Goal: Task Accomplishment & Management: Use online tool/utility

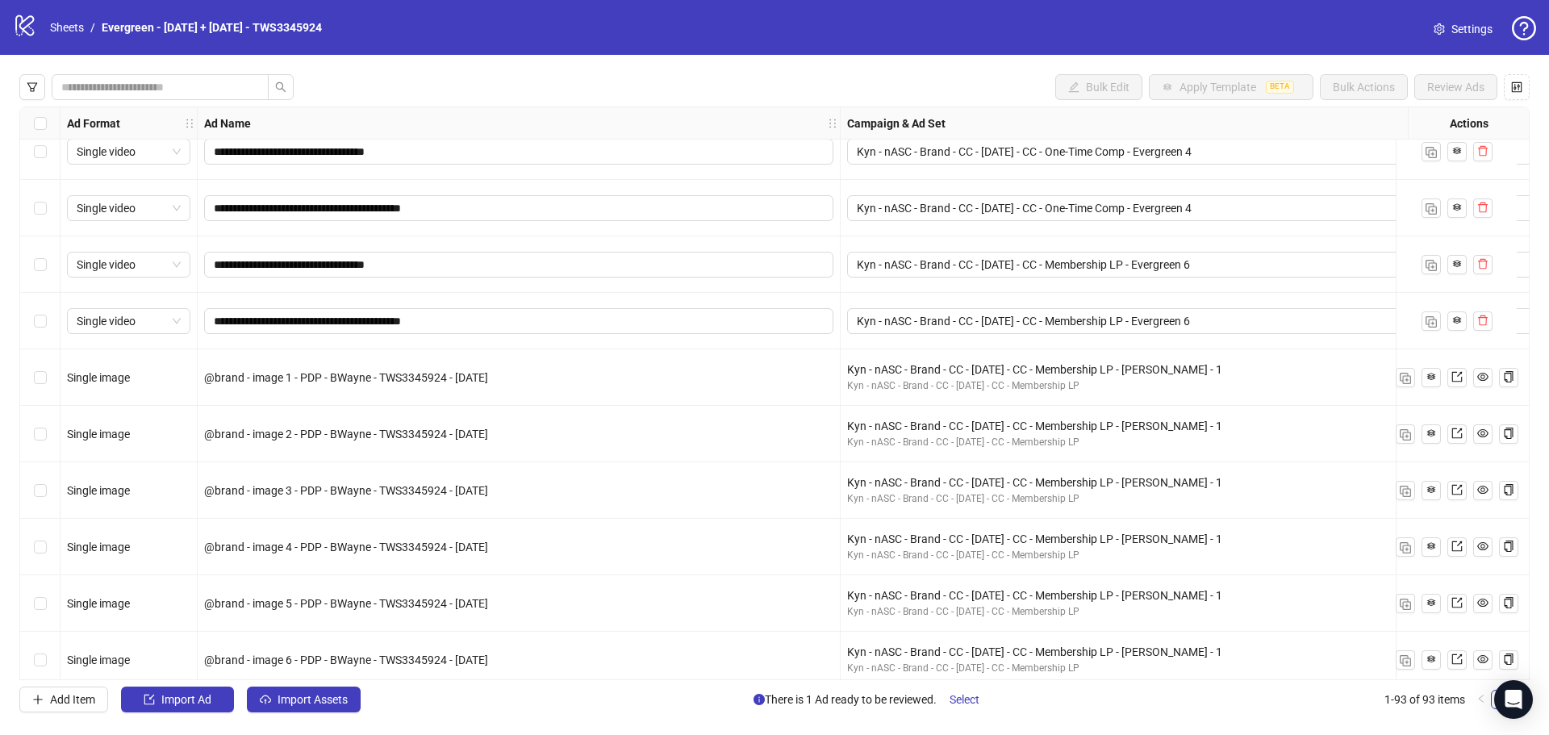
scroll to position [242, 484]
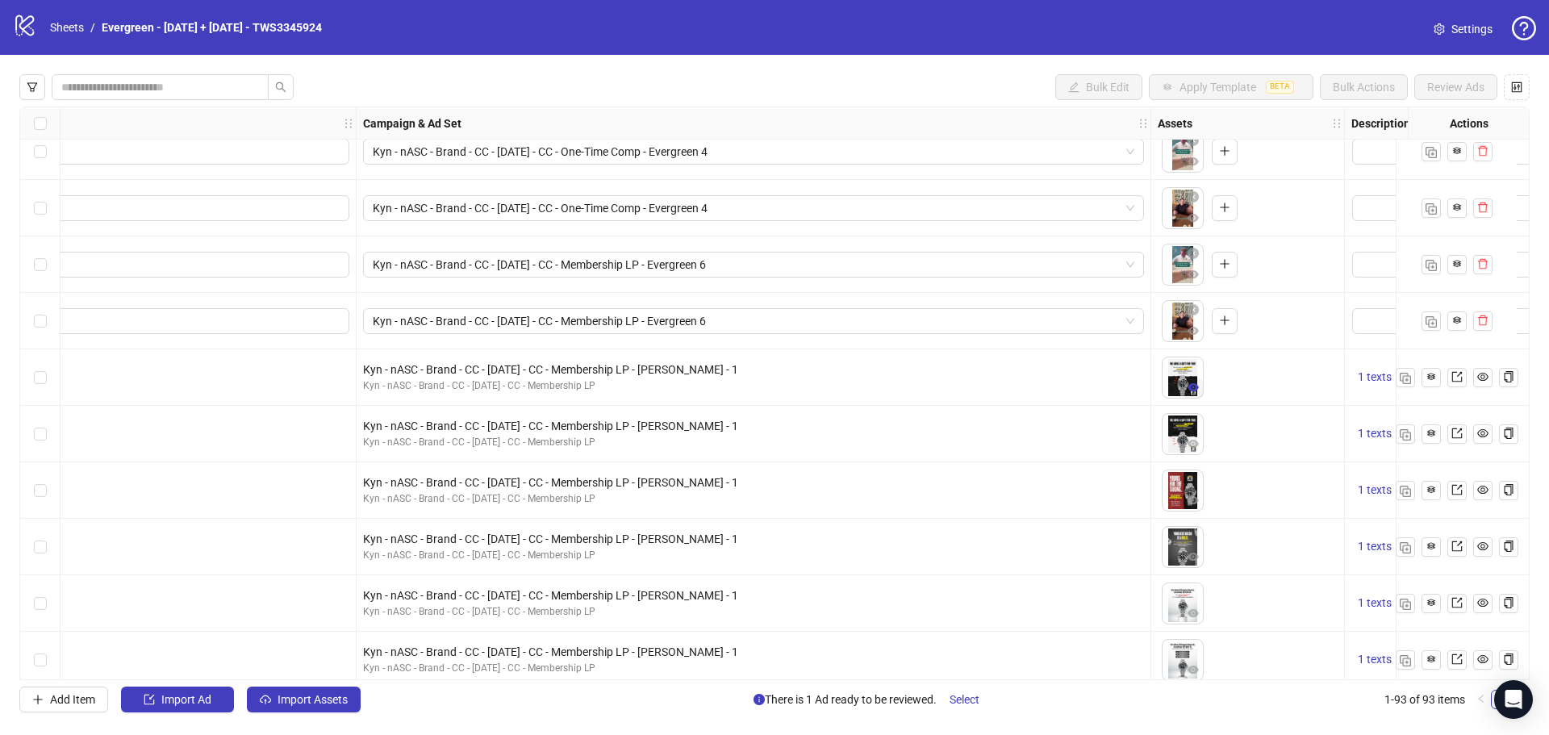
click at [1196, 390] on icon "eye" at bounding box center [1193, 387] width 11 height 8
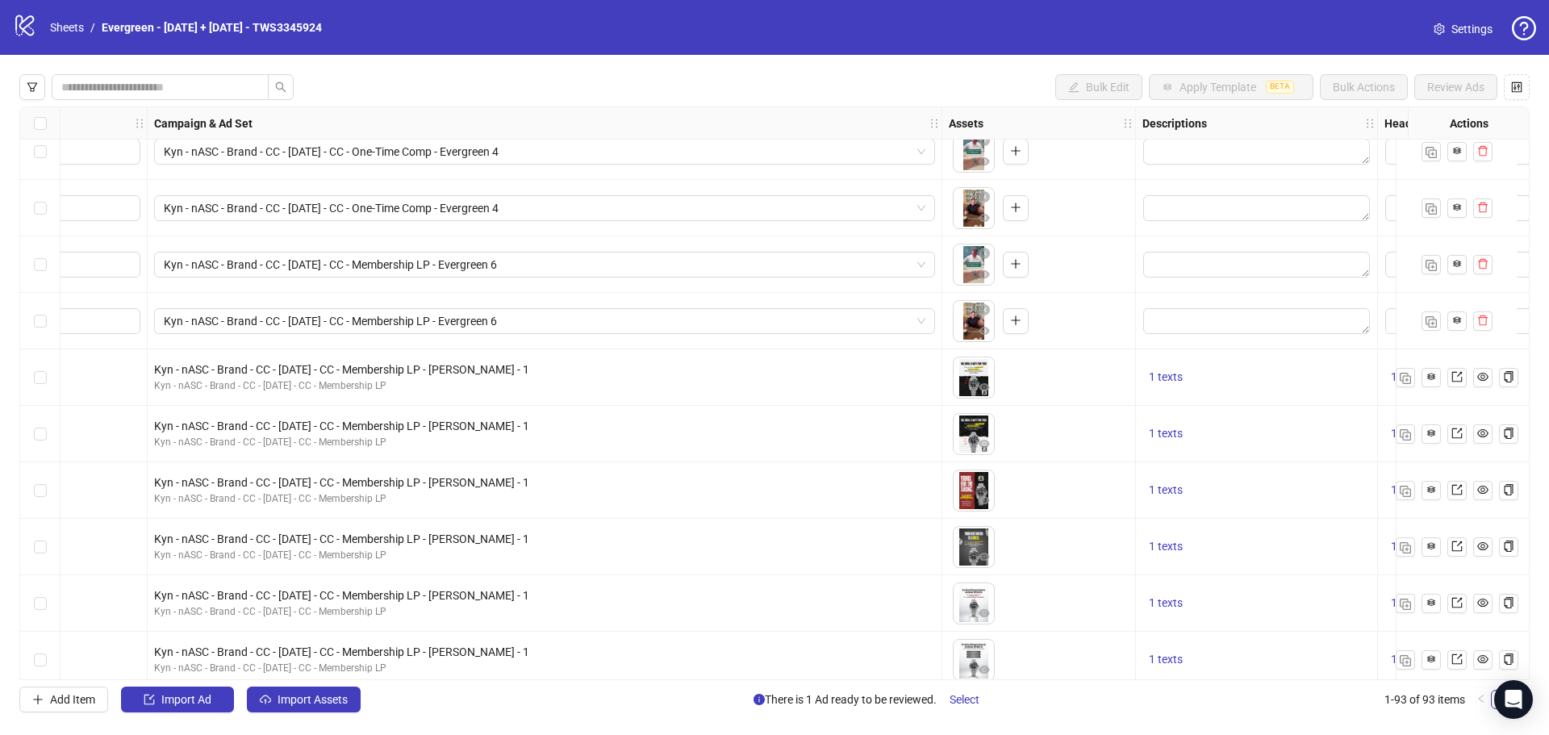
scroll to position [242, 807]
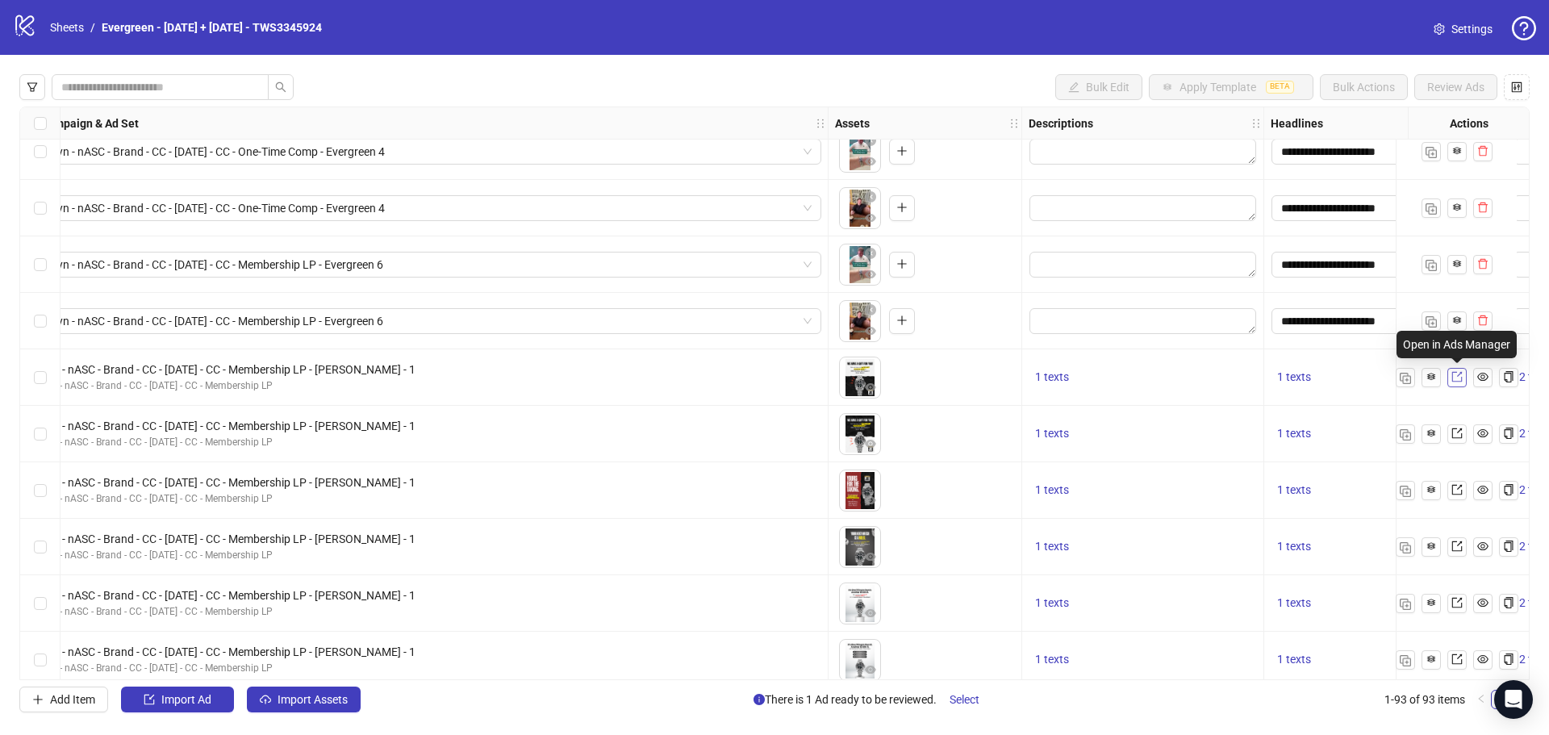
click at [1452, 378] on icon "export" at bounding box center [1457, 376] width 11 height 11
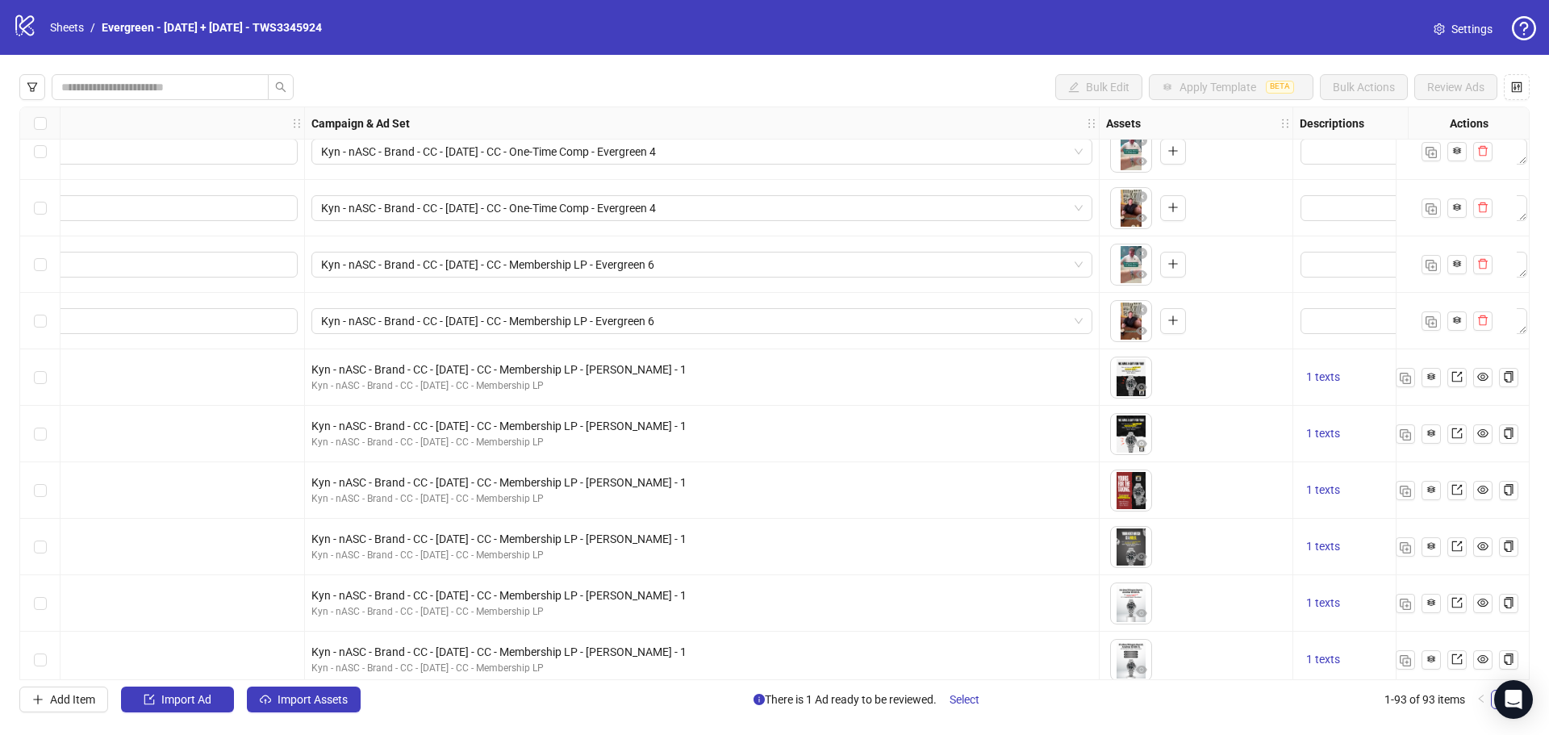
scroll to position [242, 565]
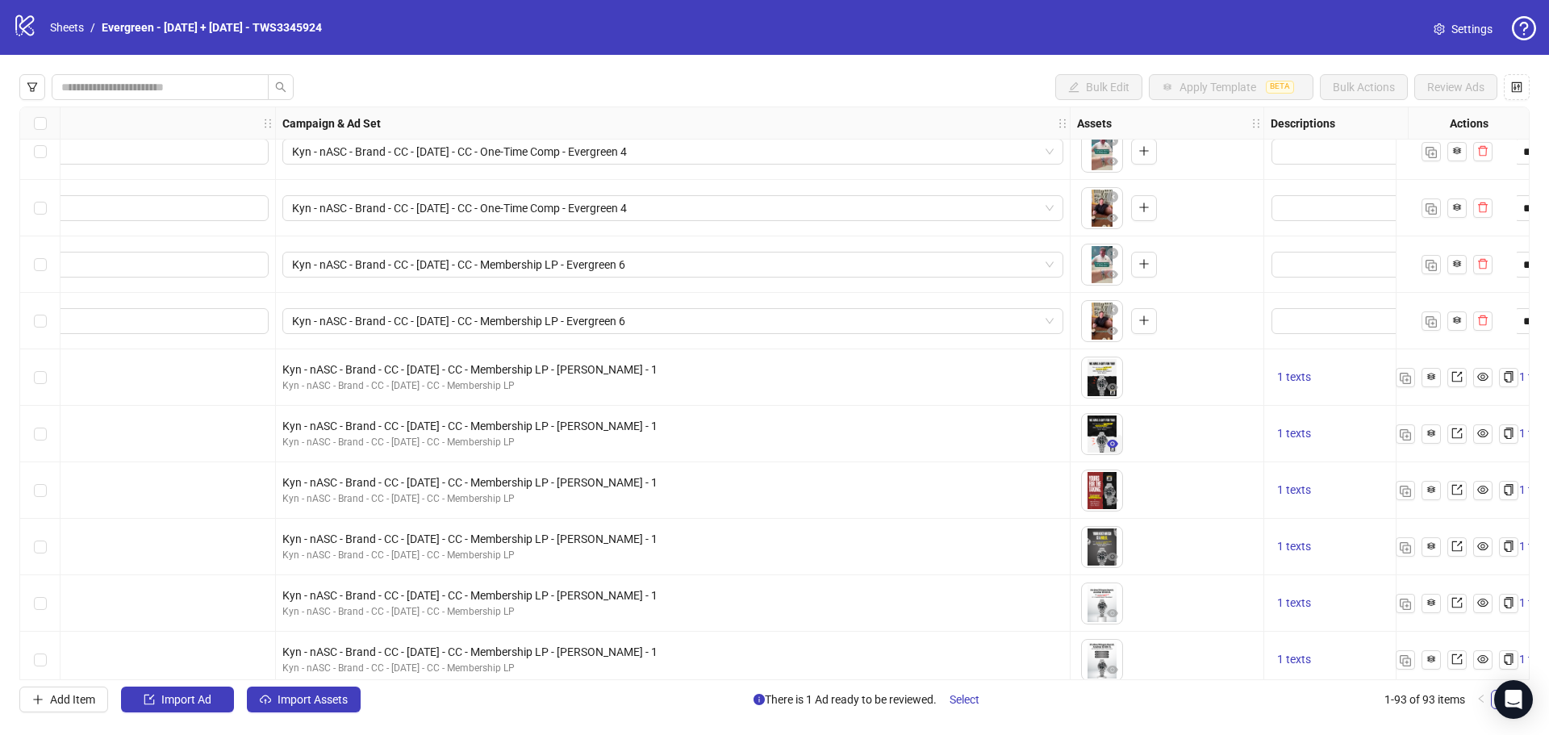
click at [1112, 444] on icon "eye" at bounding box center [1112, 444] width 11 height 8
click at [1114, 388] on icon "eye" at bounding box center [1112, 387] width 11 height 11
click at [1115, 447] on icon "eye" at bounding box center [1112, 444] width 11 height 8
click at [1110, 444] on icon "eye" at bounding box center [1112, 444] width 11 height 8
click at [1450, 437] on link at bounding box center [1457, 433] width 19 height 19
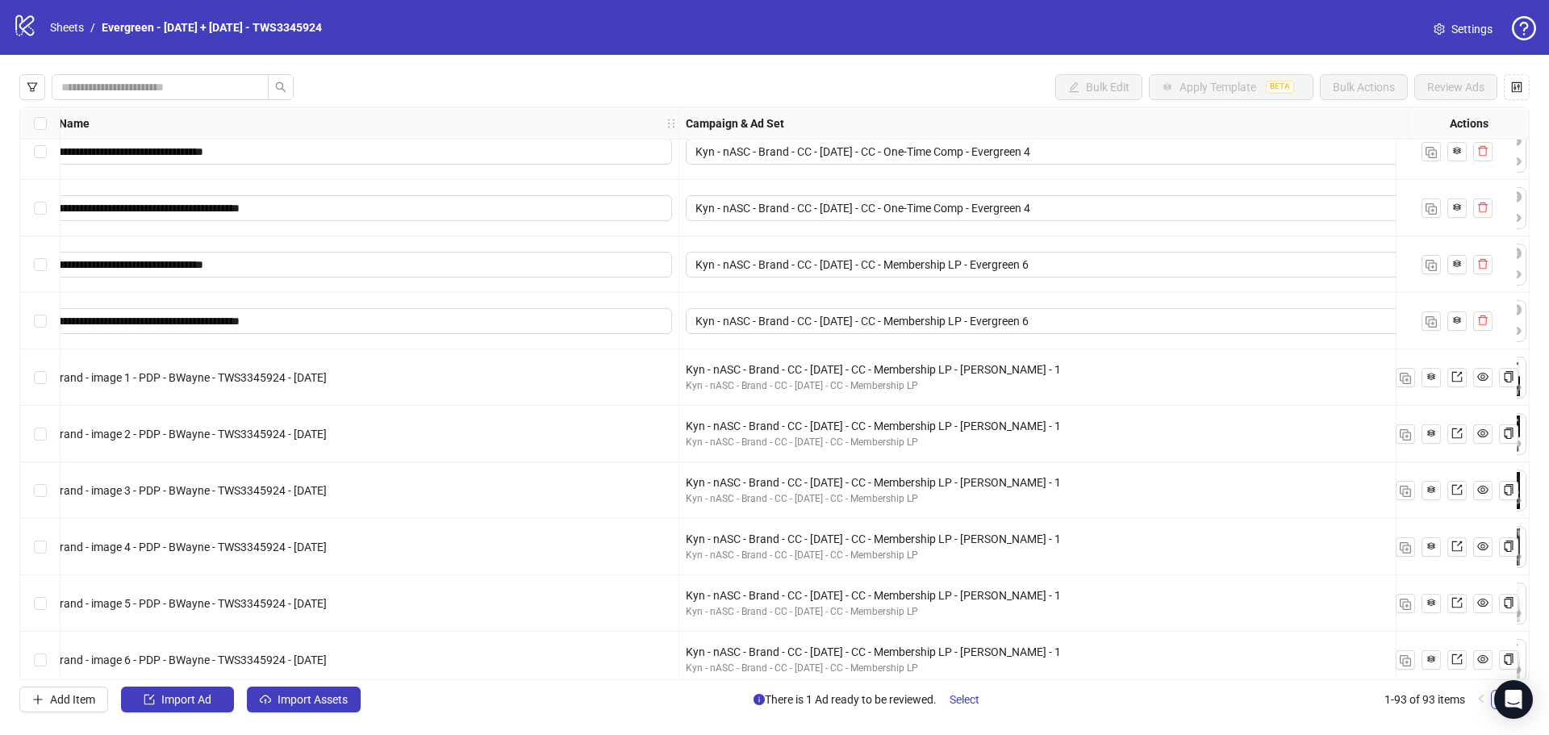
scroll to position [242, 646]
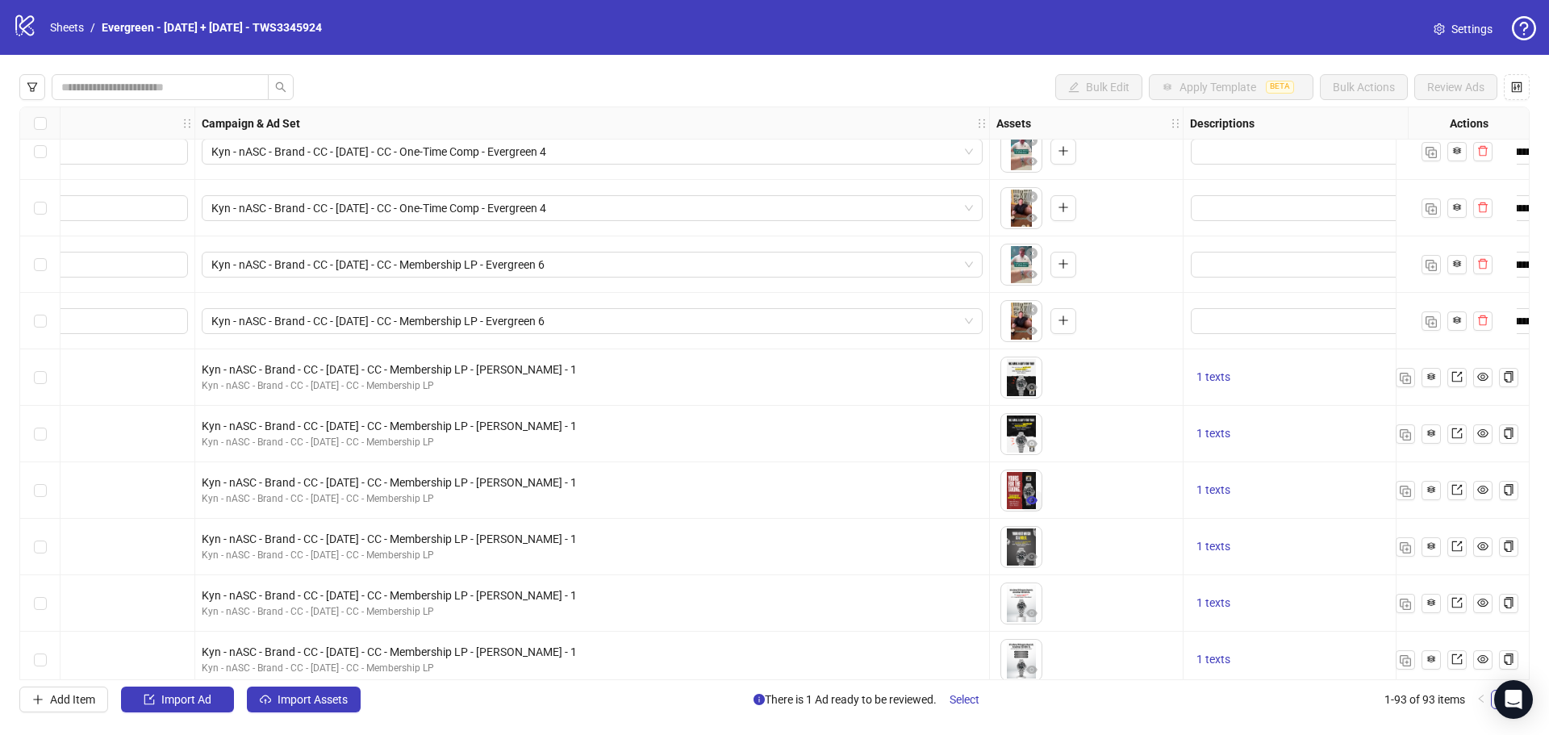
click at [1031, 502] on icon "eye" at bounding box center [1032, 500] width 11 height 11
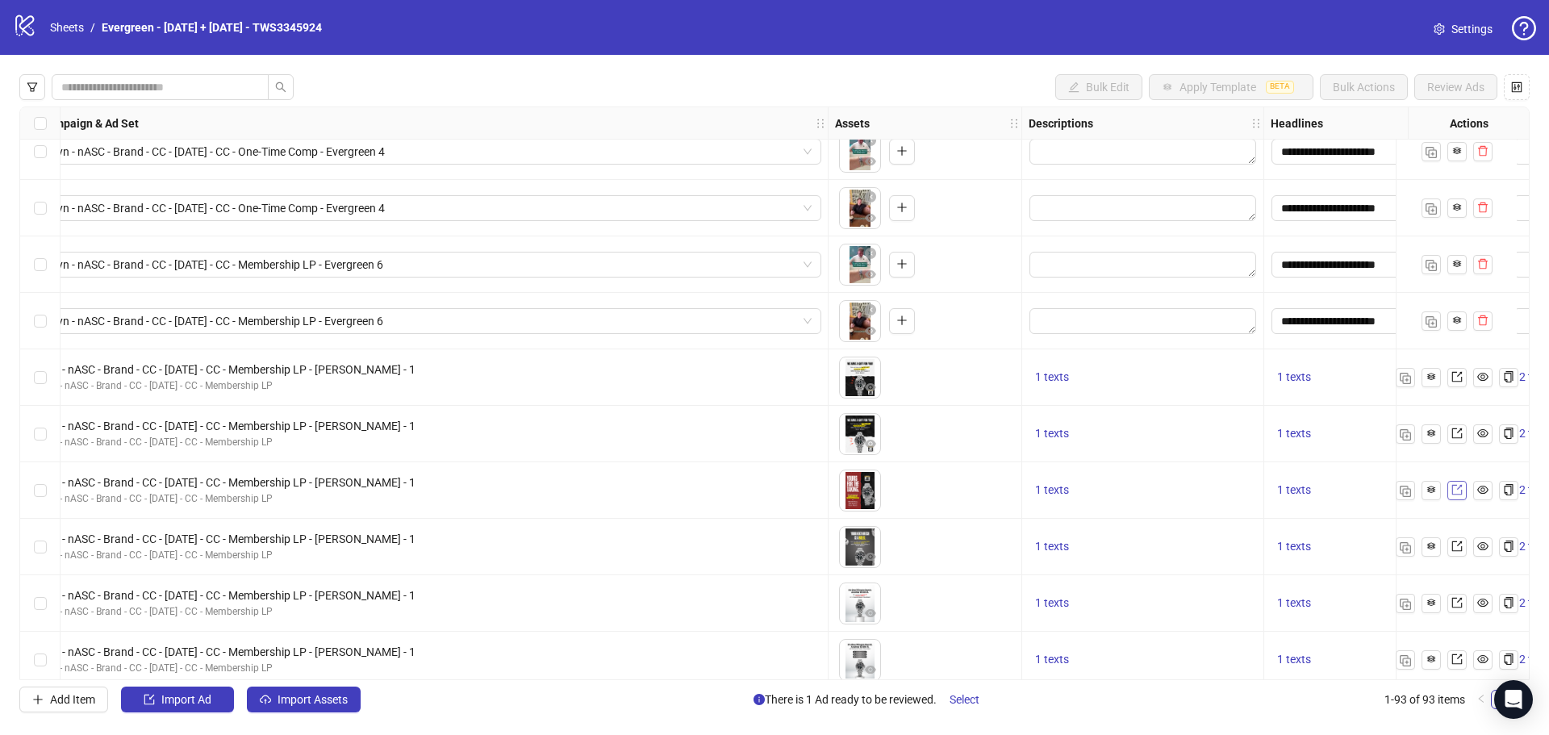
click at [1457, 489] on icon "export" at bounding box center [1457, 490] width 10 height 10
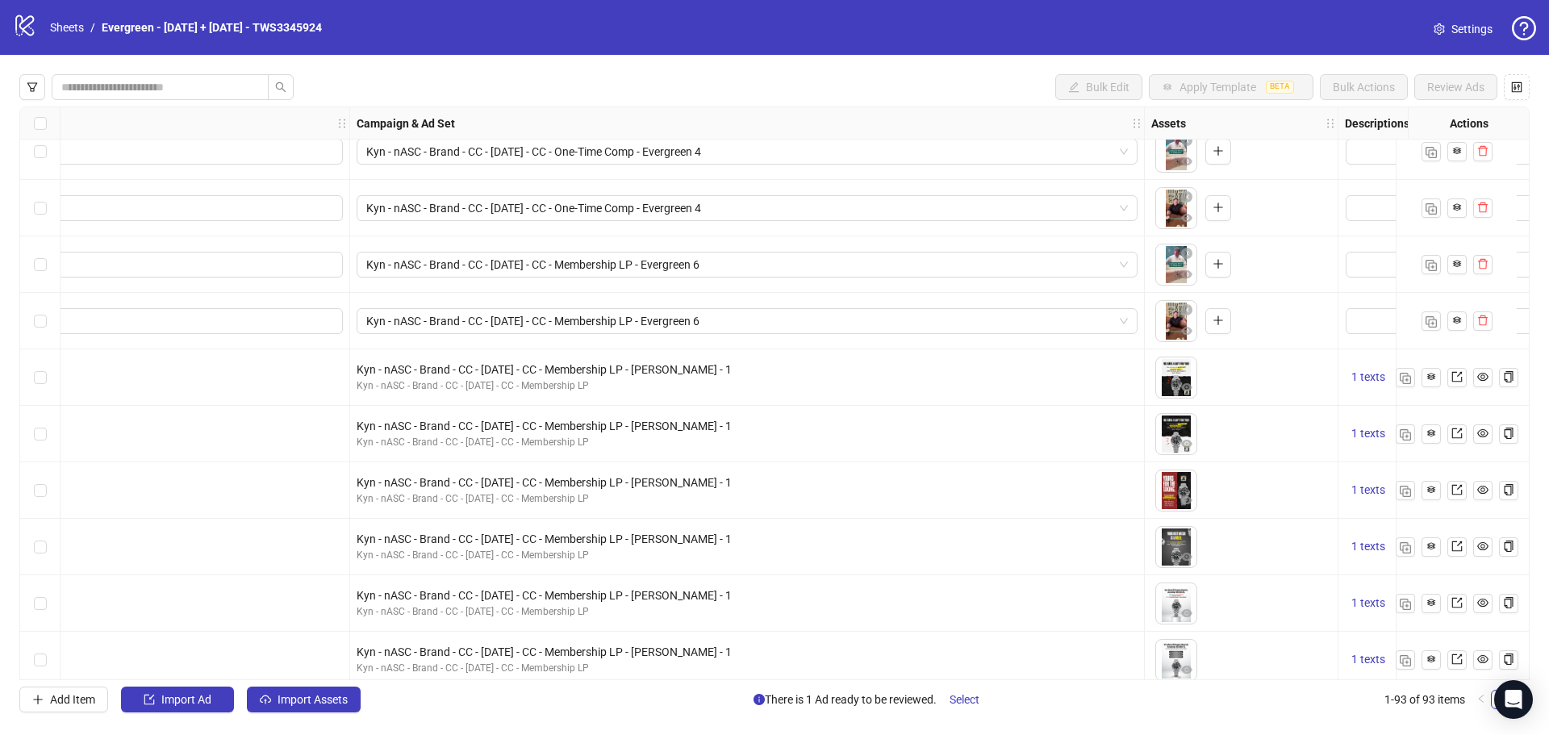
scroll to position [242, 646]
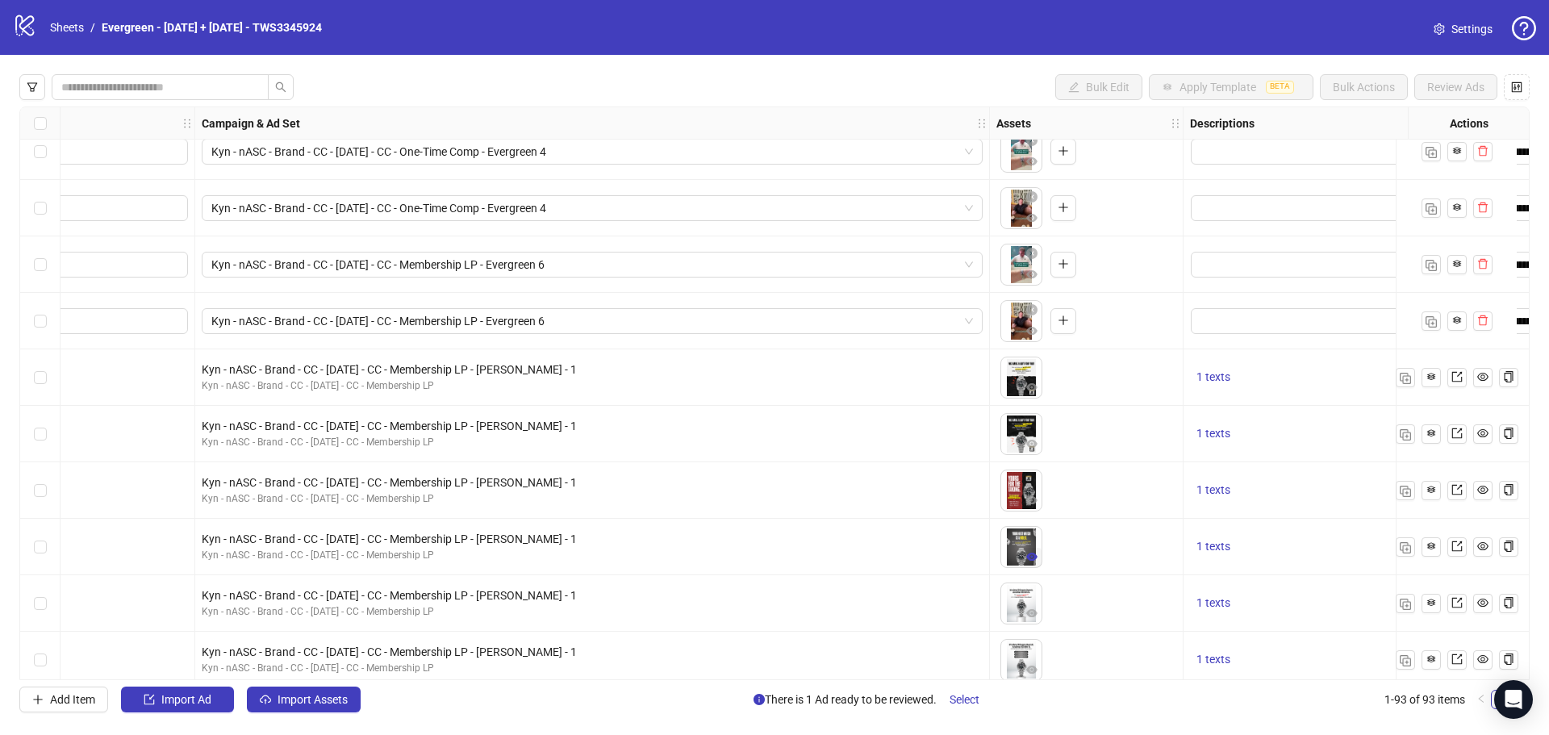
click at [1032, 556] on icon "eye" at bounding box center [1032, 557] width 11 height 8
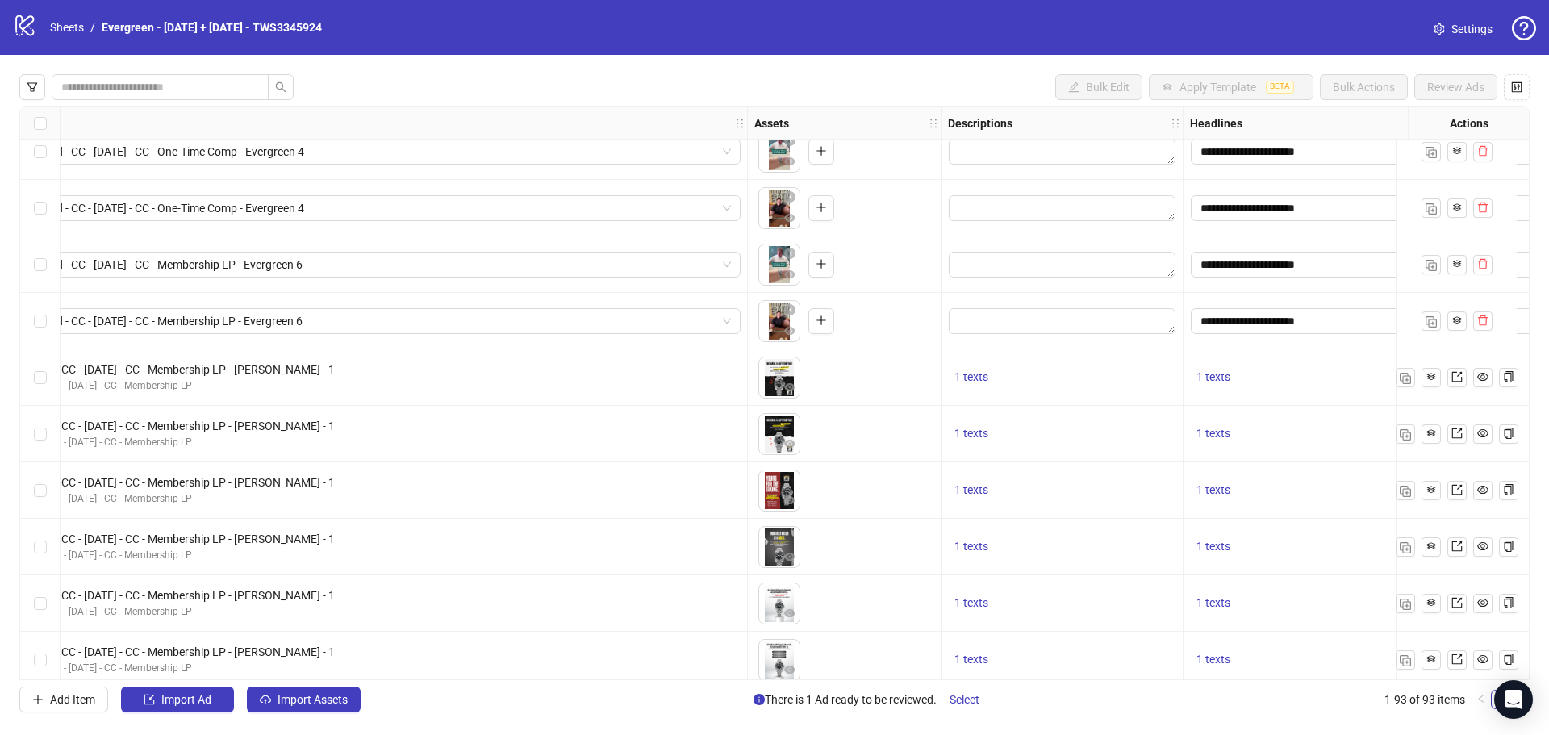
click at [1456, 546] on icon "export" at bounding box center [1457, 546] width 11 height 11
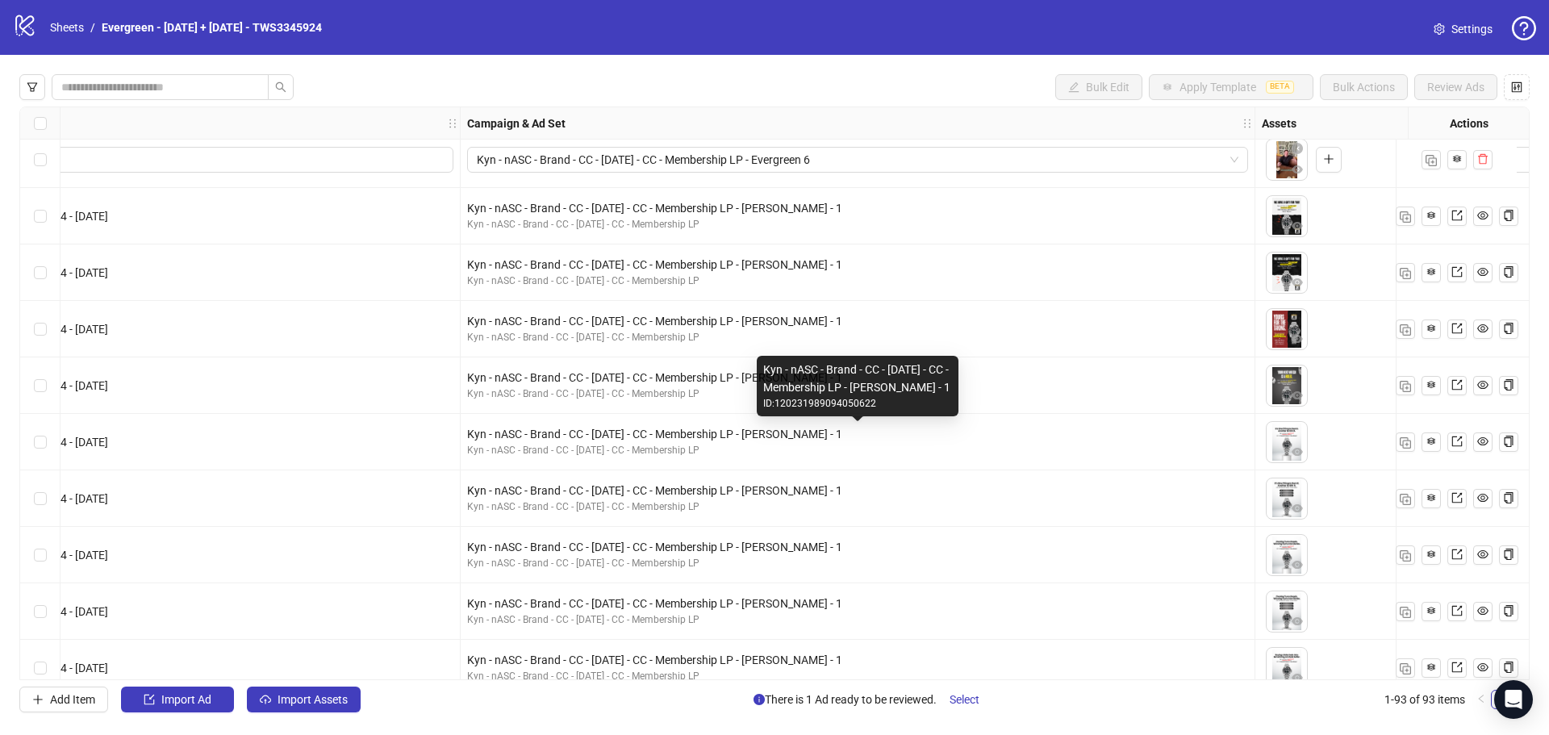
scroll to position [404, 565]
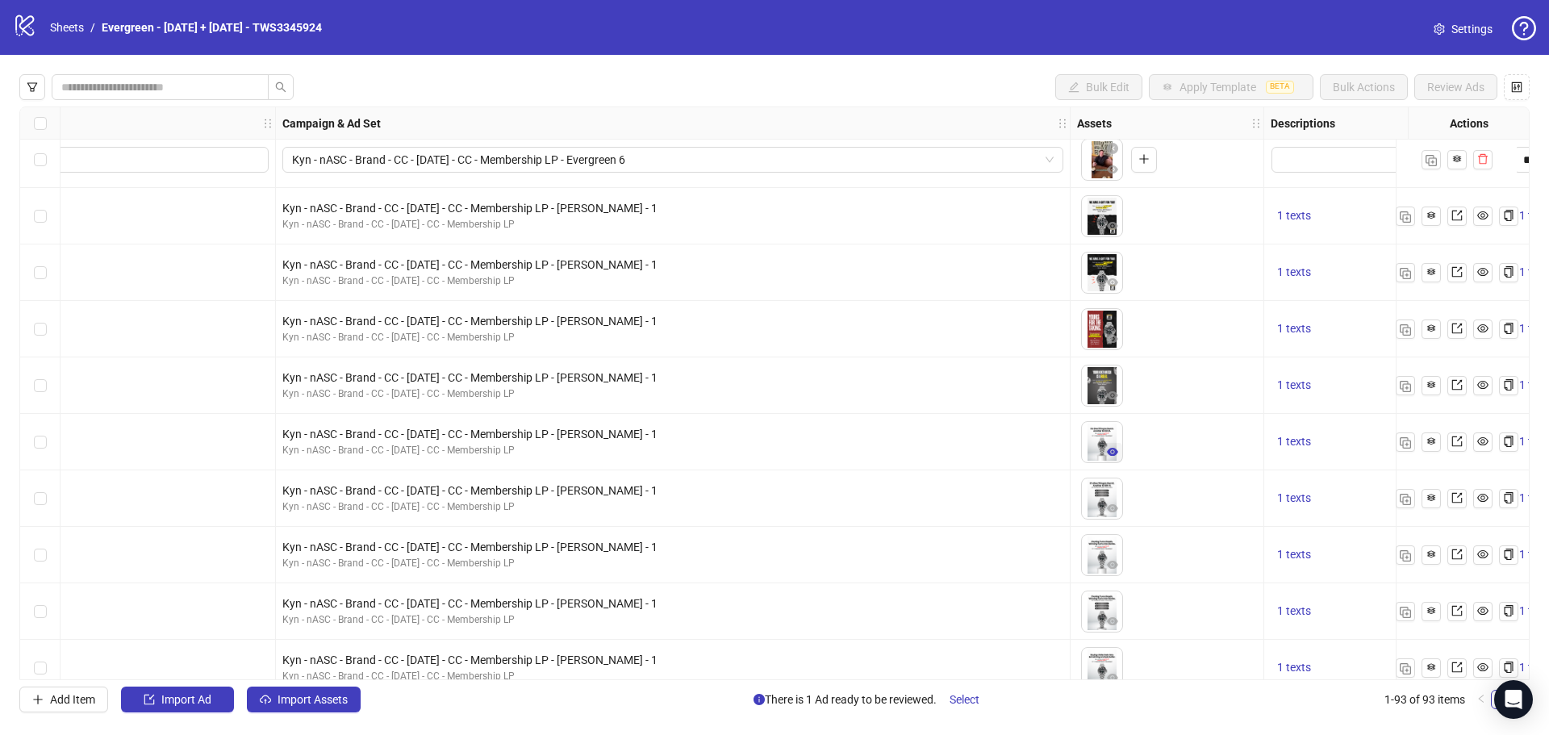
click at [1111, 451] on icon "eye" at bounding box center [1112, 451] width 11 height 11
click at [1453, 443] on icon "export" at bounding box center [1457, 441] width 11 height 11
click at [1114, 508] on icon "eye" at bounding box center [1112, 508] width 11 height 11
click at [1458, 504] on span at bounding box center [1457, 499] width 11 height 18
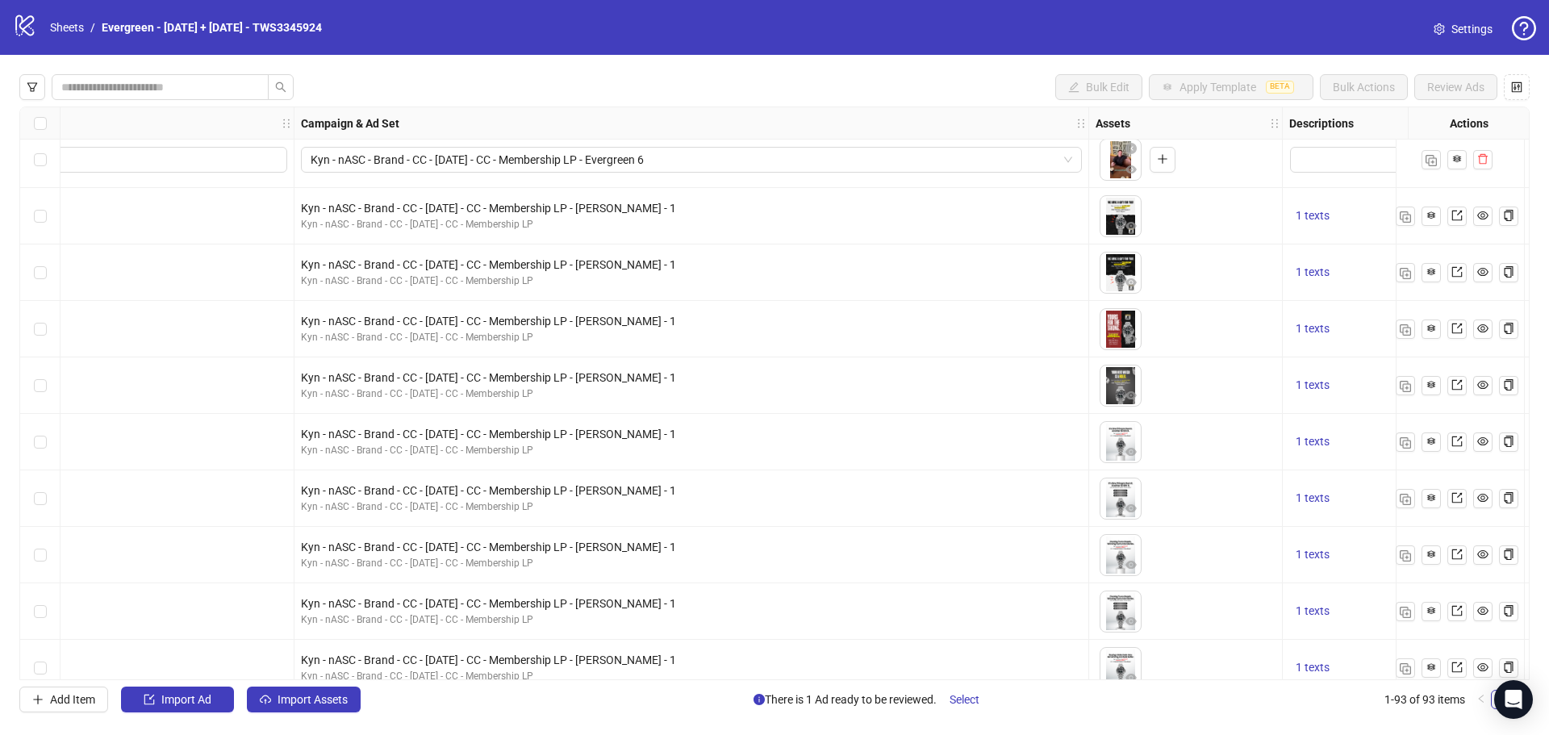
scroll to position [404, 646]
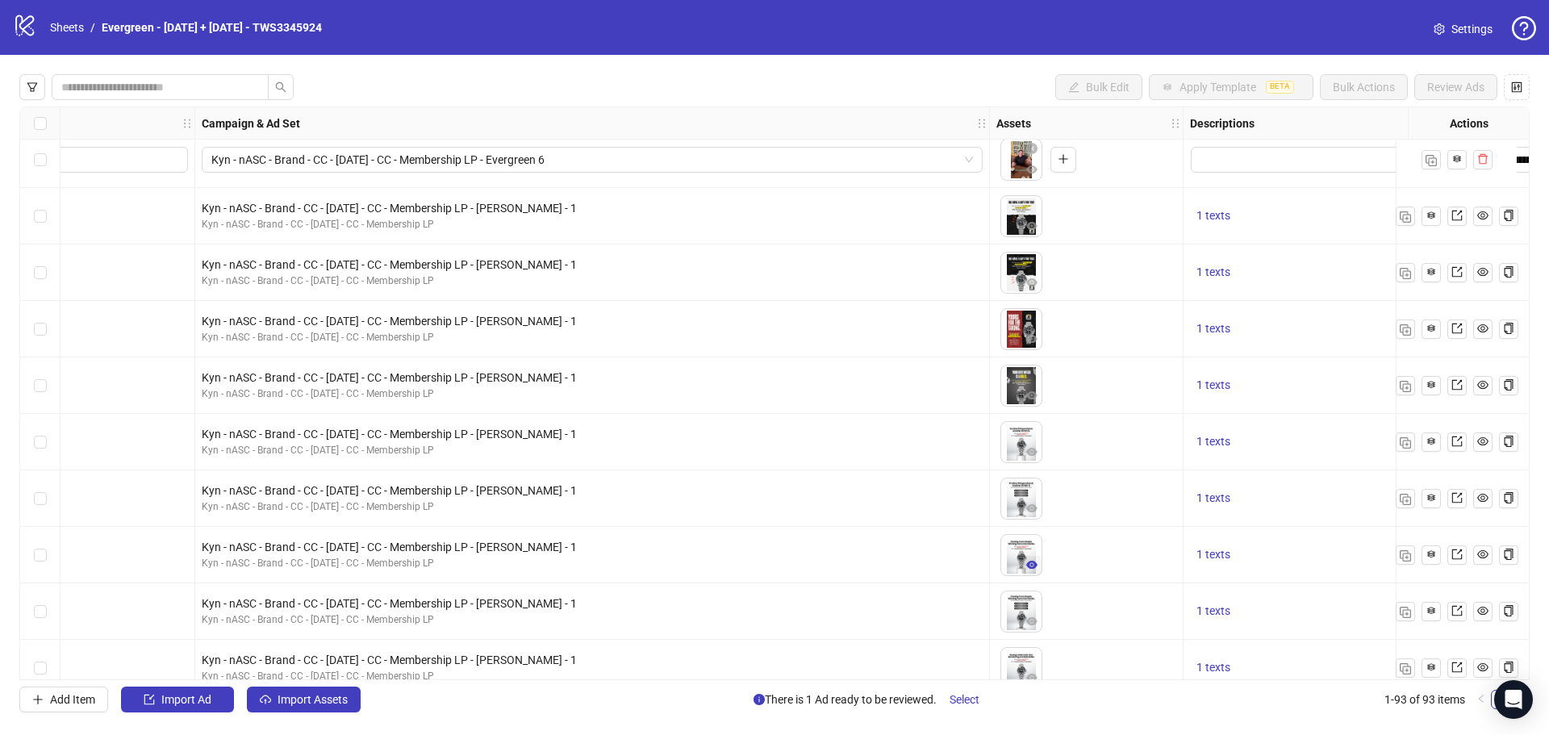
click at [1032, 565] on icon "eye" at bounding box center [1032, 565] width 11 height 8
click at [1454, 562] on span at bounding box center [1457, 555] width 11 height 18
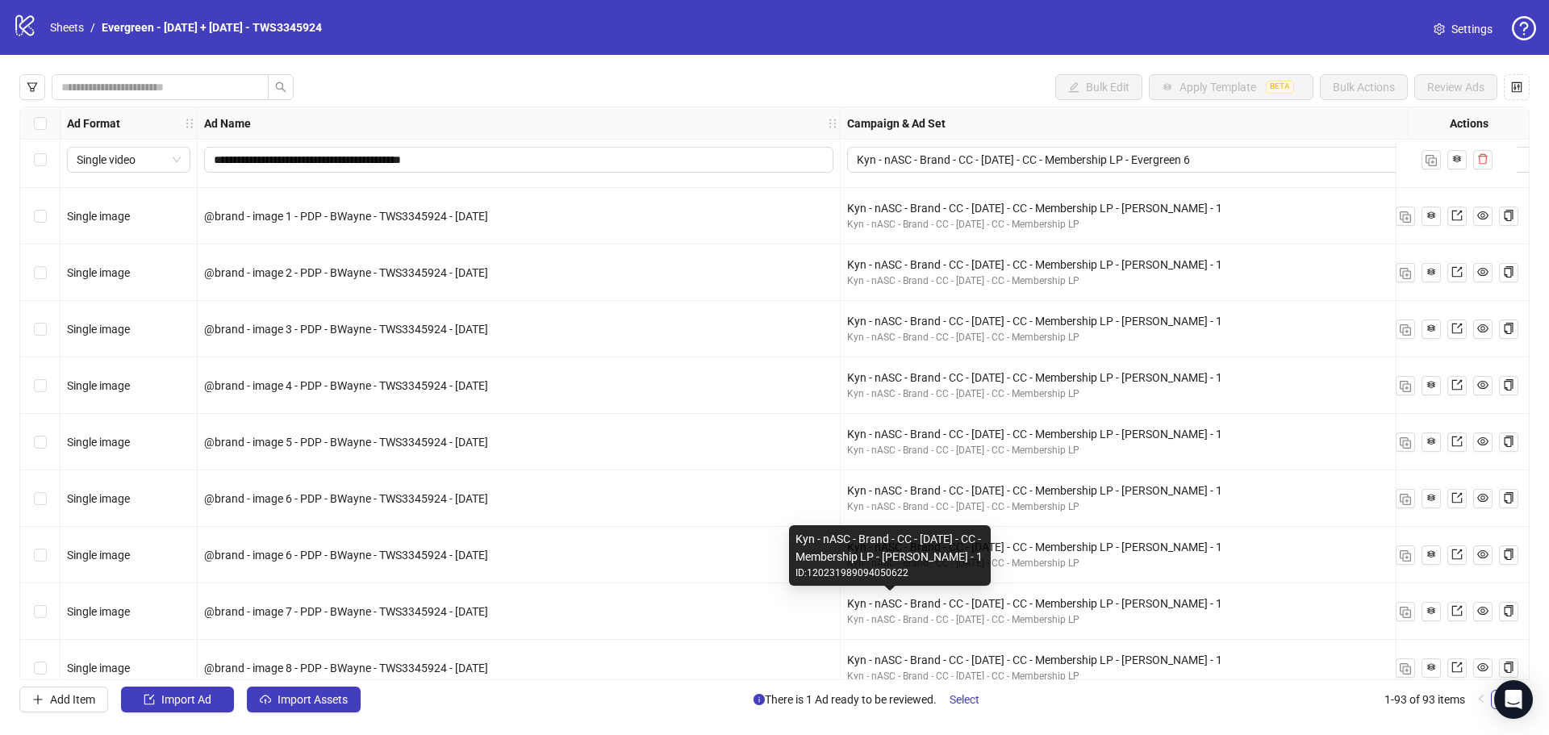
scroll to position [404, 484]
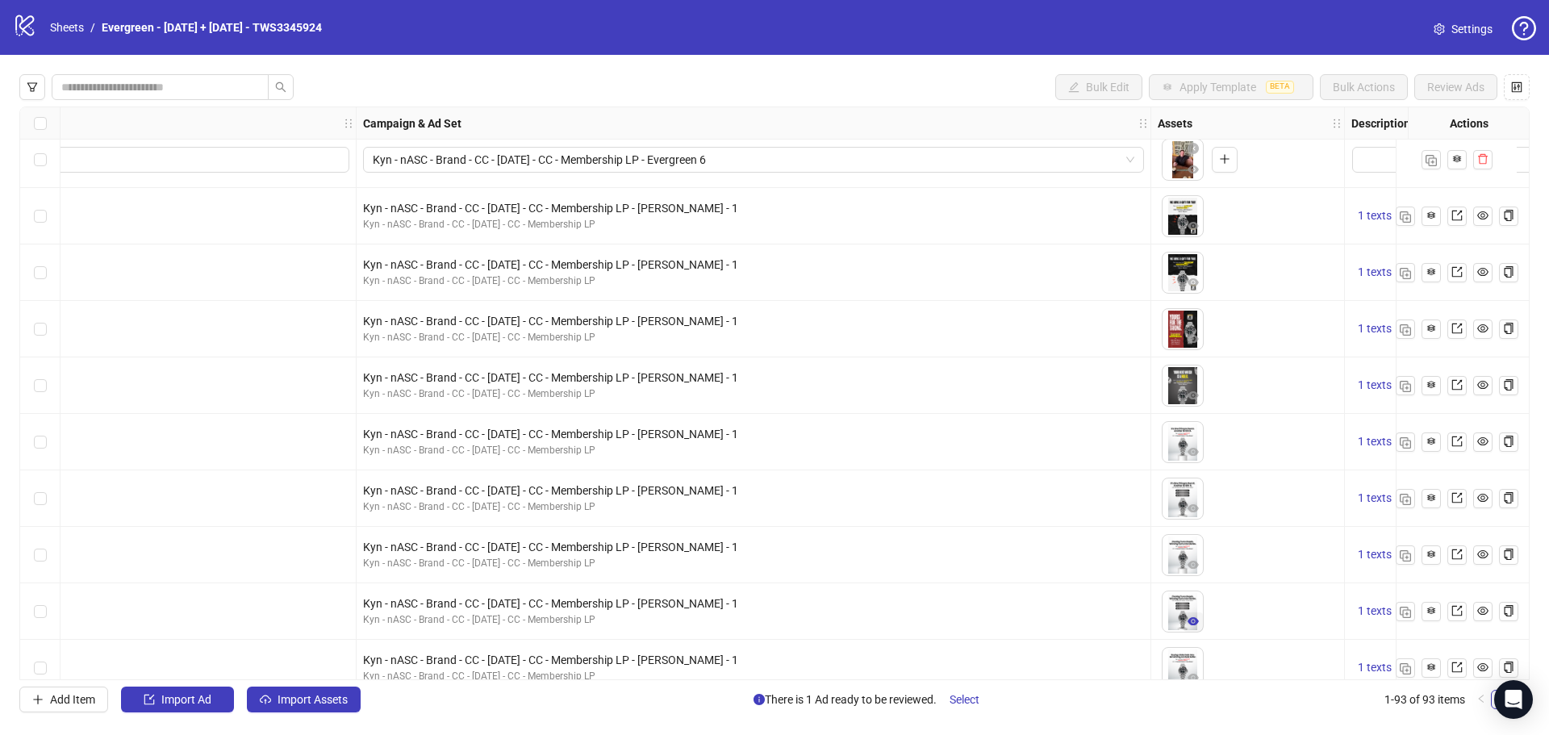
click at [1193, 621] on icon "eye" at bounding box center [1193, 621] width 11 height 8
click at [1462, 613] on icon "export" at bounding box center [1457, 610] width 11 height 11
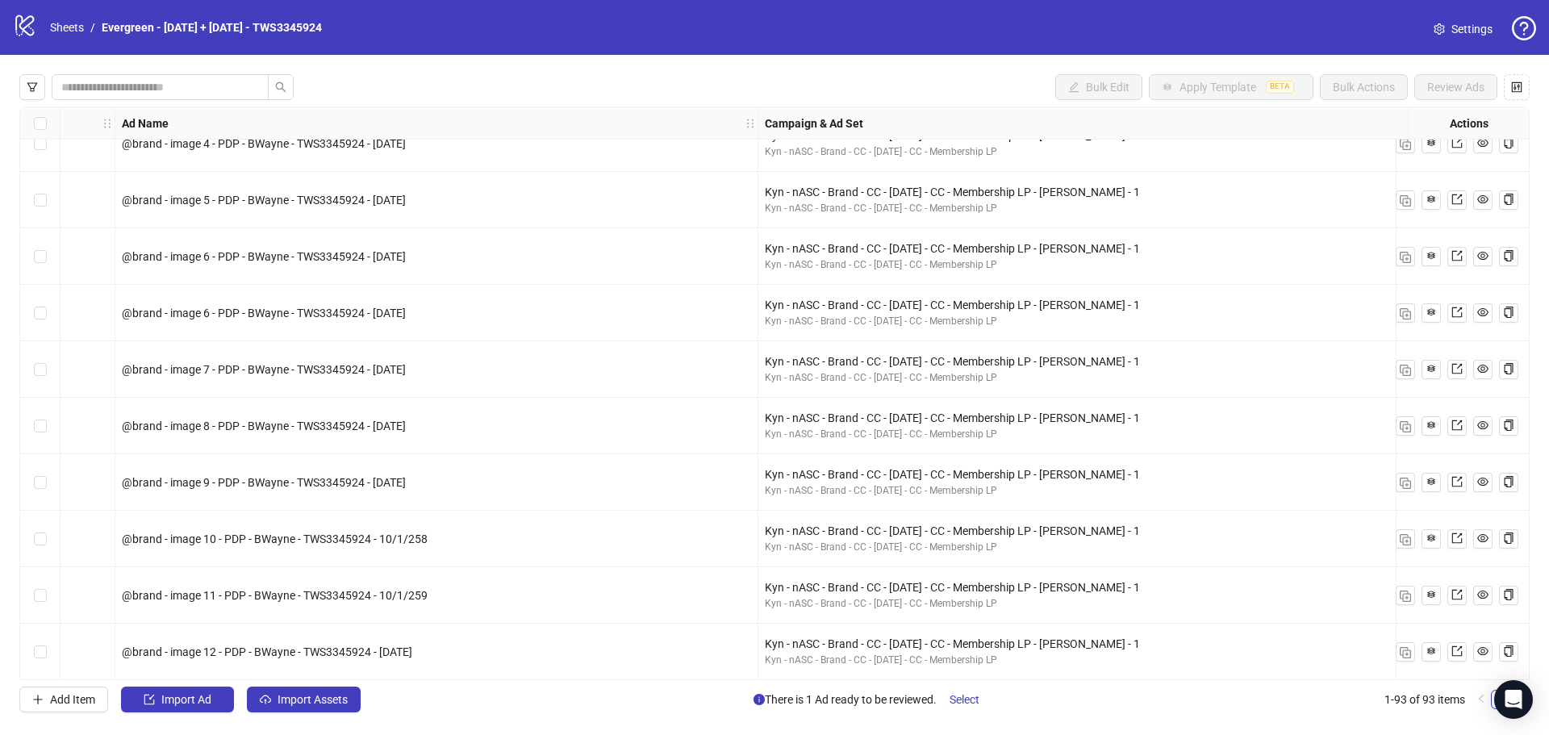
scroll to position [646, 646]
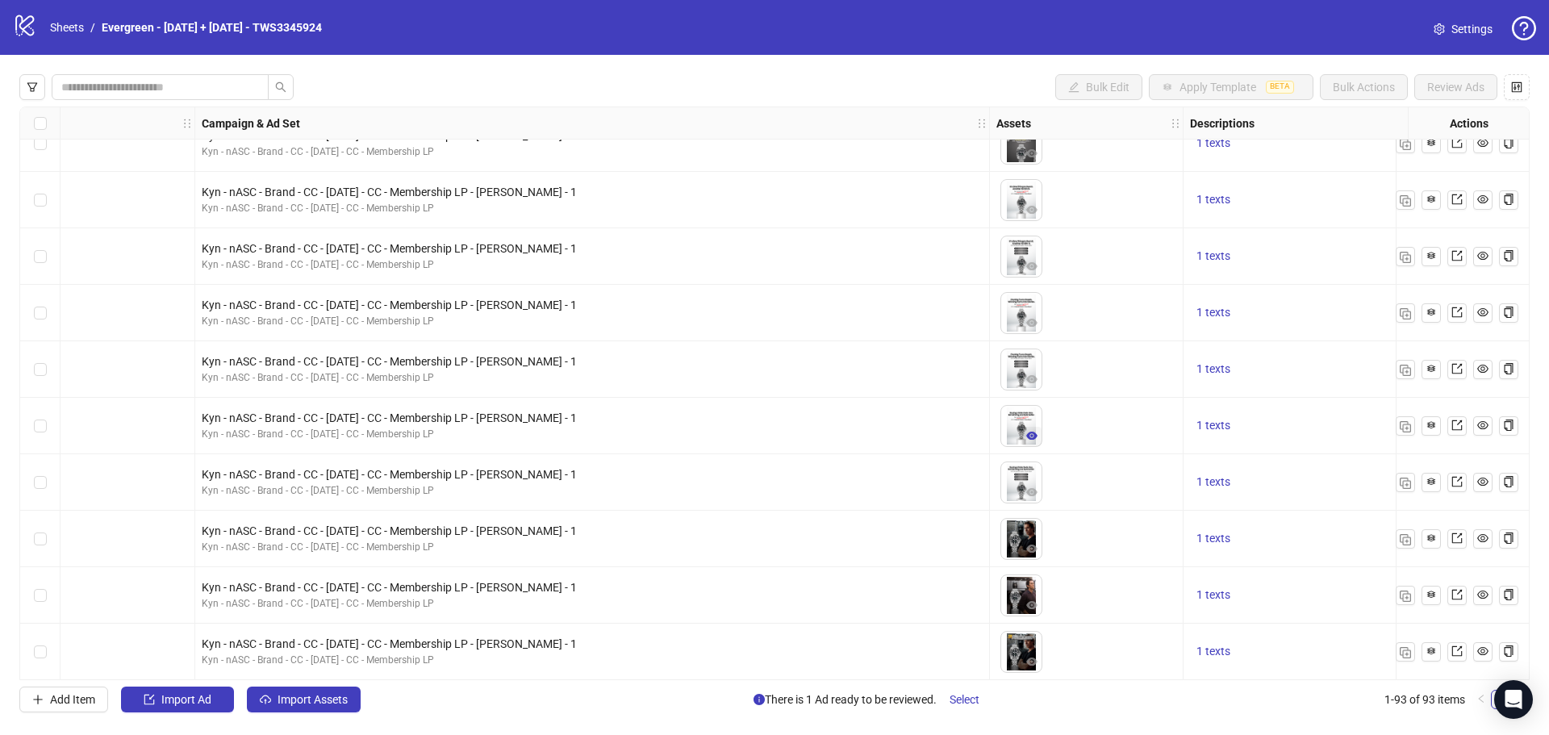
click at [1036, 435] on icon "eye" at bounding box center [1032, 436] width 11 height 8
click at [1460, 431] on icon "export" at bounding box center [1457, 425] width 11 height 11
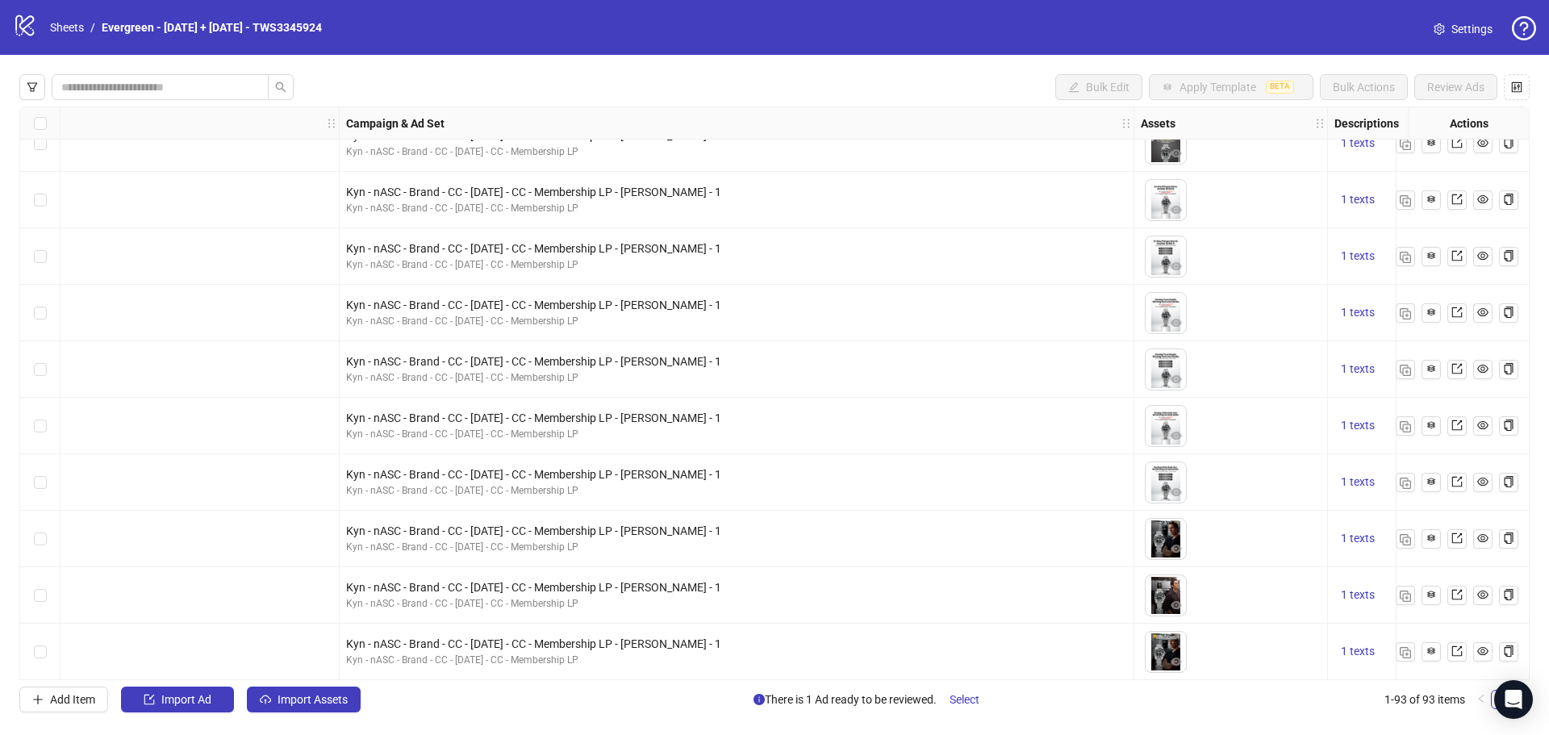
scroll to position [646, 565]
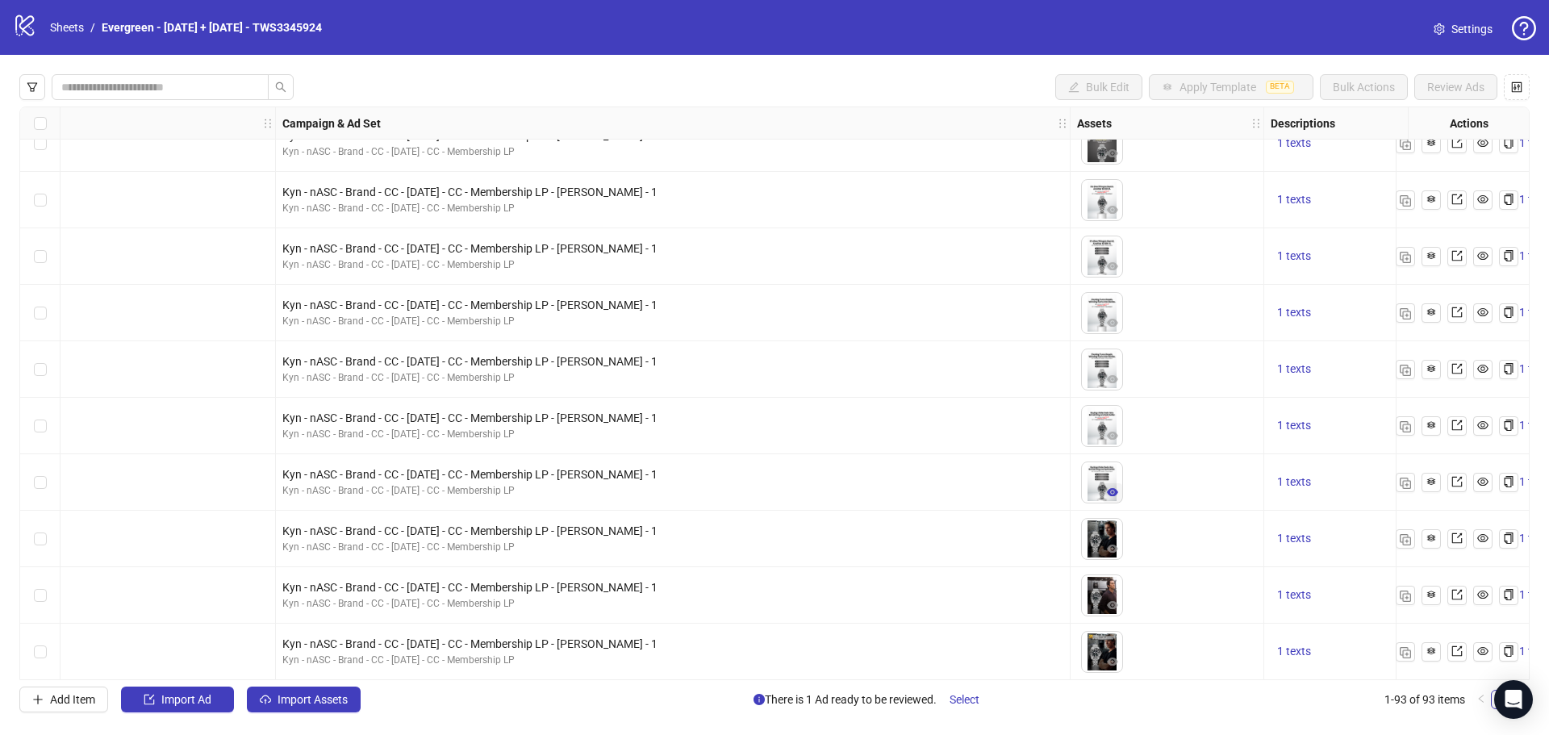
click at [1109, 491] on icon "eye" at bounding box center [1112, 492] width 11 height 8
click at [1456, 484] on icon "export" at bounding box center [1457, 481] width 11 height 11
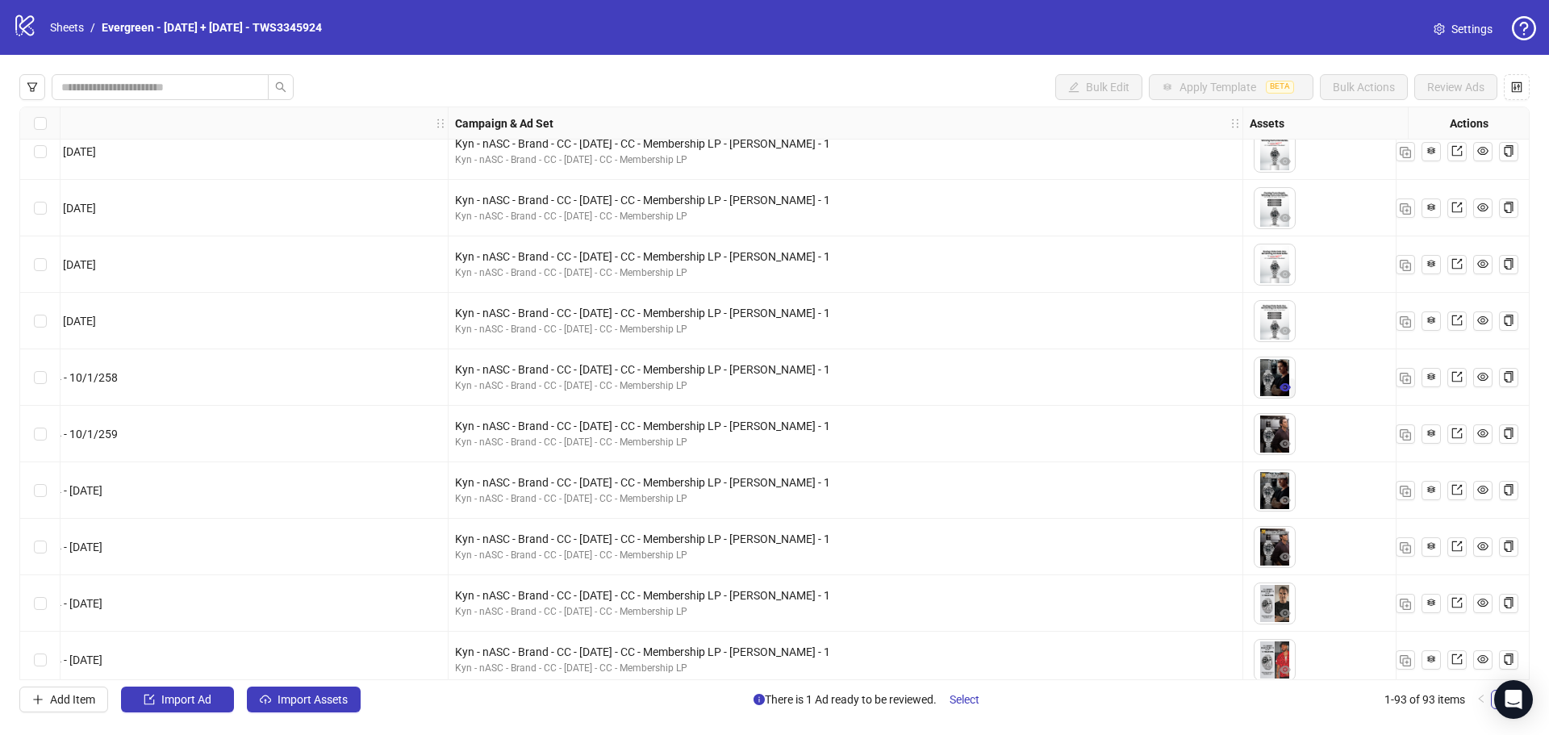
scroll to position [807, 565]
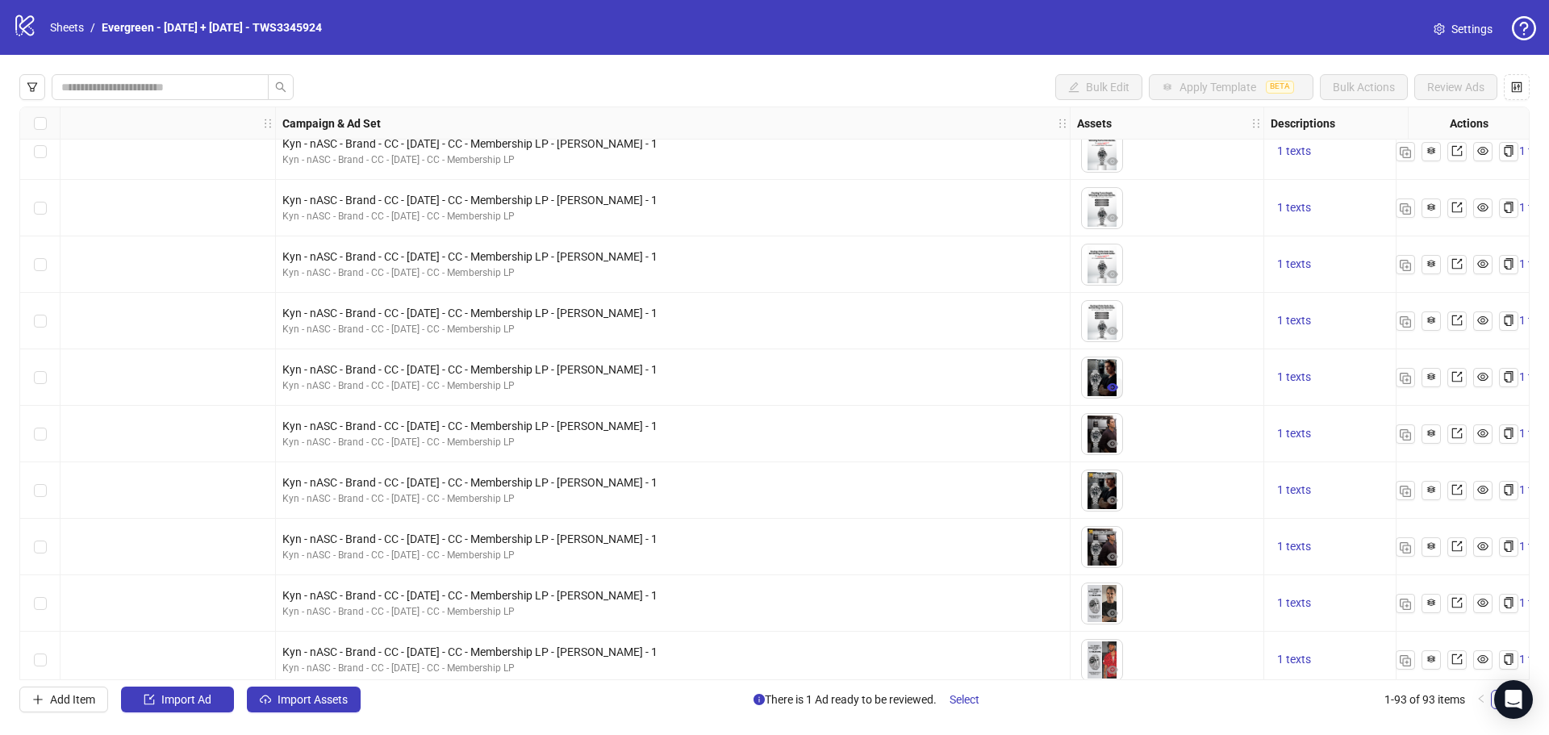
click at [1116, 388] on icon "eye" at bounding box center [1112, 387] width 11 height 8
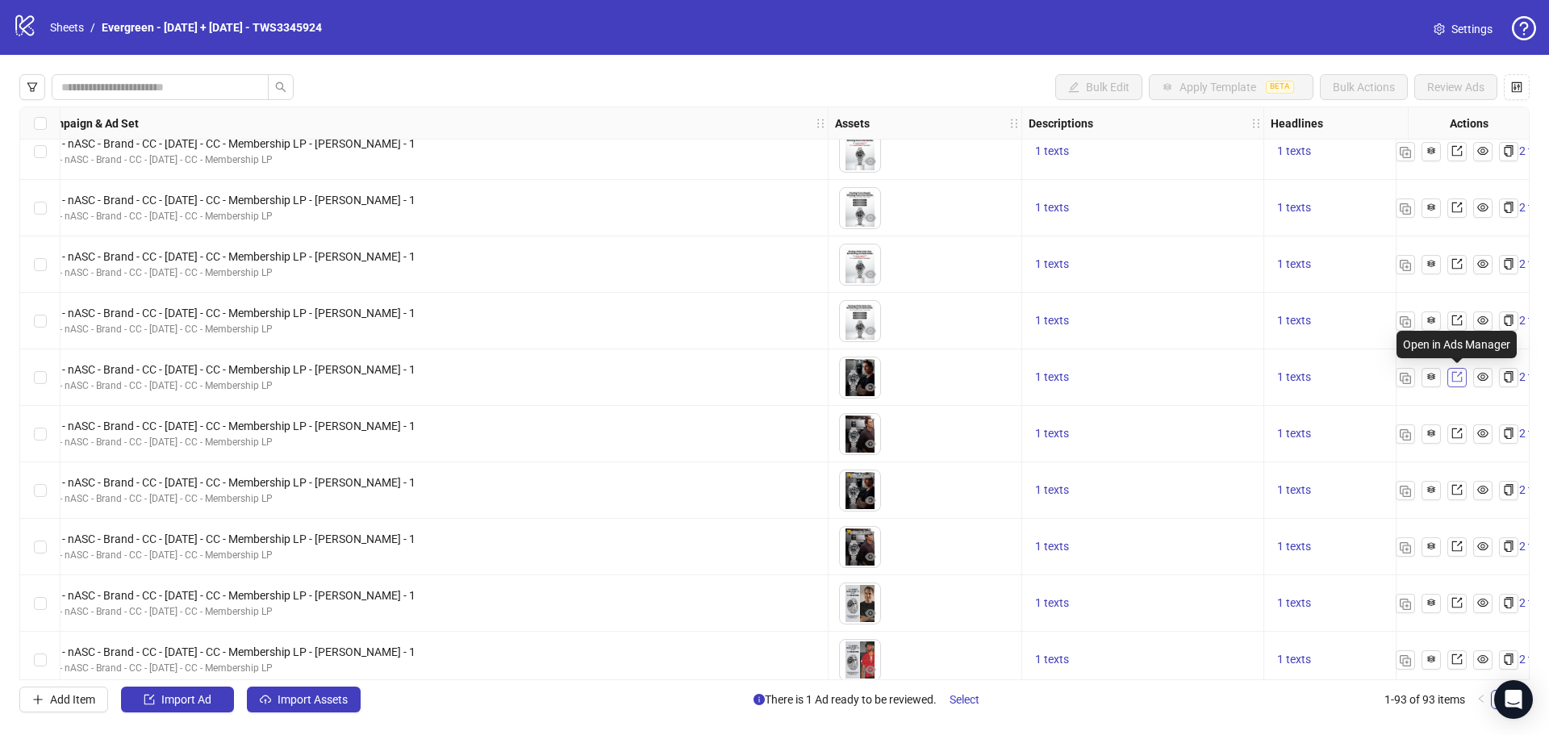
click at [1457, 380] on icon "export" at bounding box center [1457, 376] width 11 height 11
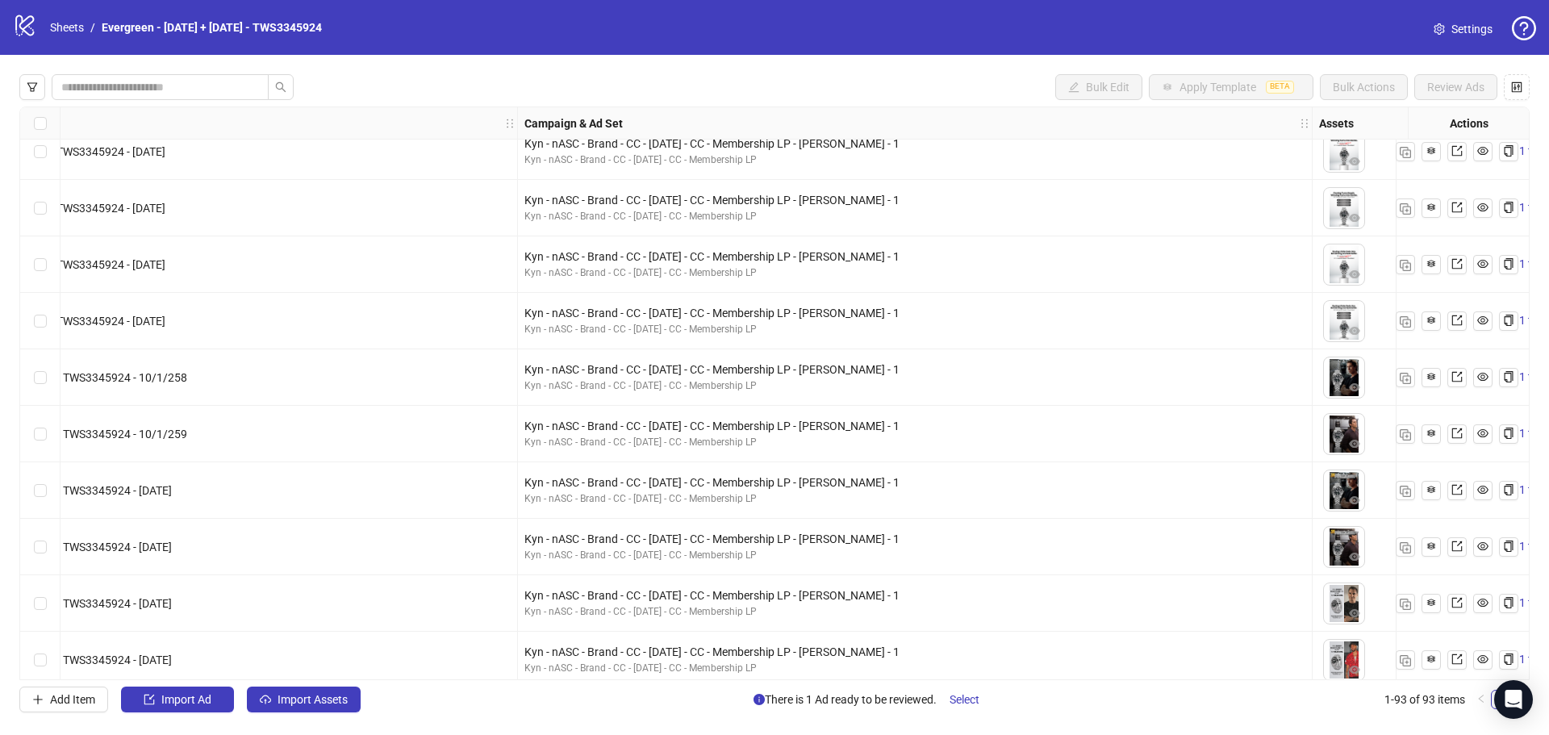
scroll to position [807, 404]
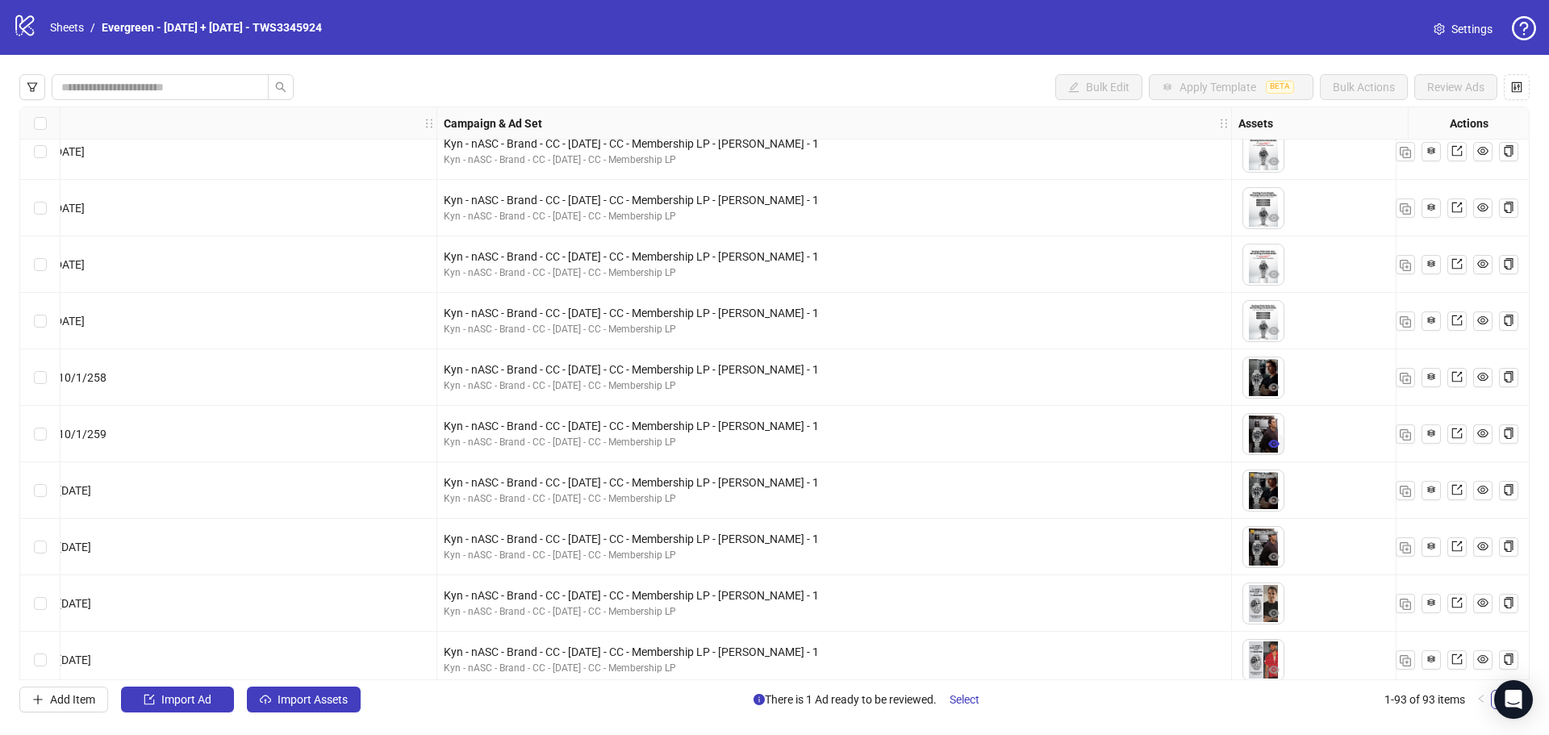
click at [1271, 444] on icon "eye" at bounding box center [1274, 444] width 11 height 8
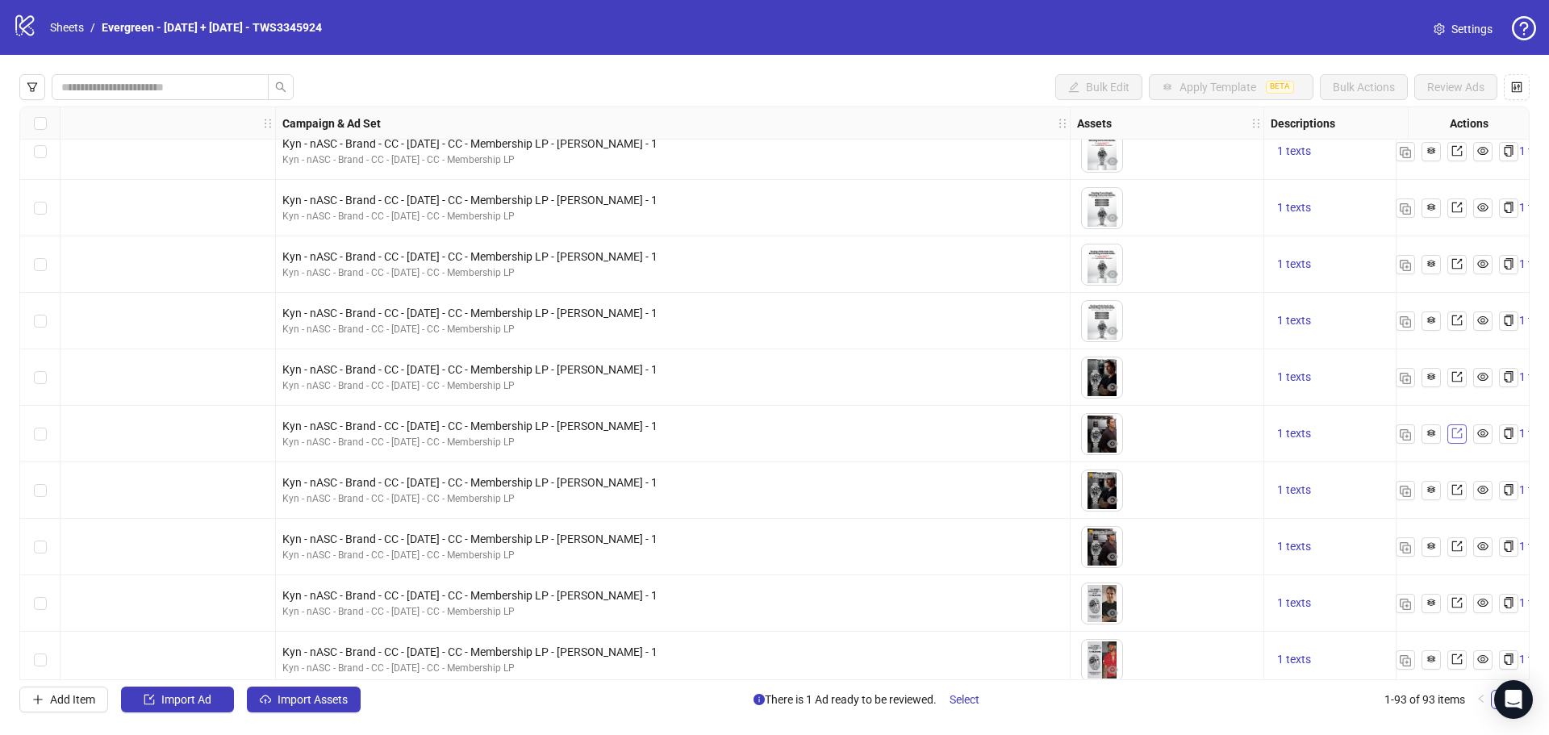
click at [1462, 437] on icon "export" at bounding box center [1457, 433] width 11 height 11
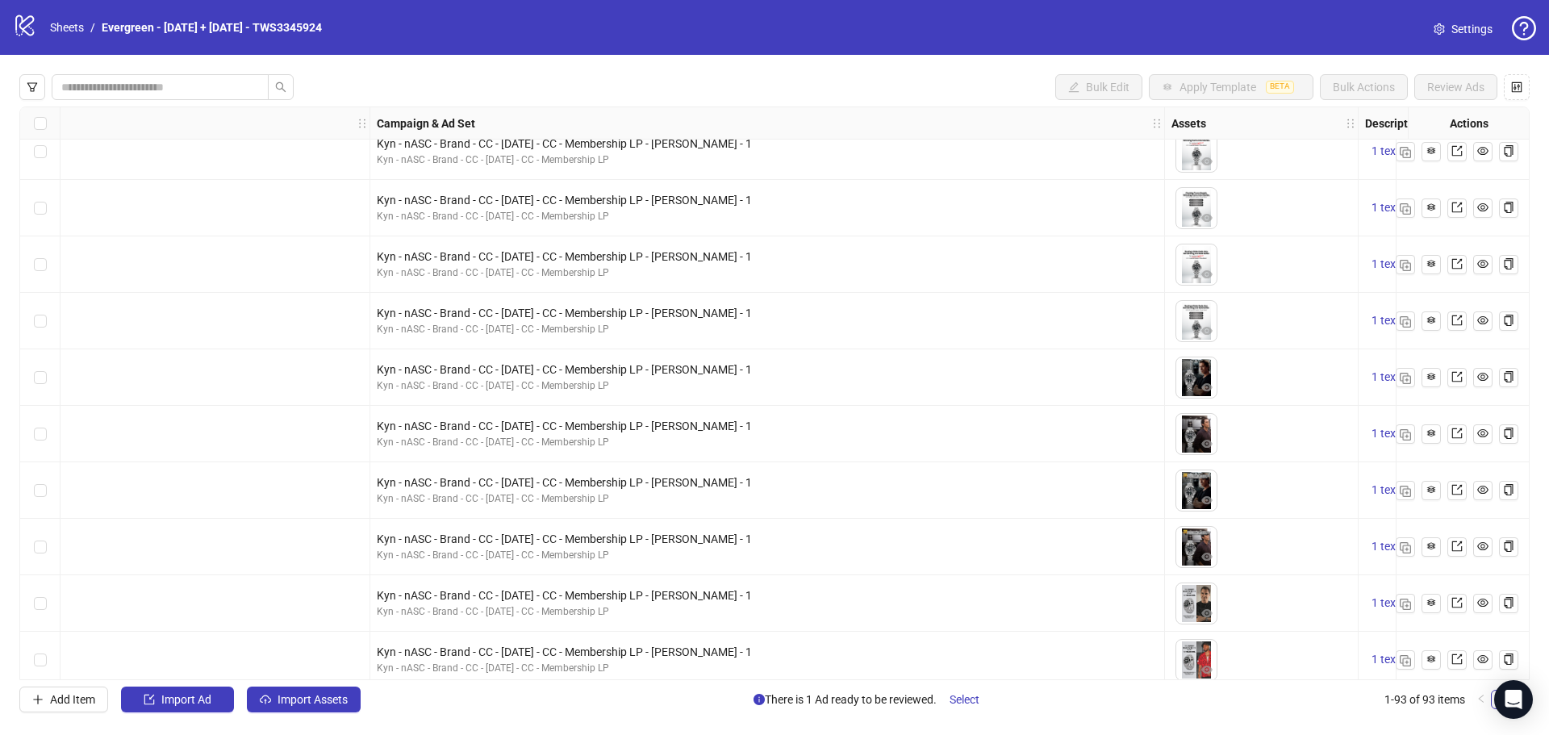
scroll to position [807, 646]
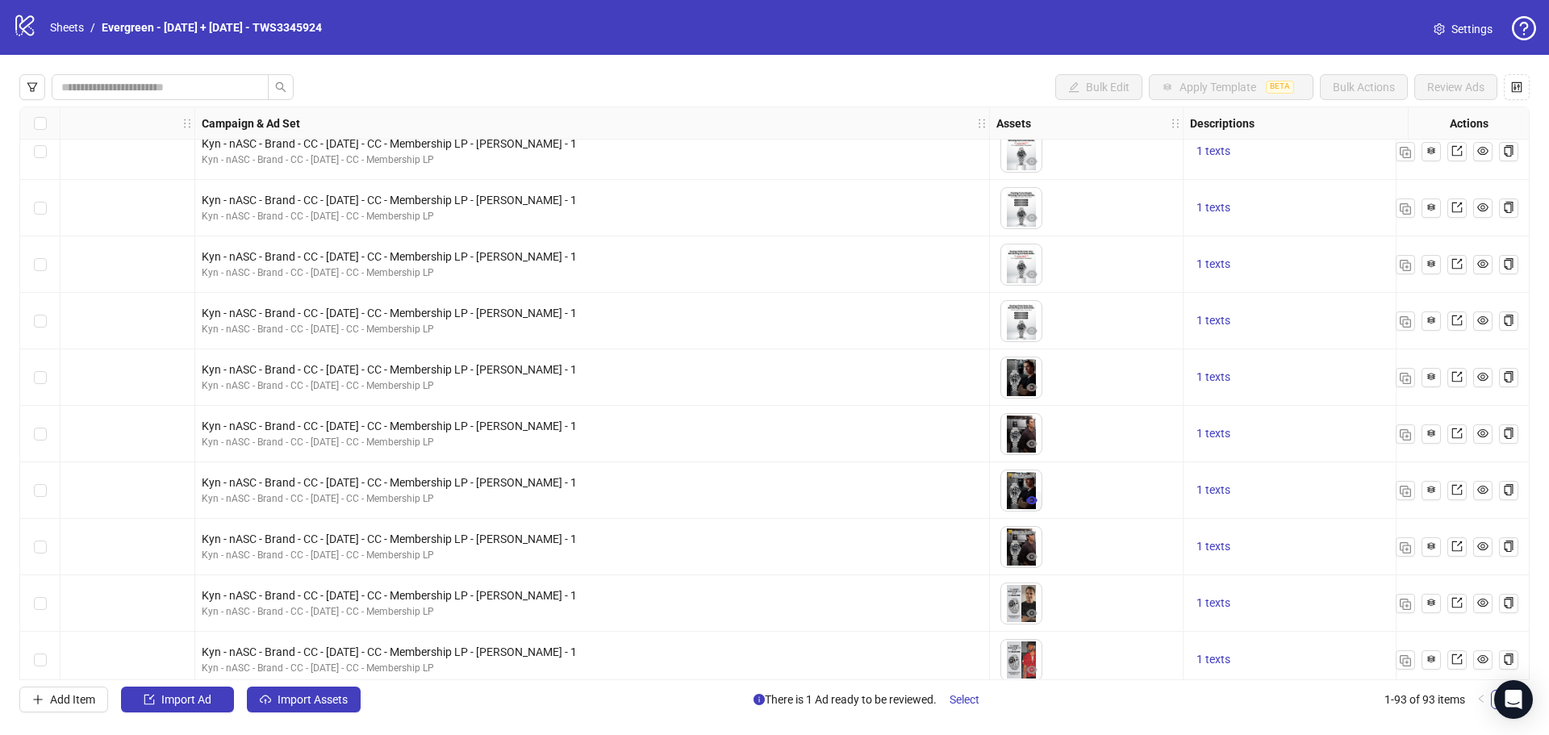
click at [1034, 501] on icon "eye" at bounding box center [1032, 500] width 11 height 11
click at [1456, 493] on icon "export" at bounding box center [1457, 489] width 11 height 11
click at [1031, 555] on icon "eye" at bounding box center [1032, 556] width 11 height 11
click at [1457, 548] on icon "export" at bounding box center [1457, 546] width 11 height 11
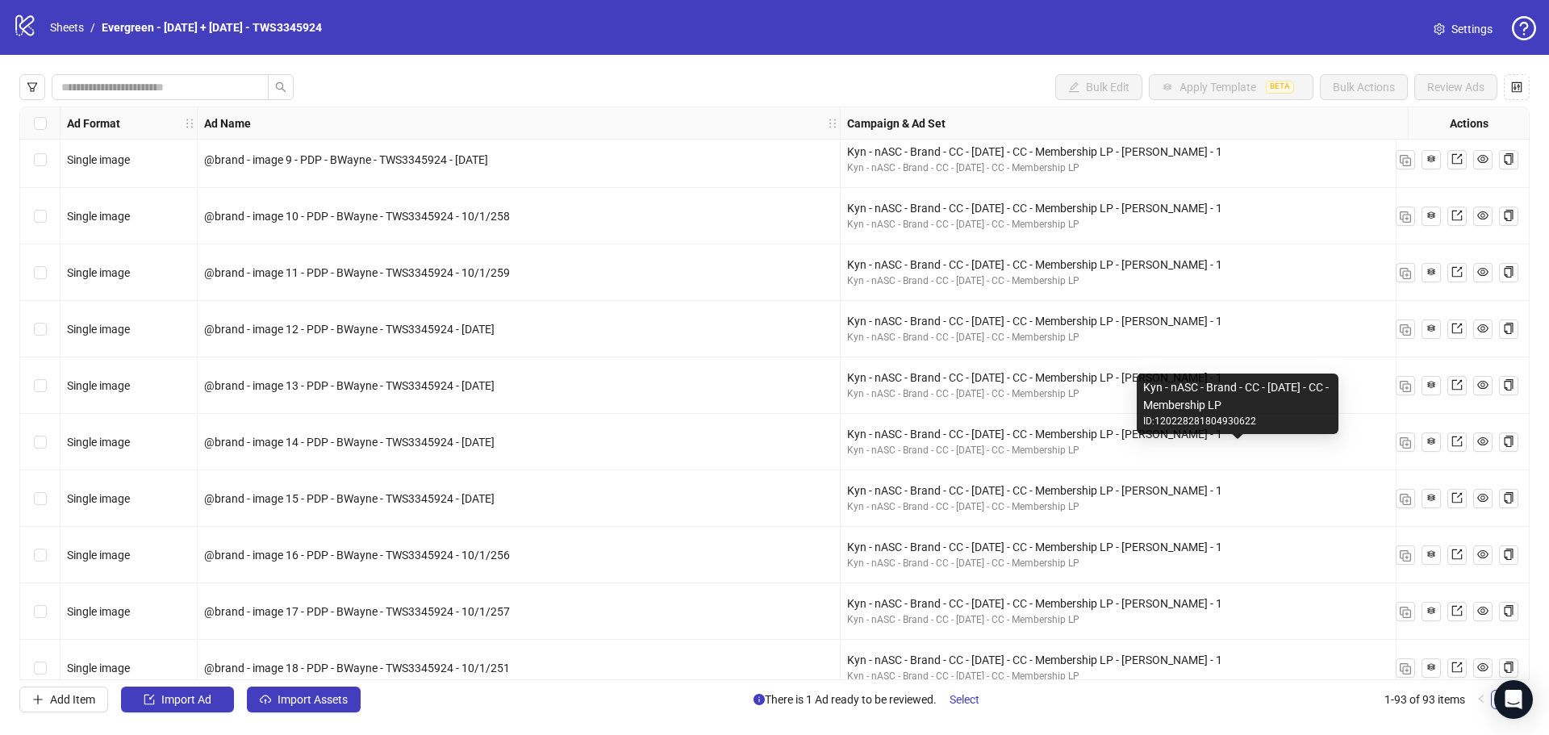
scroll to position [968, 484]
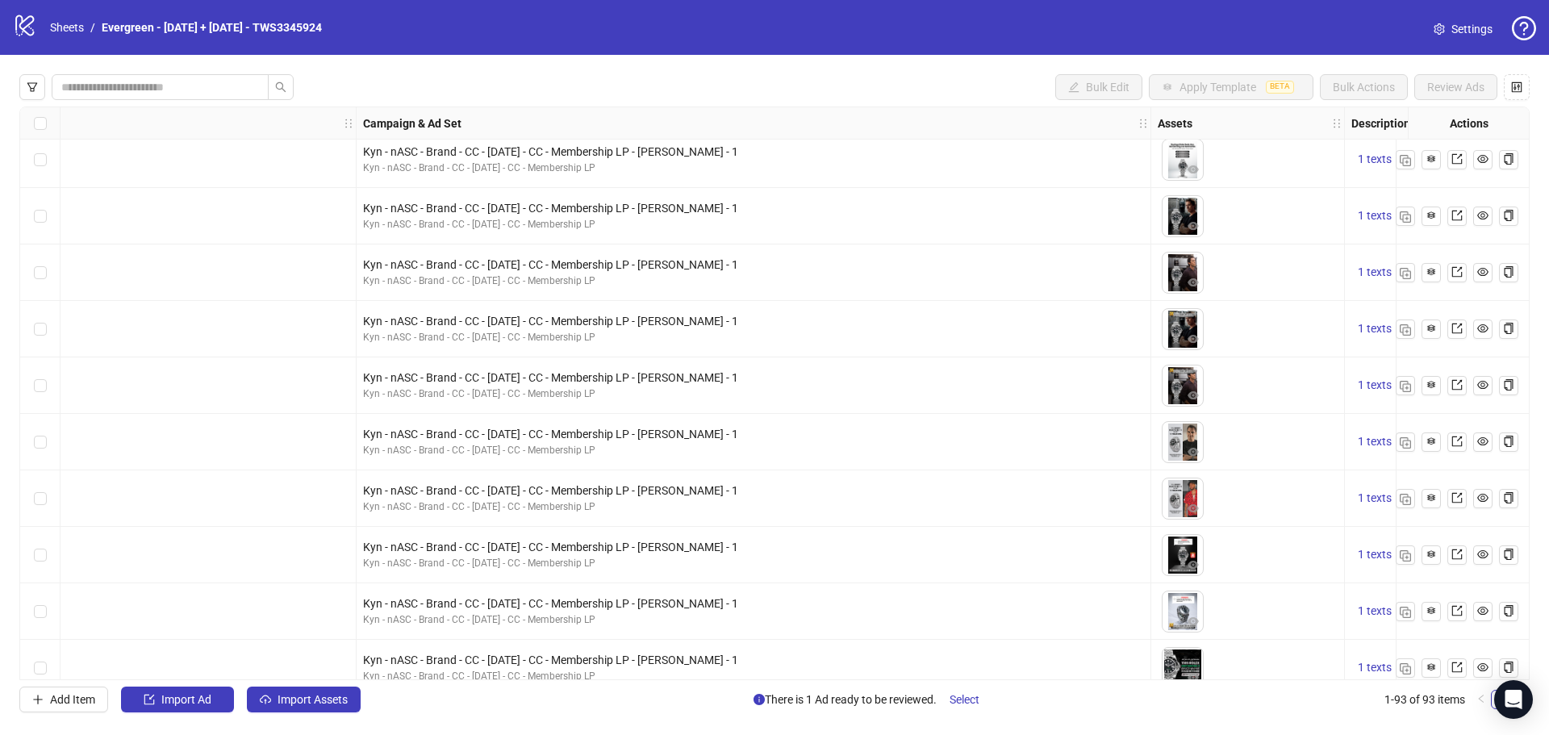
click at [1192, 452] on icon "eye" at bounding box center [1193, 451] width 11 height 11
click at [1459, 447] on icon "export" at bounding box center [1457, 441] width 11 height 11
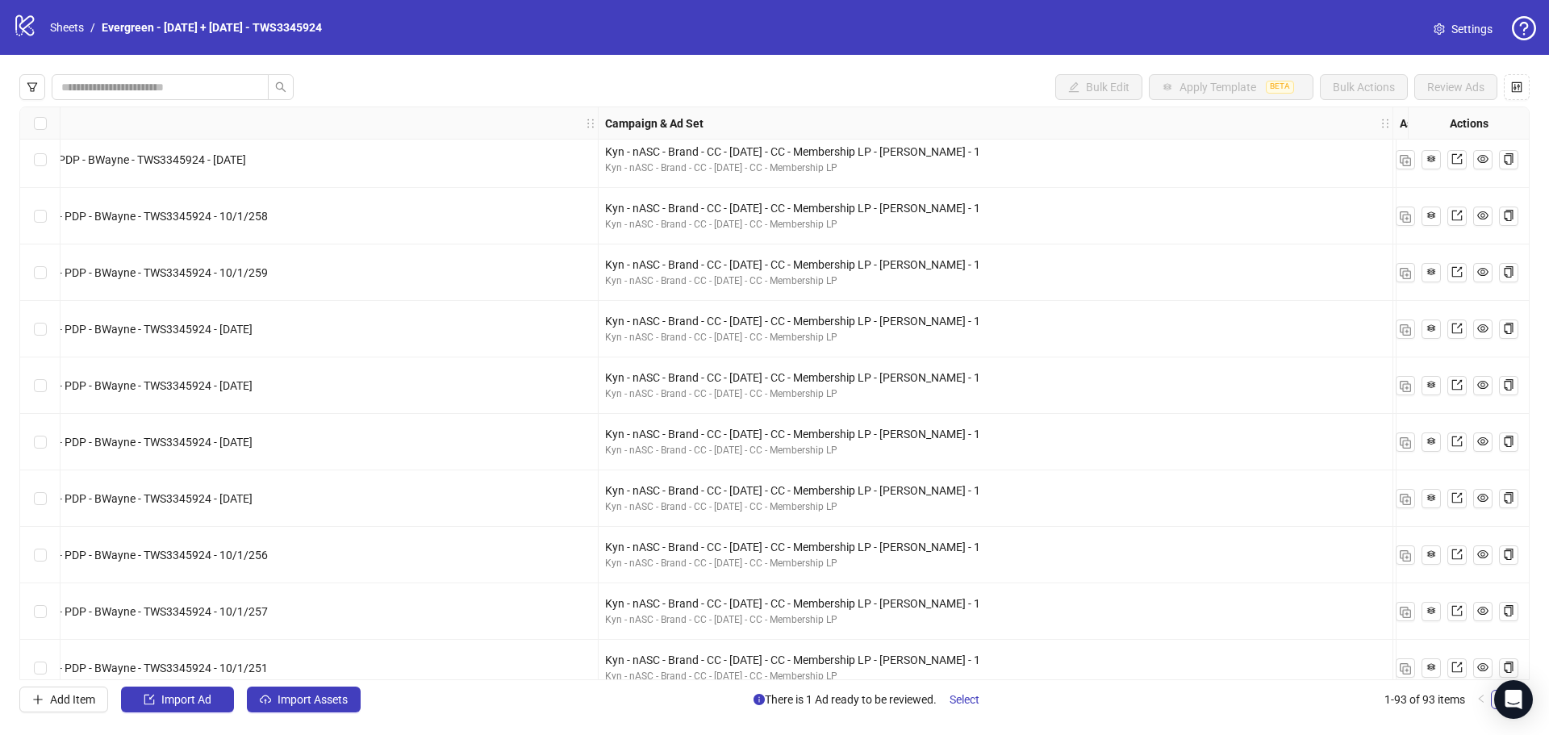
scroll to position [968, 565]
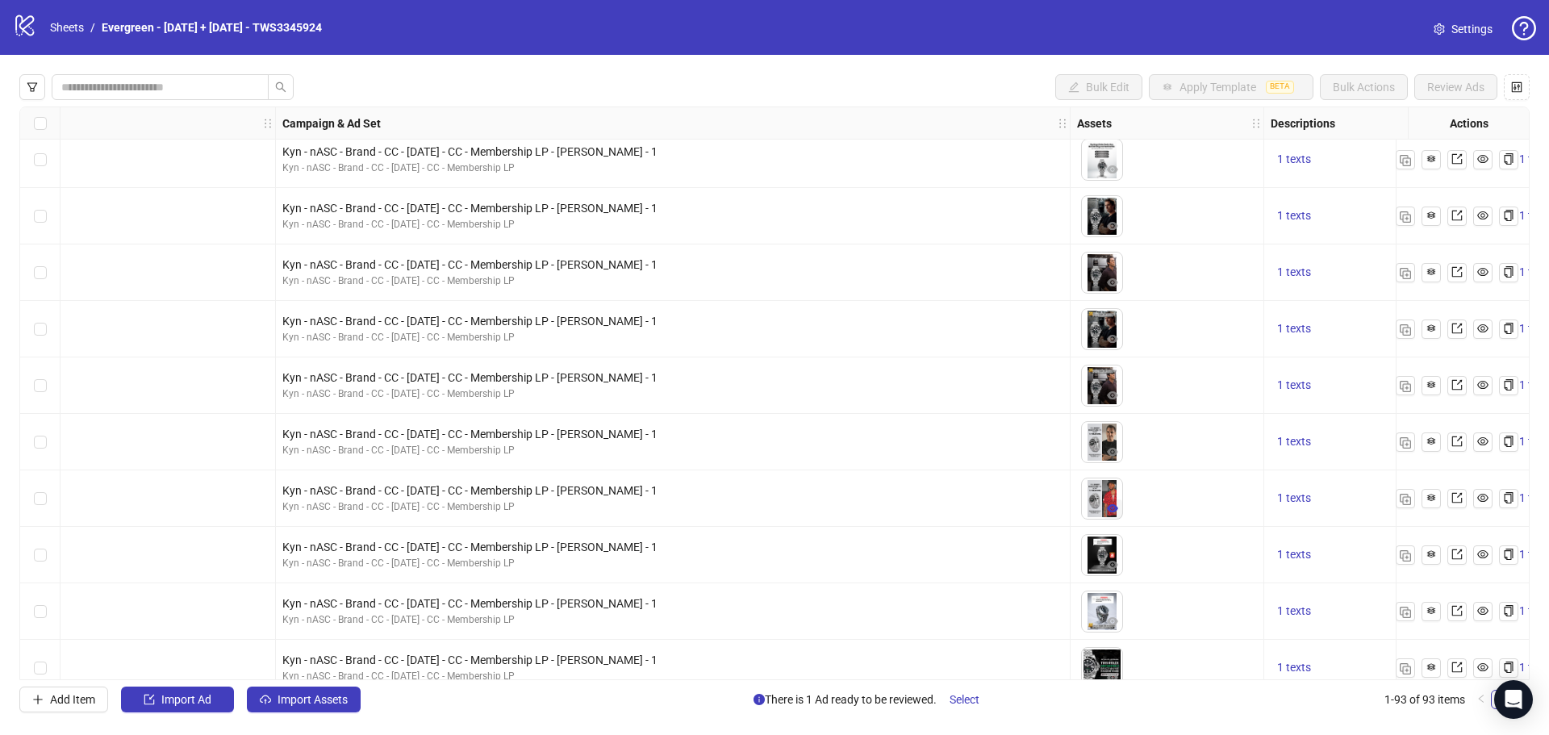
click at [1113, 507] on icon "eye" at bounding box center [1112, 508] width 11 height 11
click at [1460, 499] on icon "export" at bounding box center [1457, 497] width 11 height 11
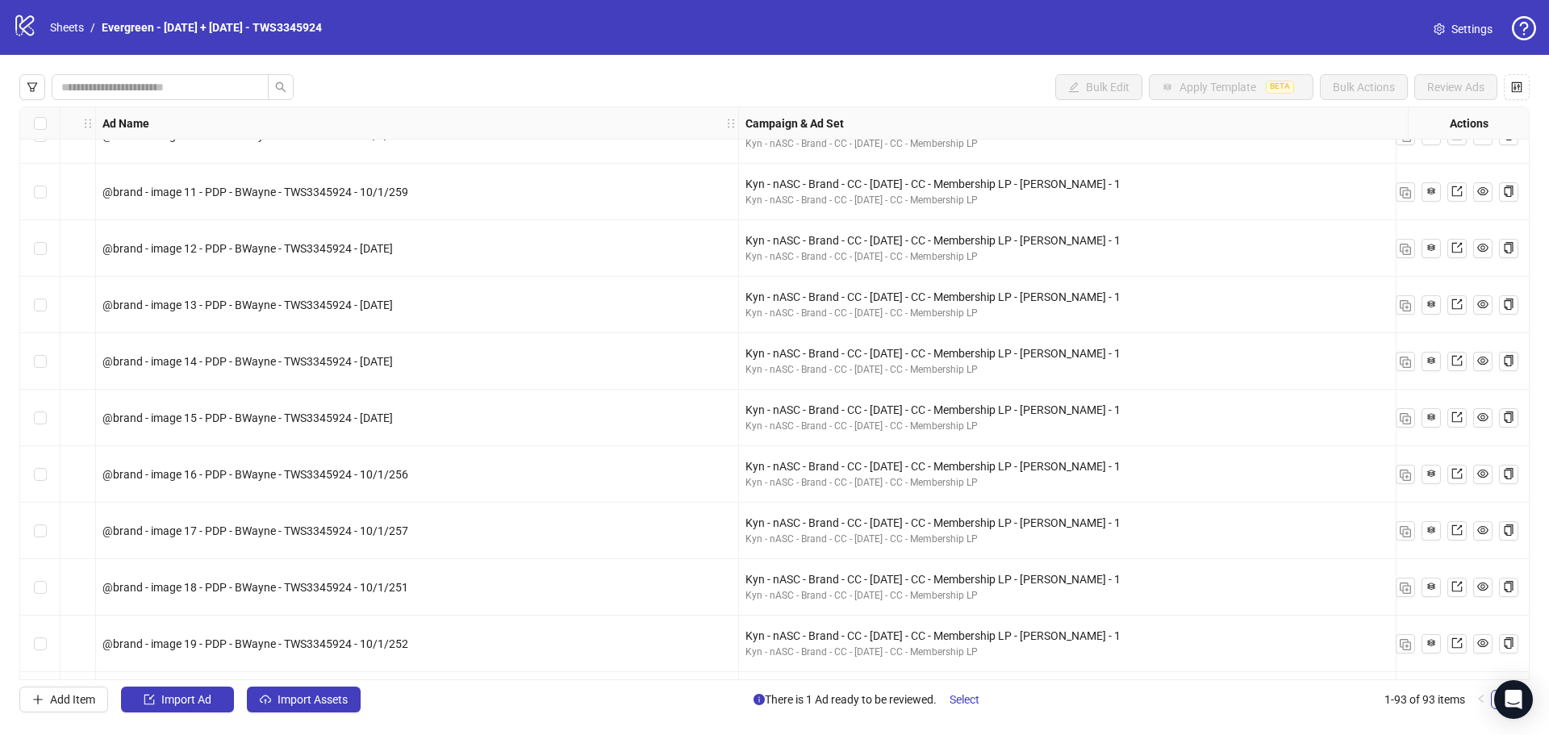
scroll to position [1049, 565]
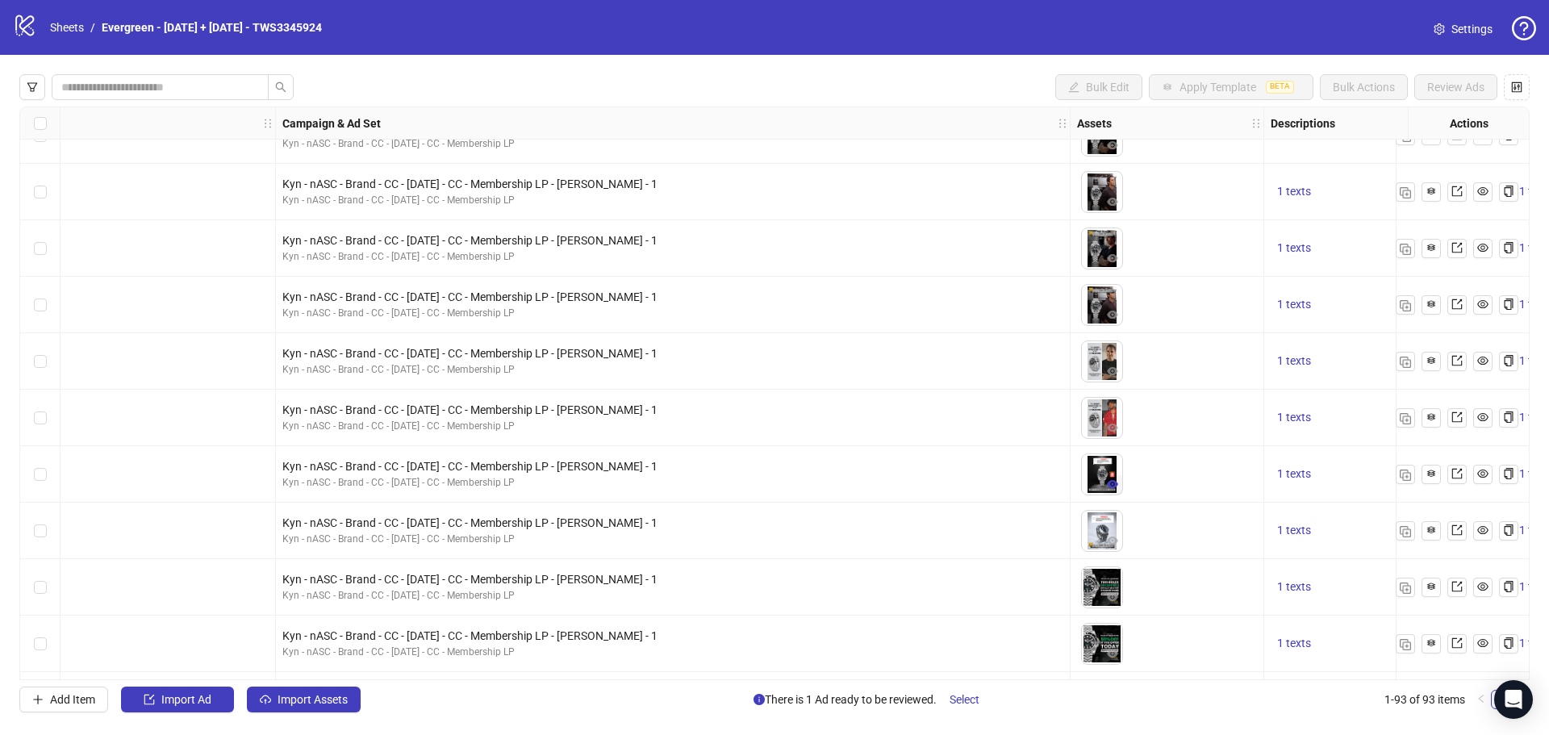
click at [1110, 484] on icon "eye" at bounding box center [1112, 484] width 11 height 8
click at [1462, 479] on icon "export" at bounding box center [1457, 474] width 10 height 10
click at [1112, 539] on icon "eye" at bounding box center [1112, 540] width 11 height 11
click at [1456, 532] on icon "export" at bounding box center [1457, 530] width 11 height 11
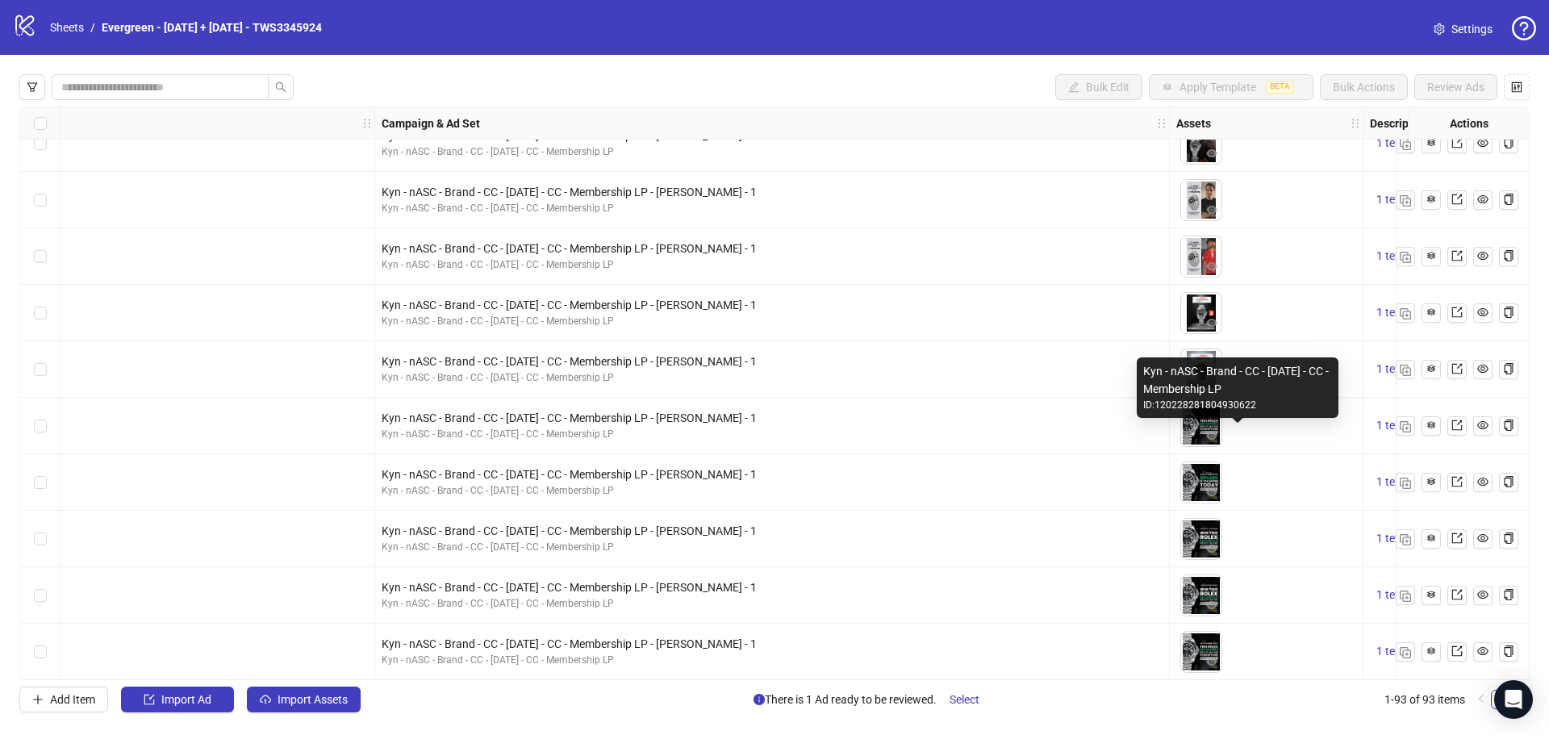
scroll to position [1211, 565]
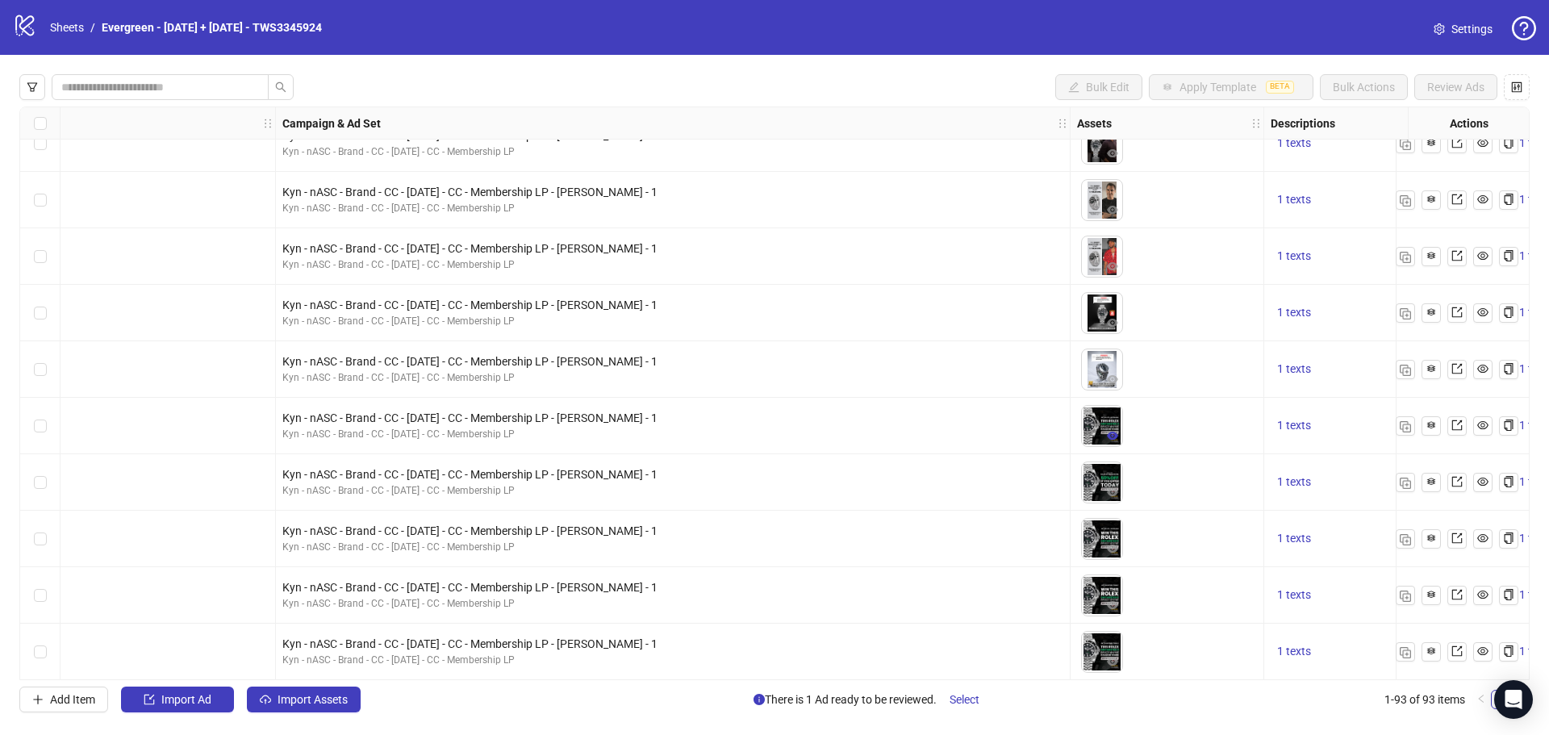
click at [1110, 437] on icon "eye" at bounding box center [1112, 436] width 11 height 8
click at [1457, 427] on icon "export" at bounding box center [1457, 425] width 11 height 11
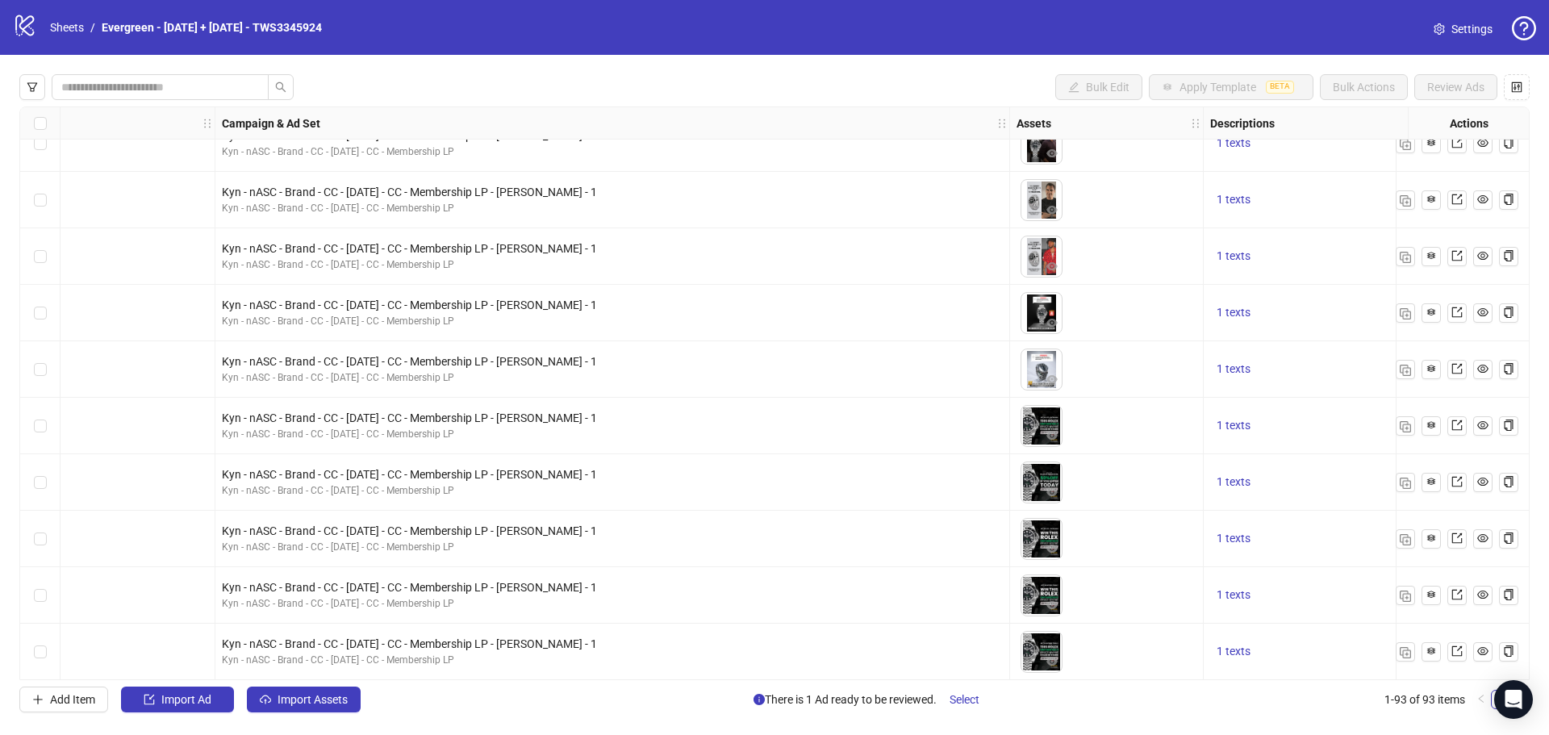
scroll to position [1211, 726]
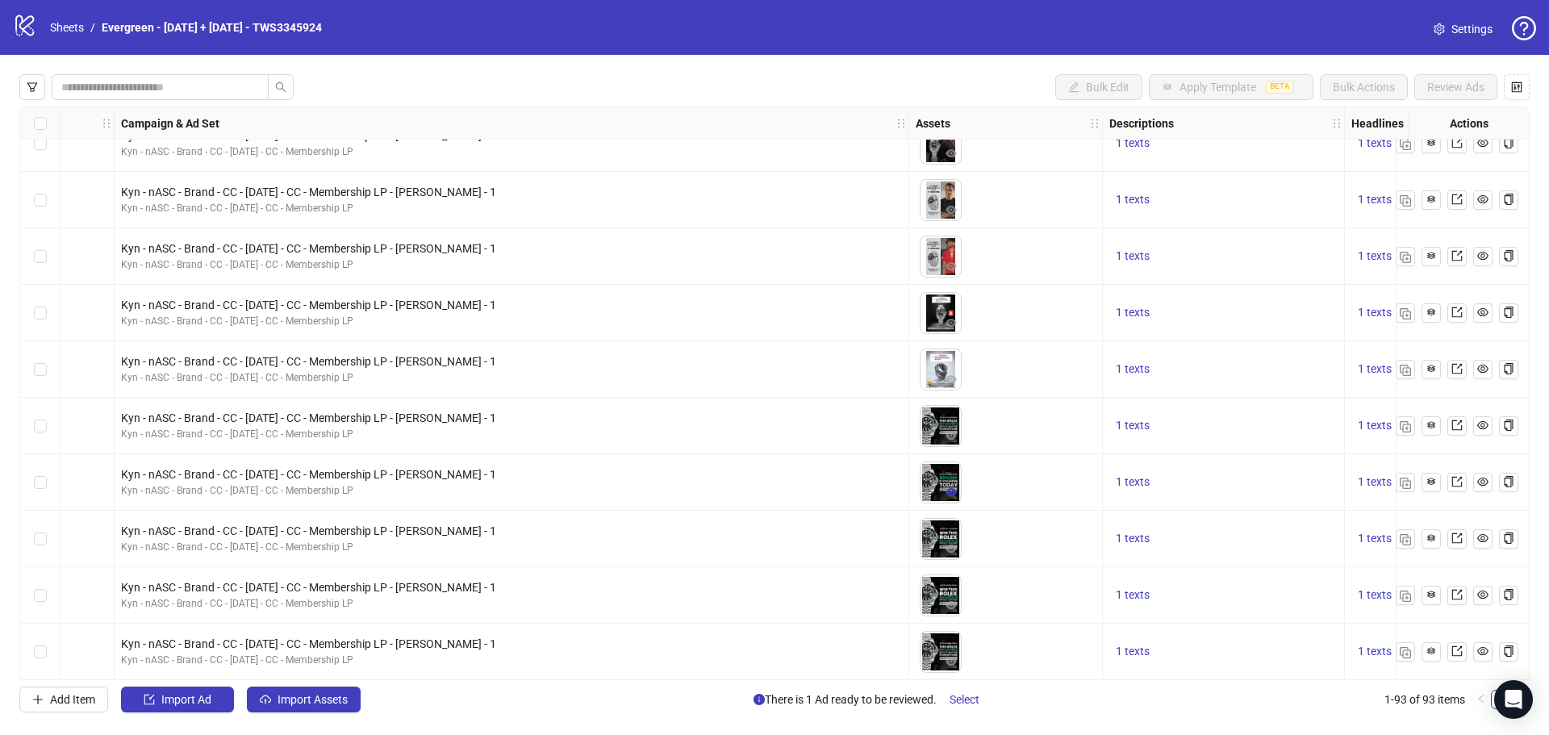
click at [951, 491] on icon "eye" at bounding box center [951, 492] width 11 height 8
click at [1462, 483] on icon "export" at bounding box center [1457, 481] width 11 height 11
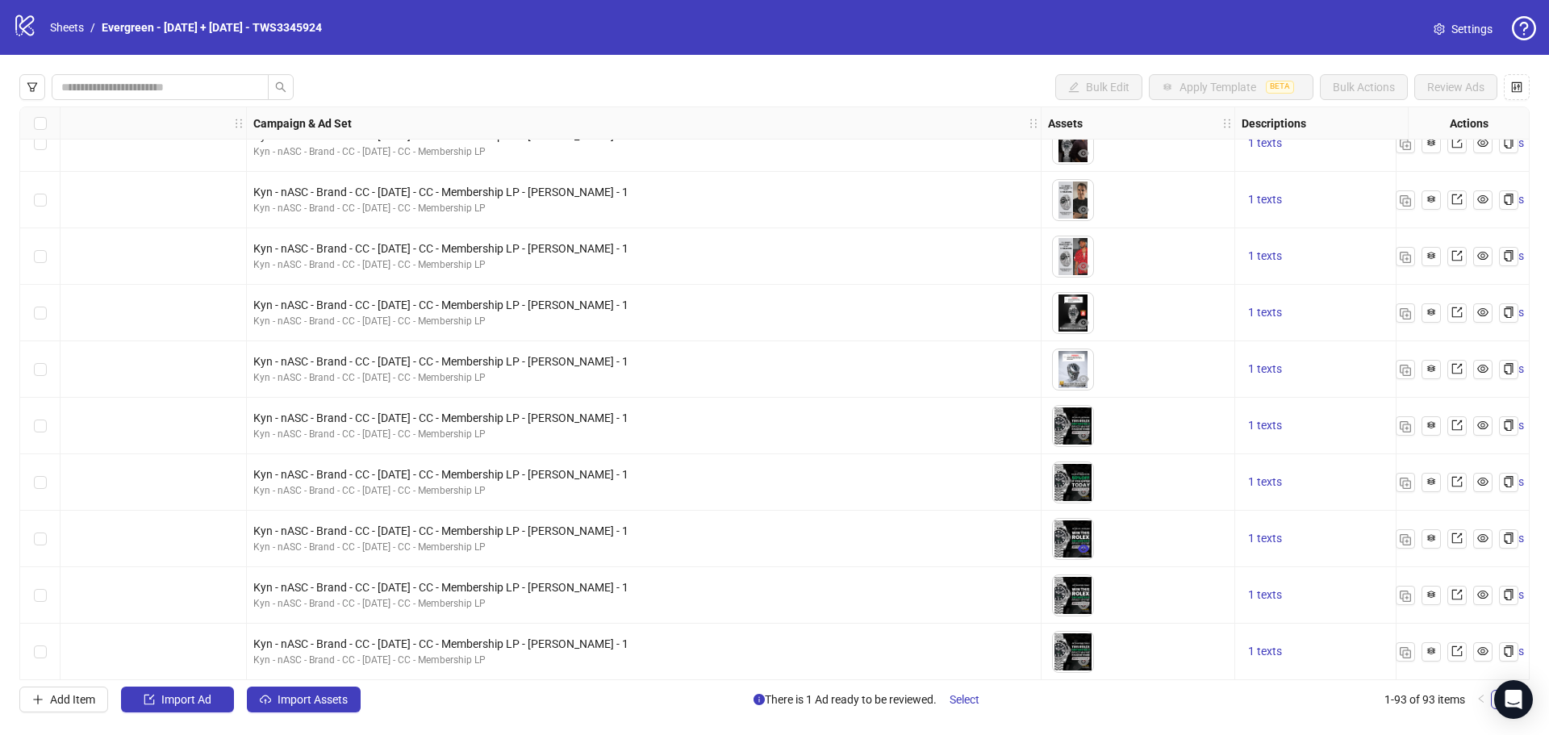
scroll to position [1211, 646]
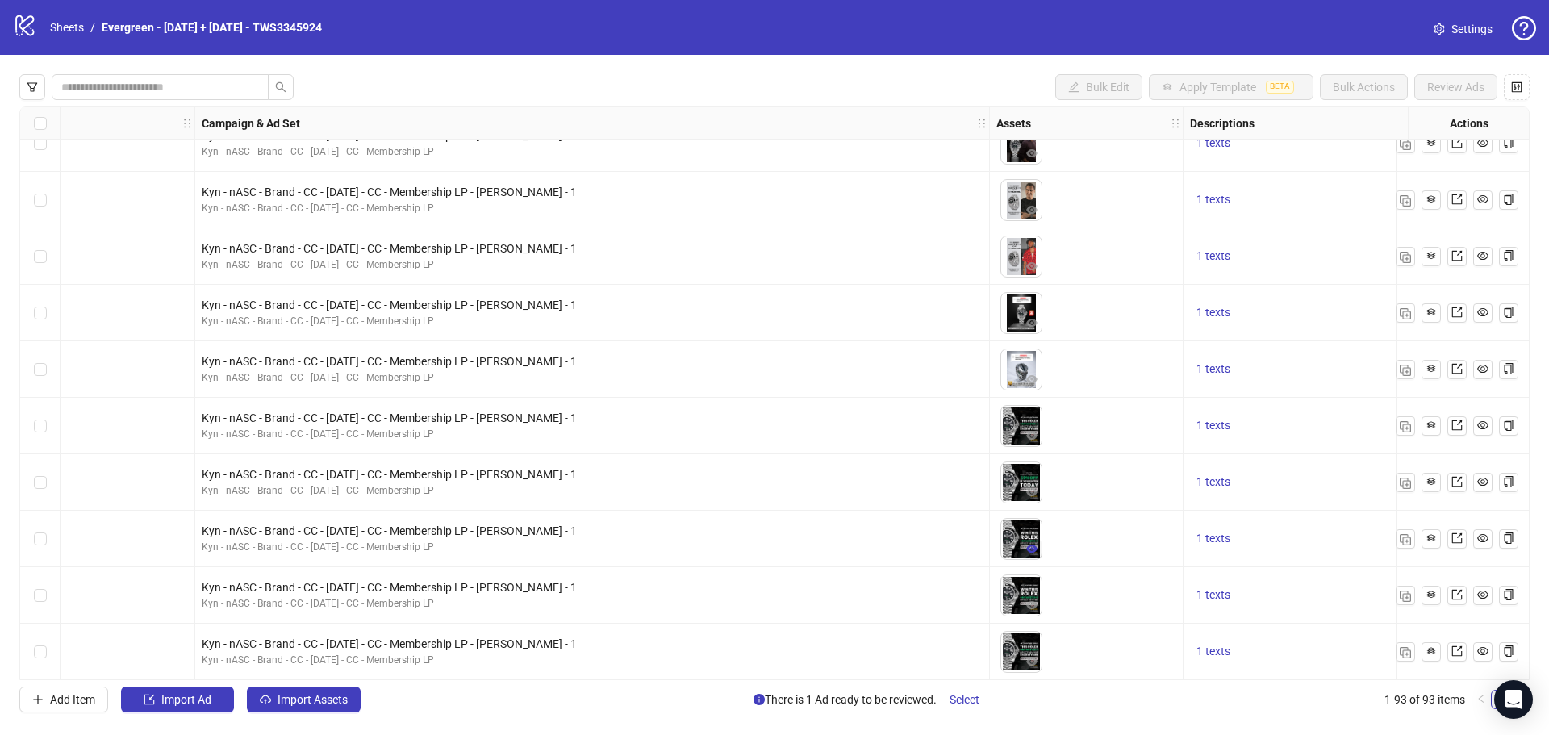
click at [1034, 547] on icon "eye" at bounding box center [1032, 549] width 11 height 8
click at [1459, 542] on icon "export" at bounding box center [1457, 538] width 11 height 11
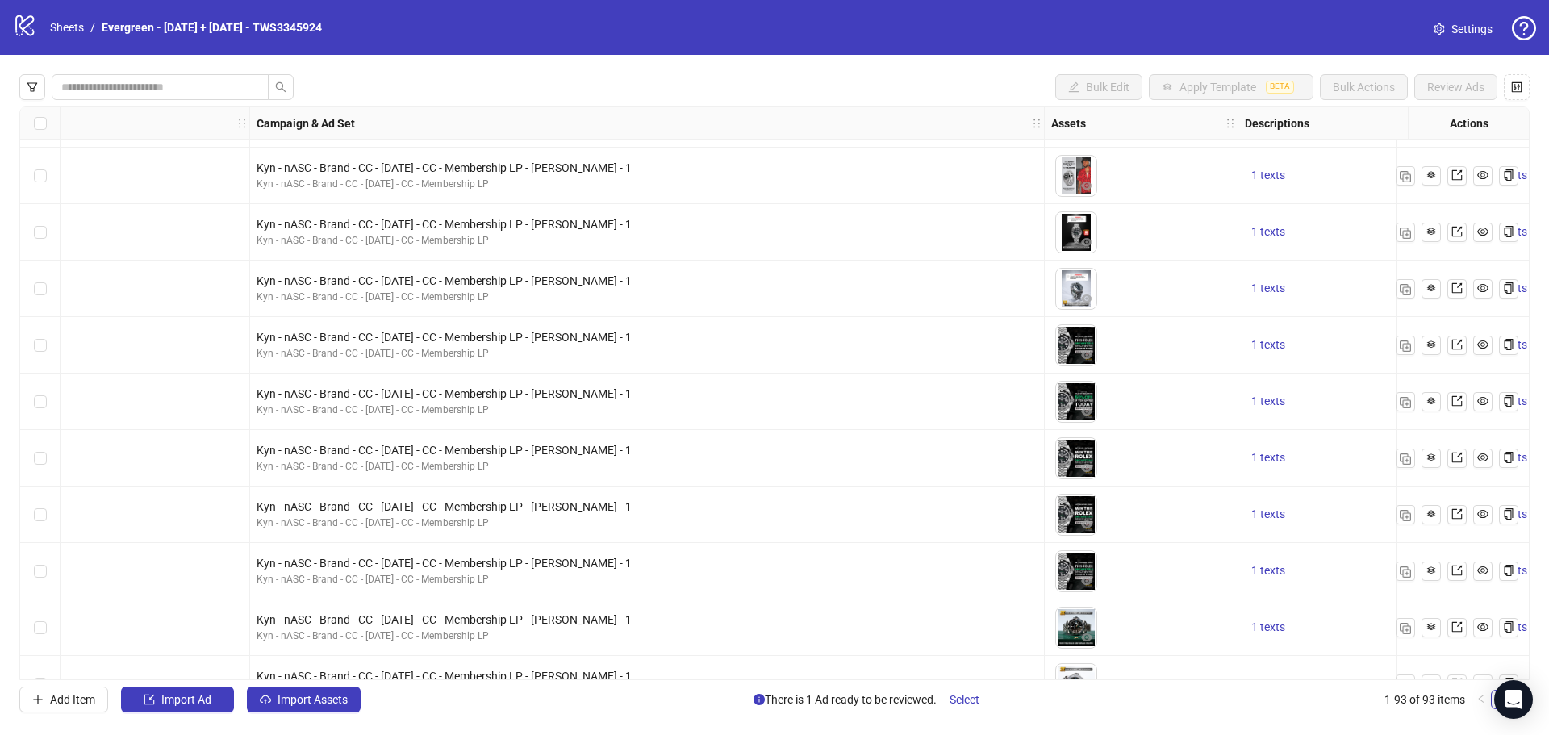
scroll to position [1291, 646]
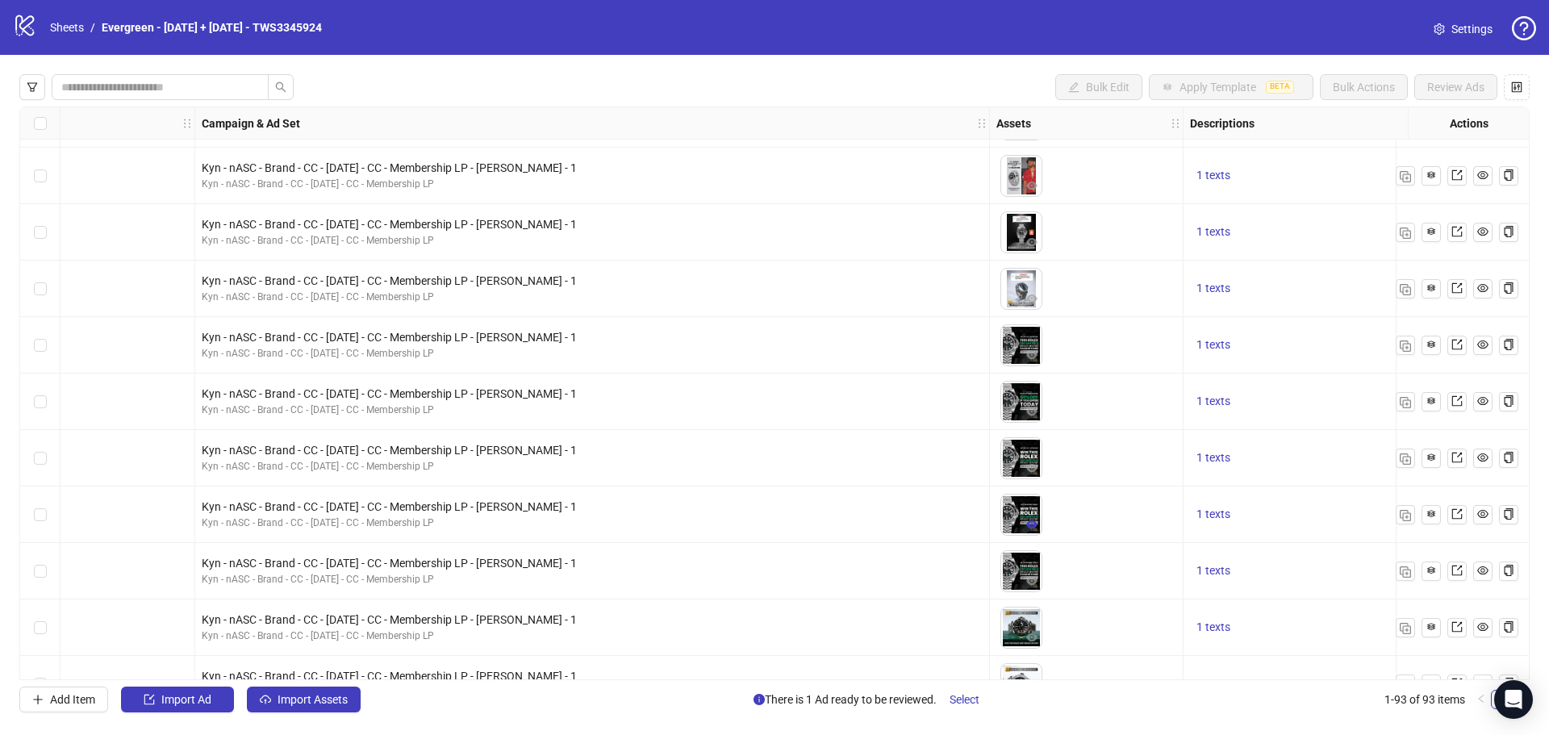
click at [1035, 524] on icon "eye" at bounding box center [1032, 525] width 11 height 8
click at [1457, 516] on icon "export" at bounding box center [1457, 513] width 11 height 11
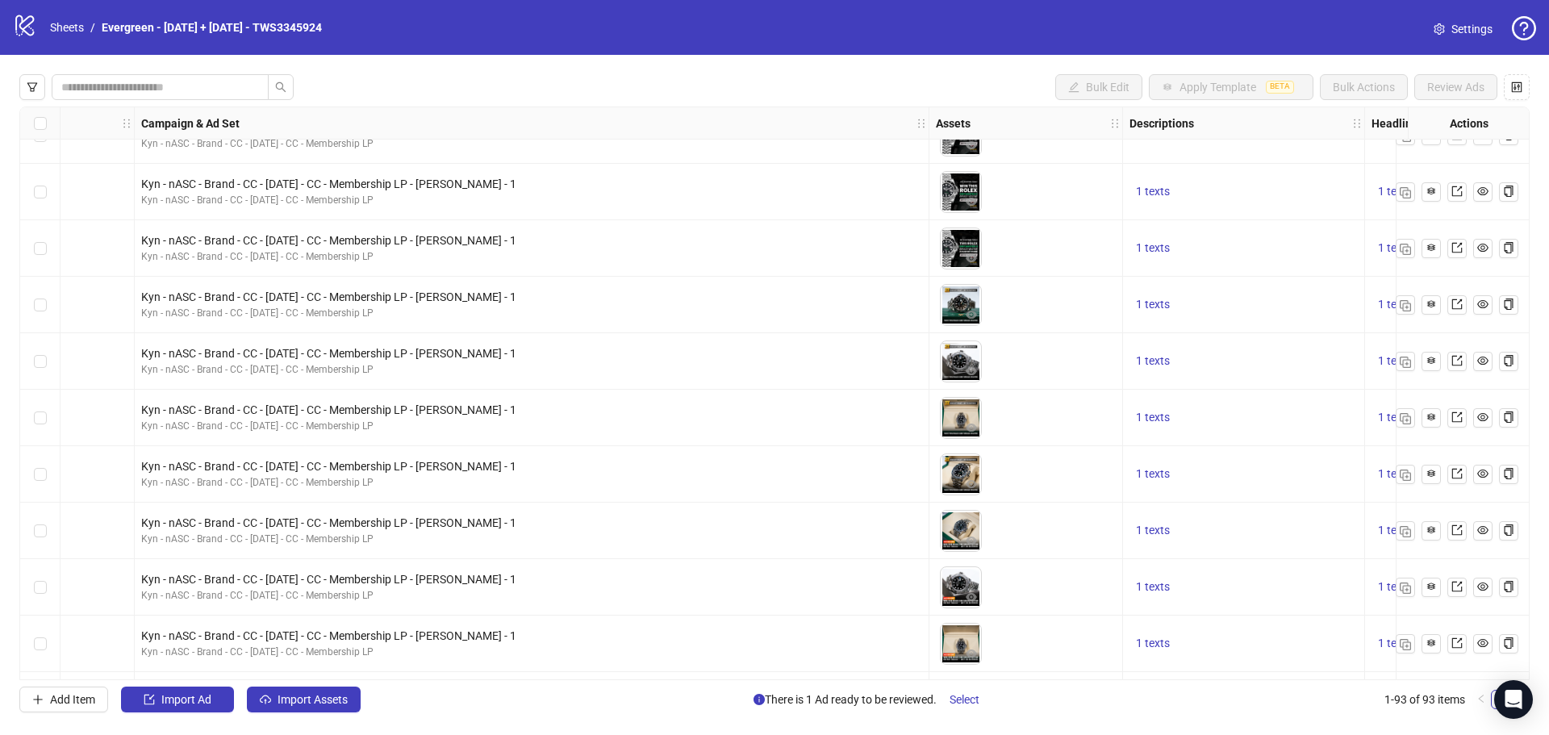
scroll to position [1614, 726]
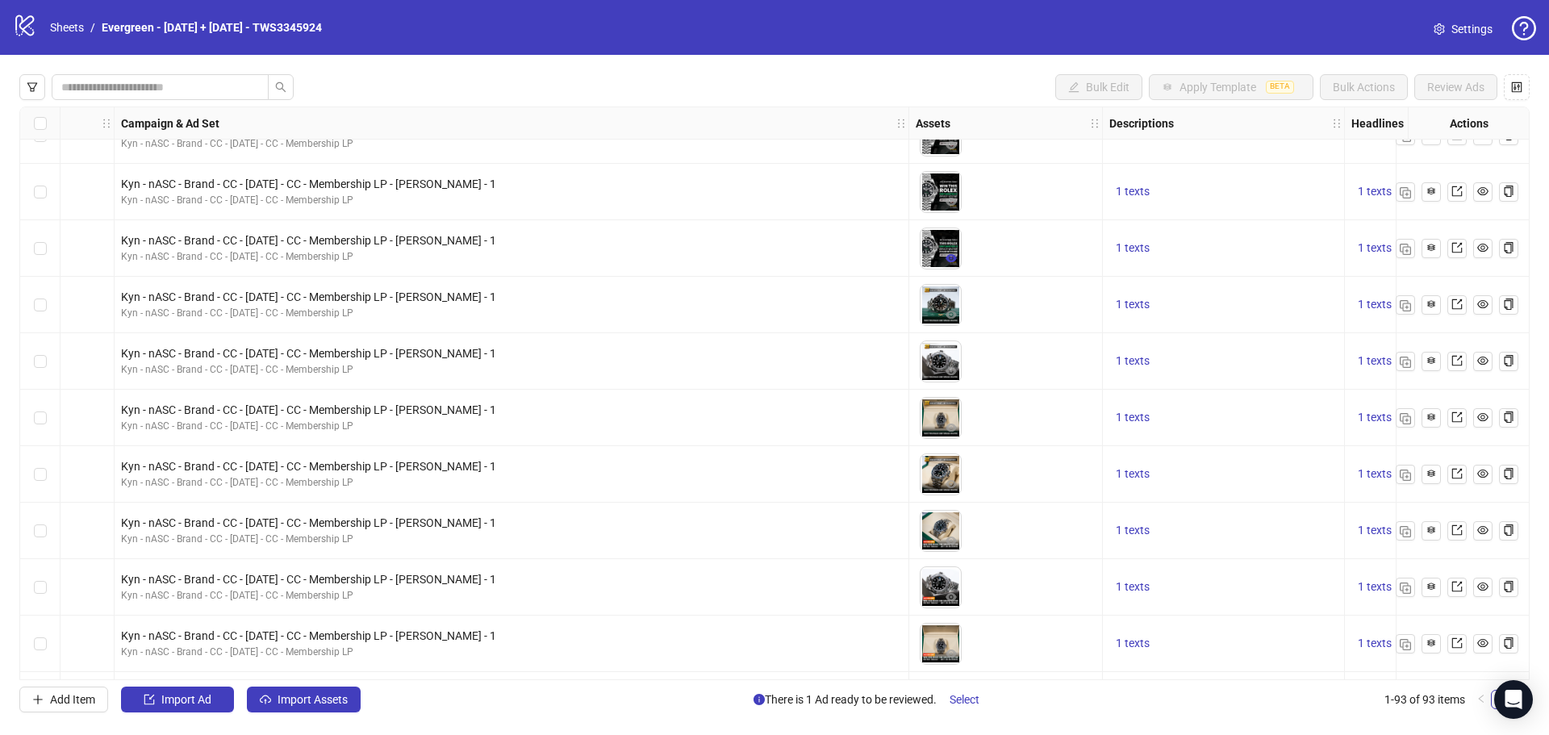
click at [948, 255] on icon "eye" at bounding box center [951, 258] width 11 height 11
click at [1459, 247] on icon "export" at bounding box center [1457, 247] width 11 height 11
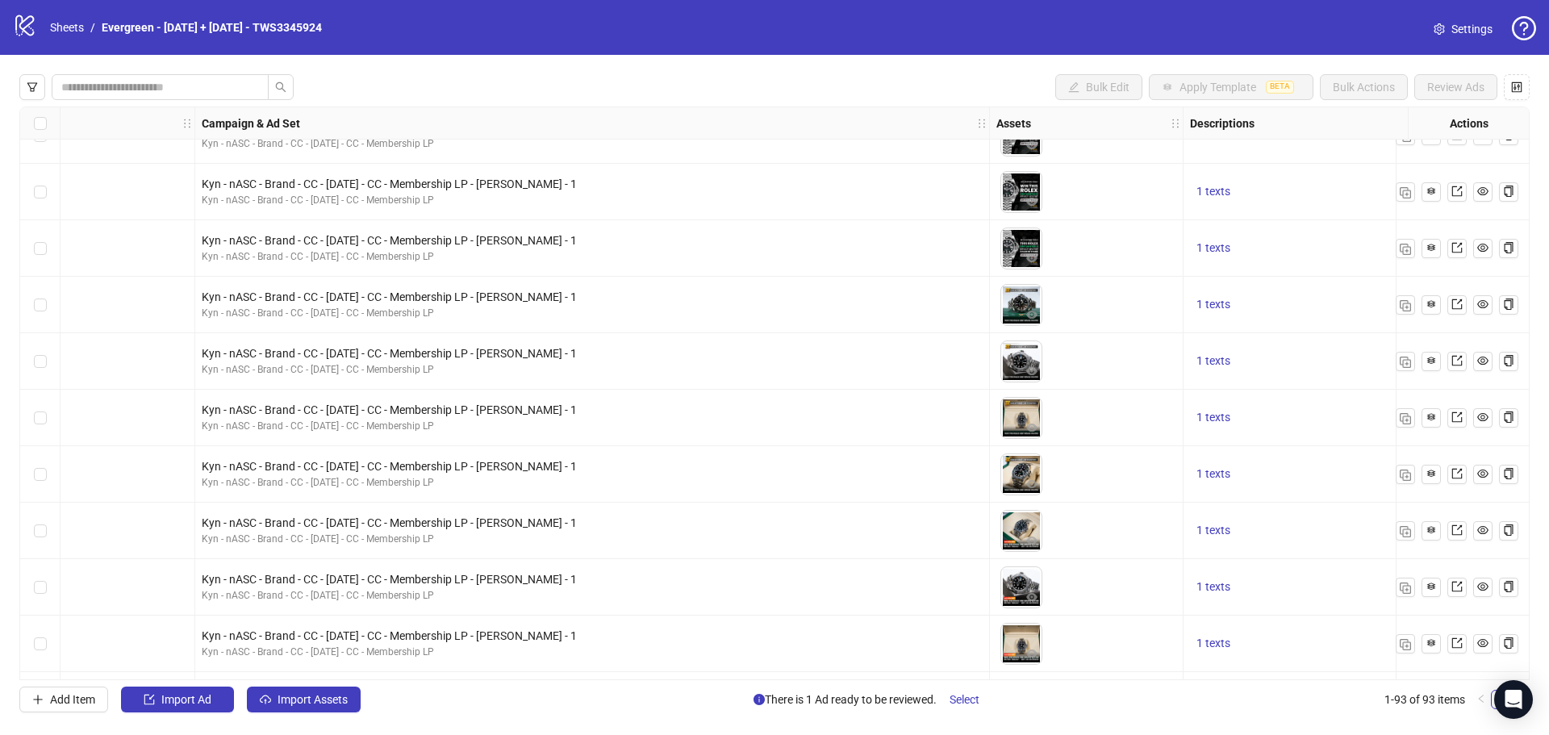
scroll to position [1614, 807]
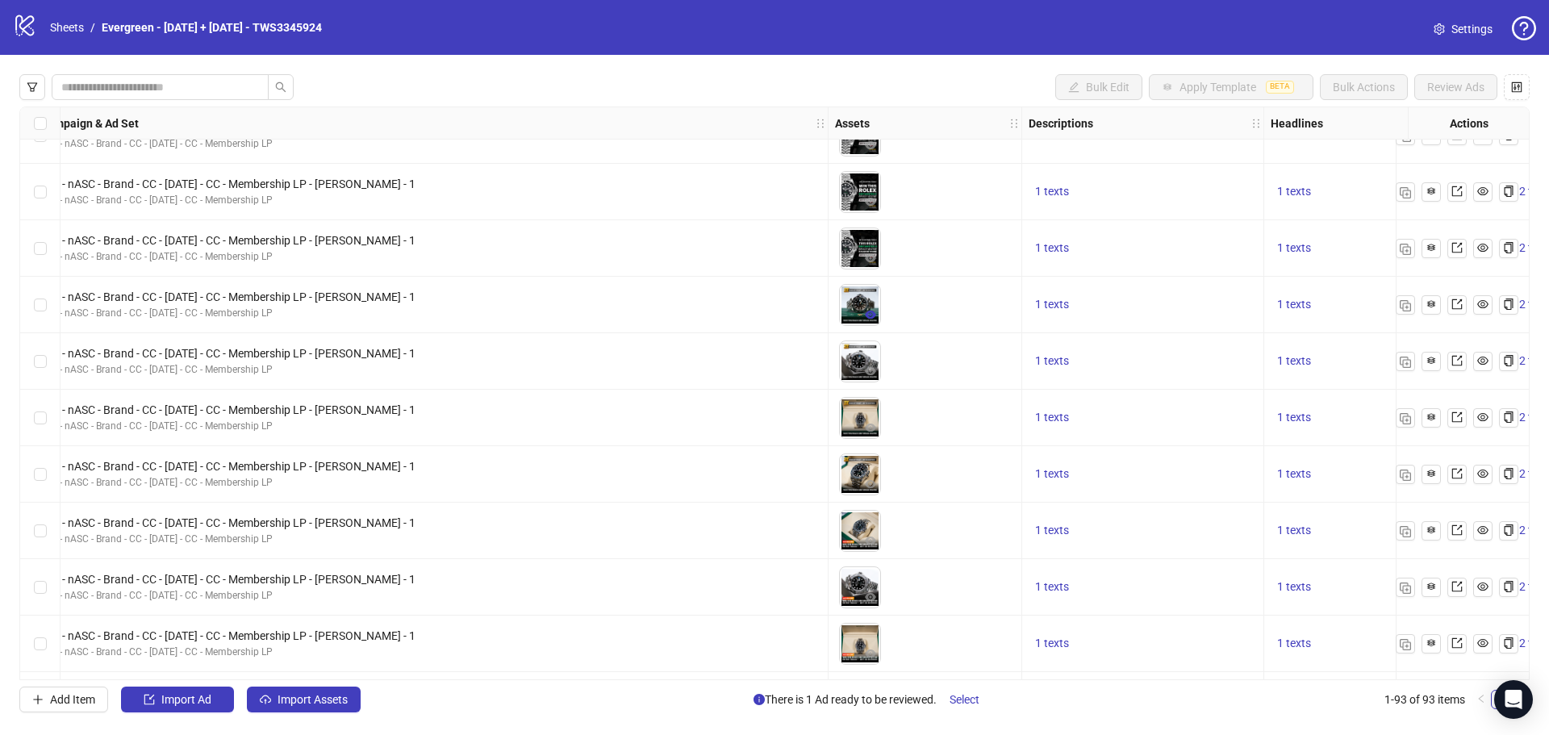
click at [870, 312] on icon "eye" at bounding box center [870, 315] width 11 height 8
click at [1459, 307] on icon "export" at bounding box center [1457, 304] width 11 height 11
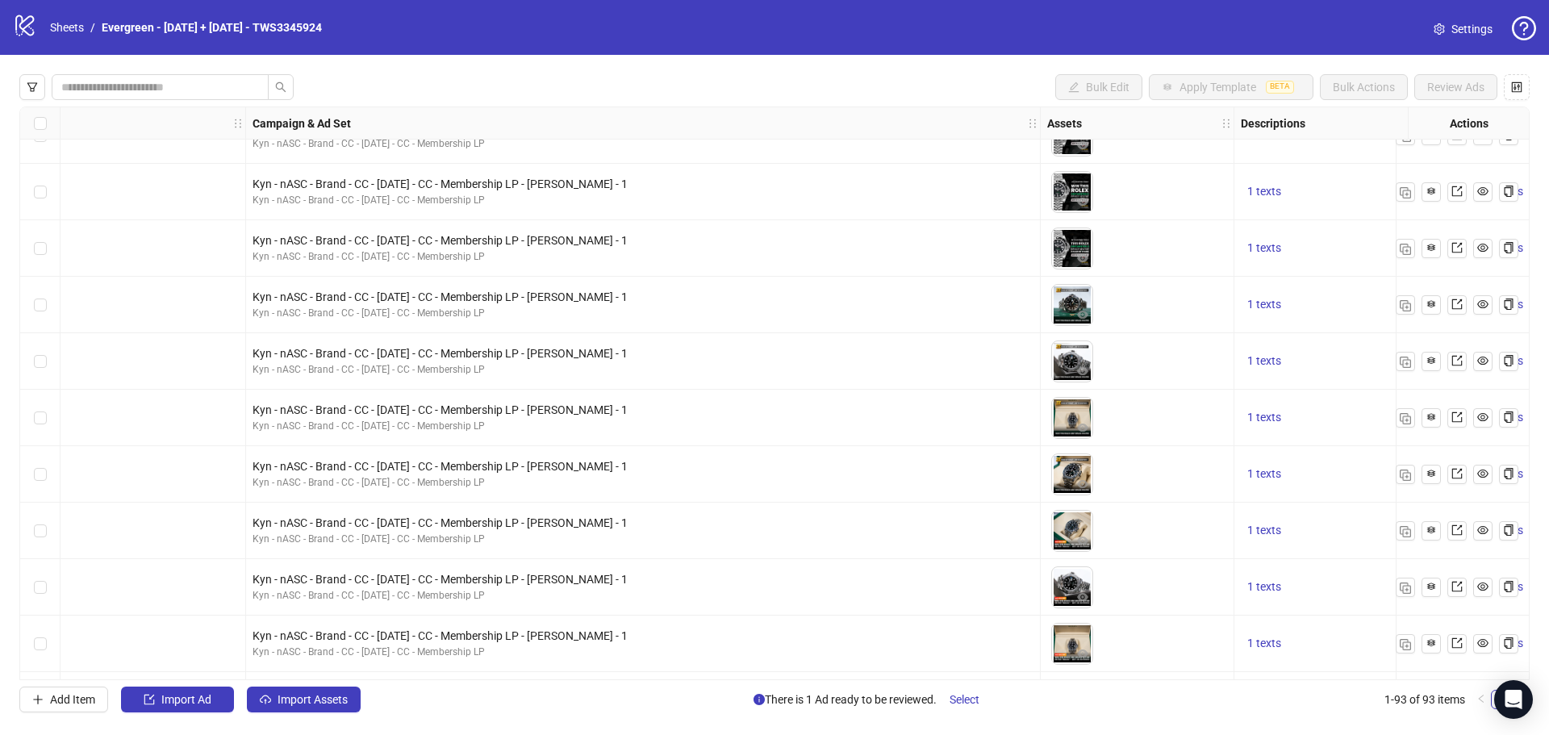
scroll to position [1614, 726]
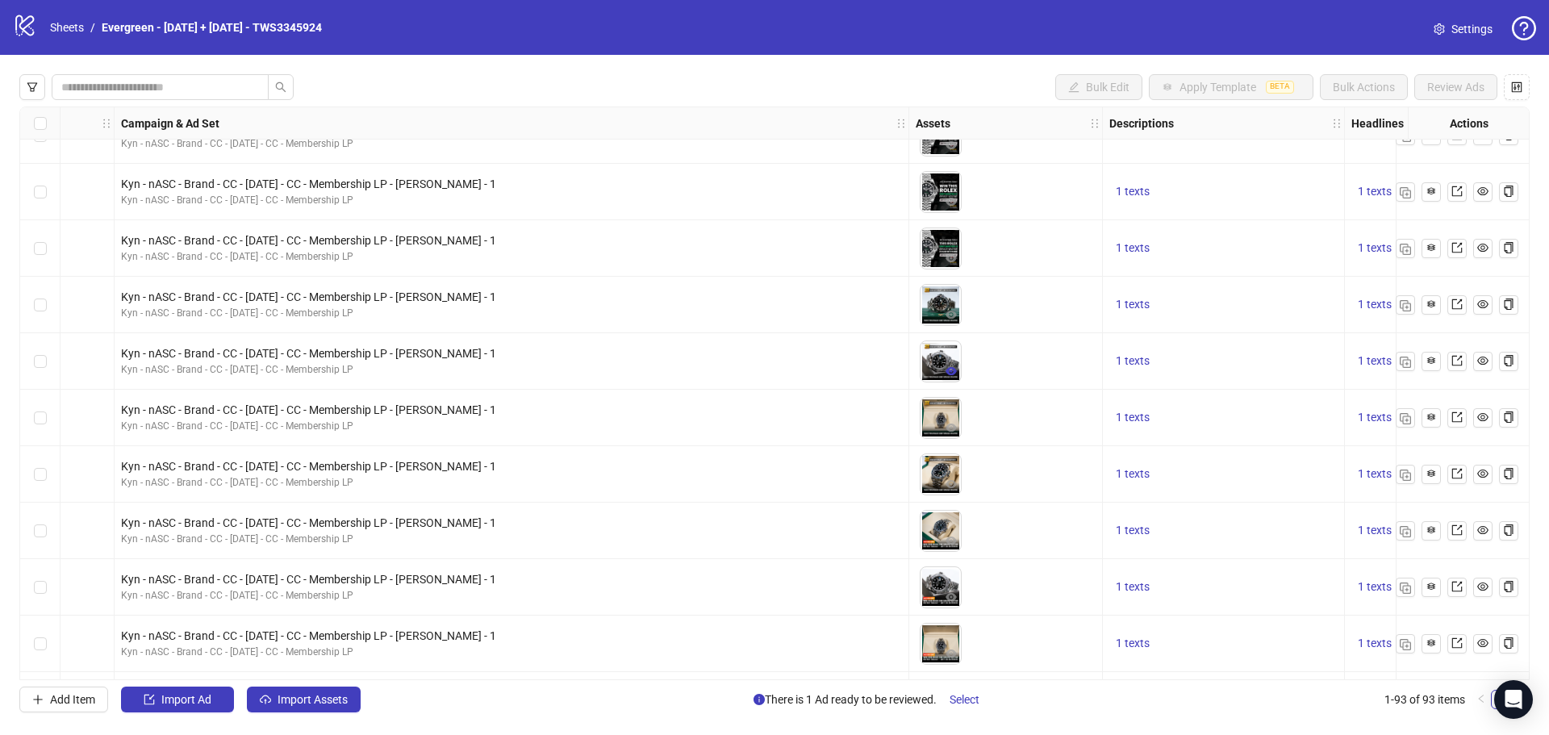
click at [948, 369] on icon "eye" at bounding box center [951, 371] width 11 height 8
click at [1458, 363] on icon "export" at bounding box center [1457, 360] width 11 height 11
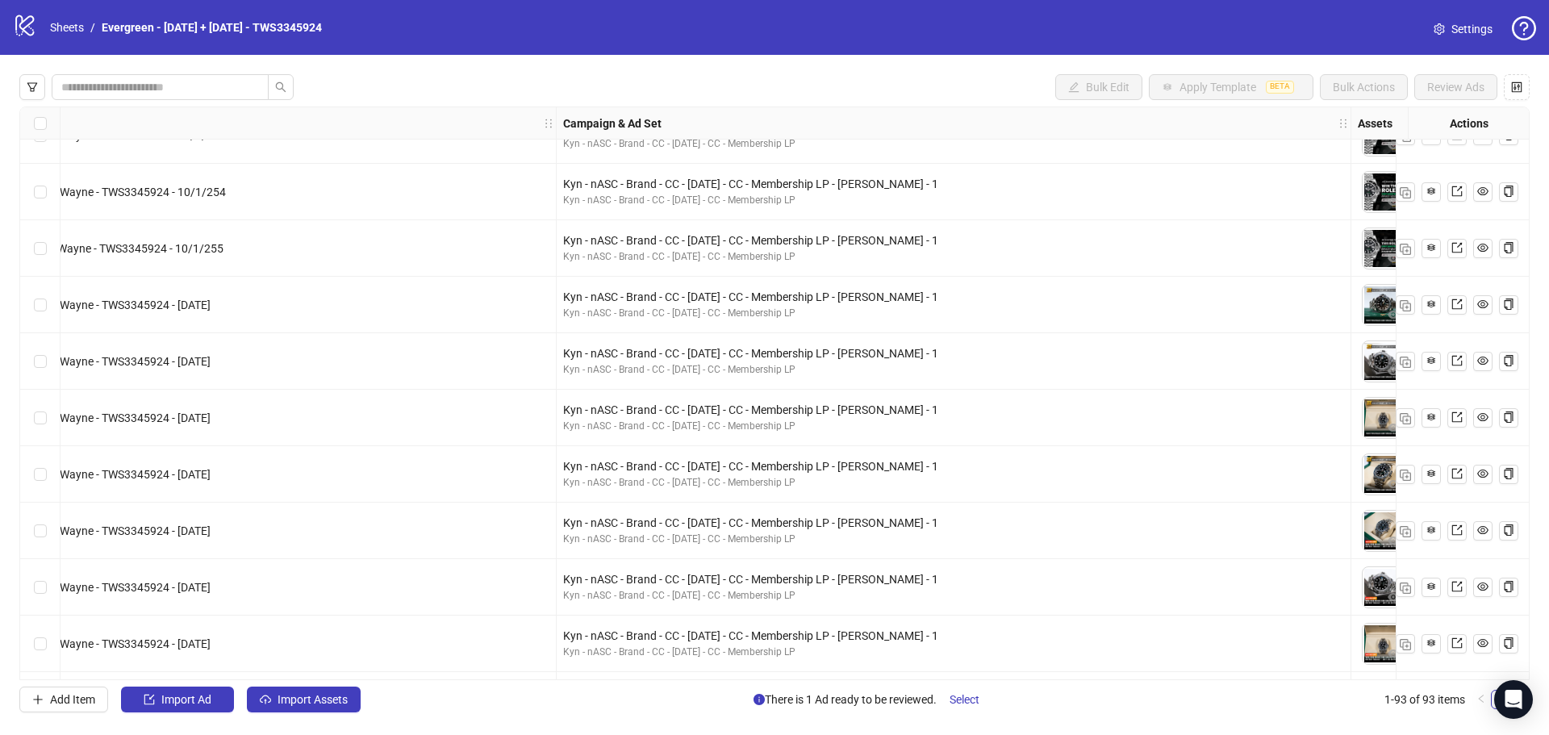
scroll to position [1614, 565]
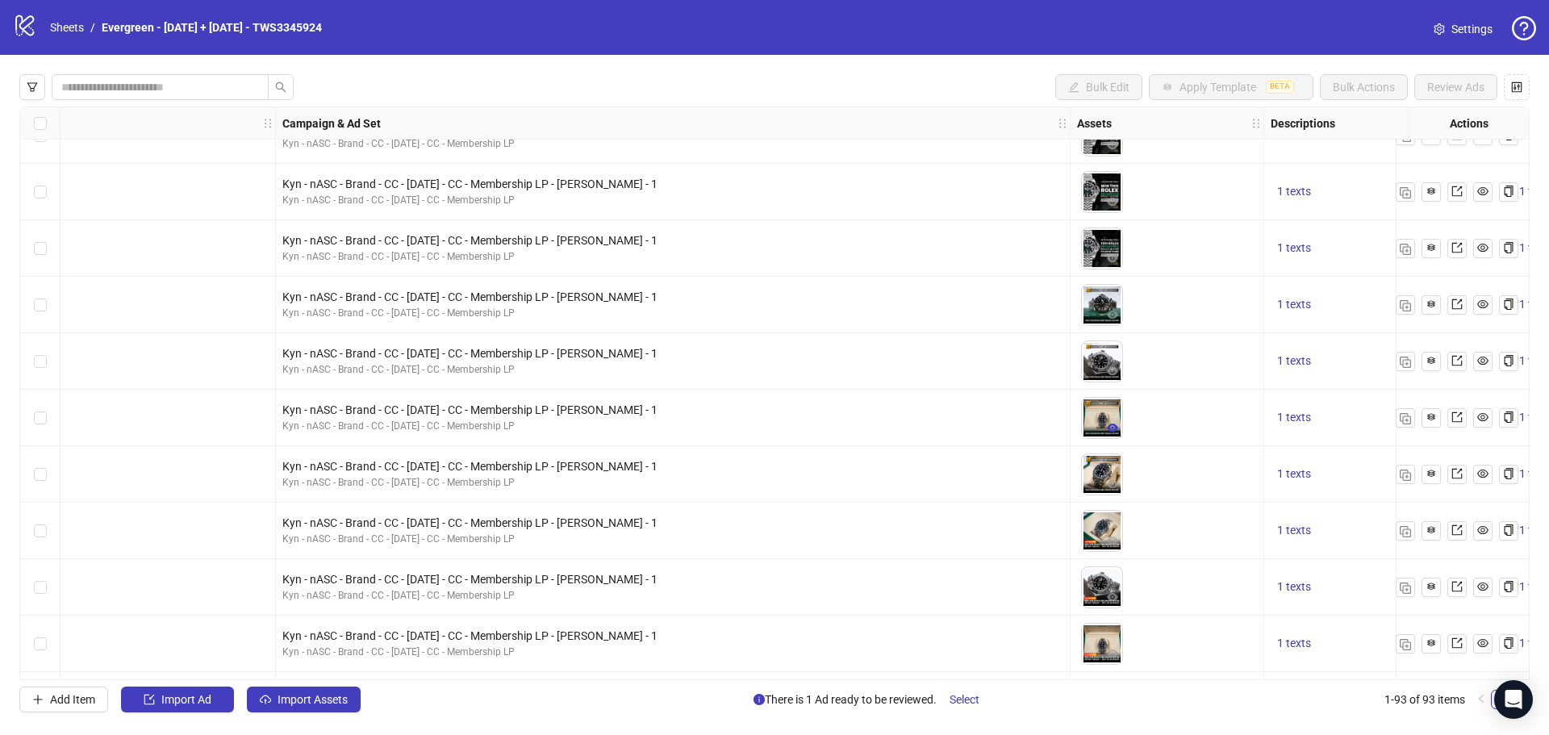
click at [1110, 429] on icon "eye" at bounding box center [1112, 428] width 11 height 8
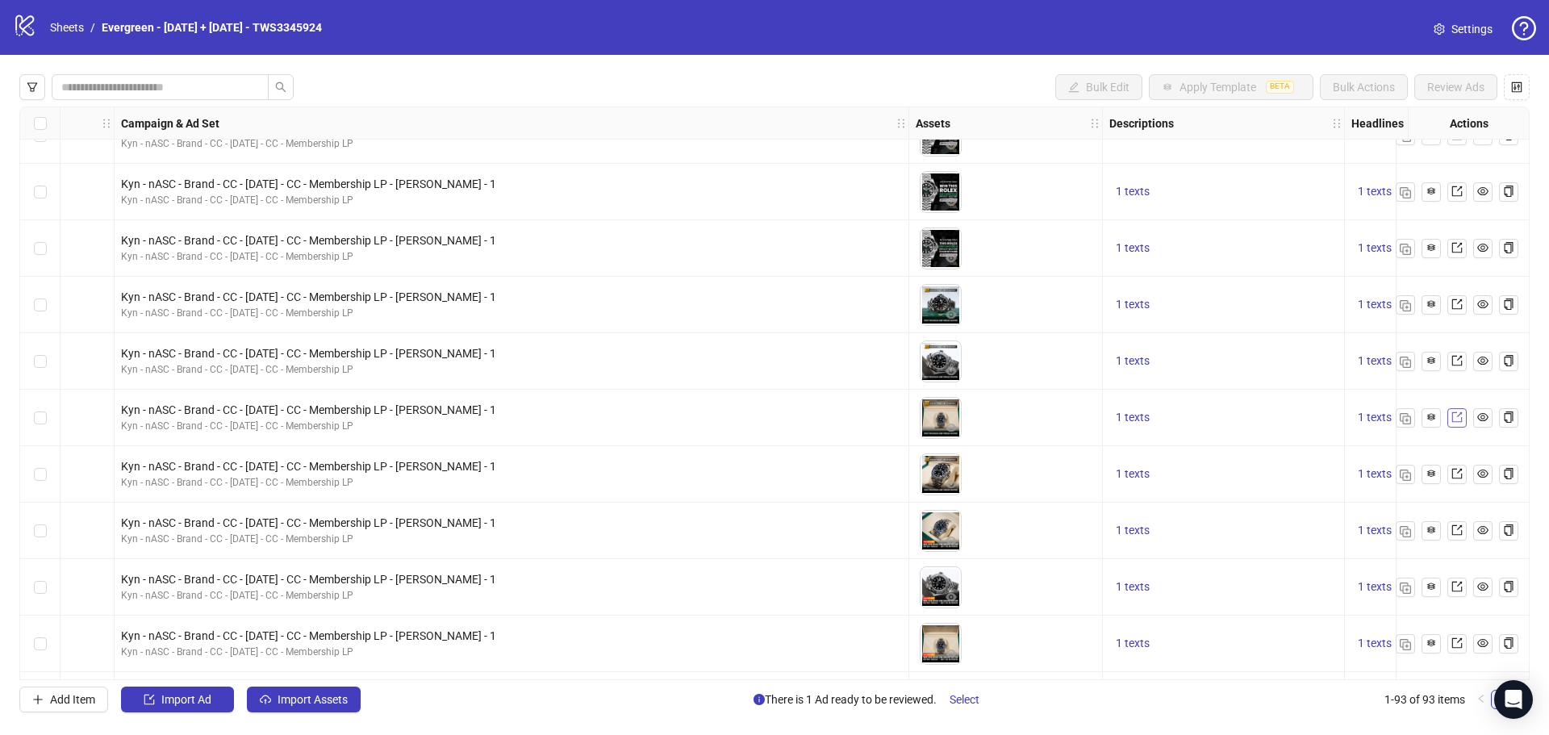
click at [1455, 420] on icon "export" at bounding box center [1457, 417] width 11 height 11
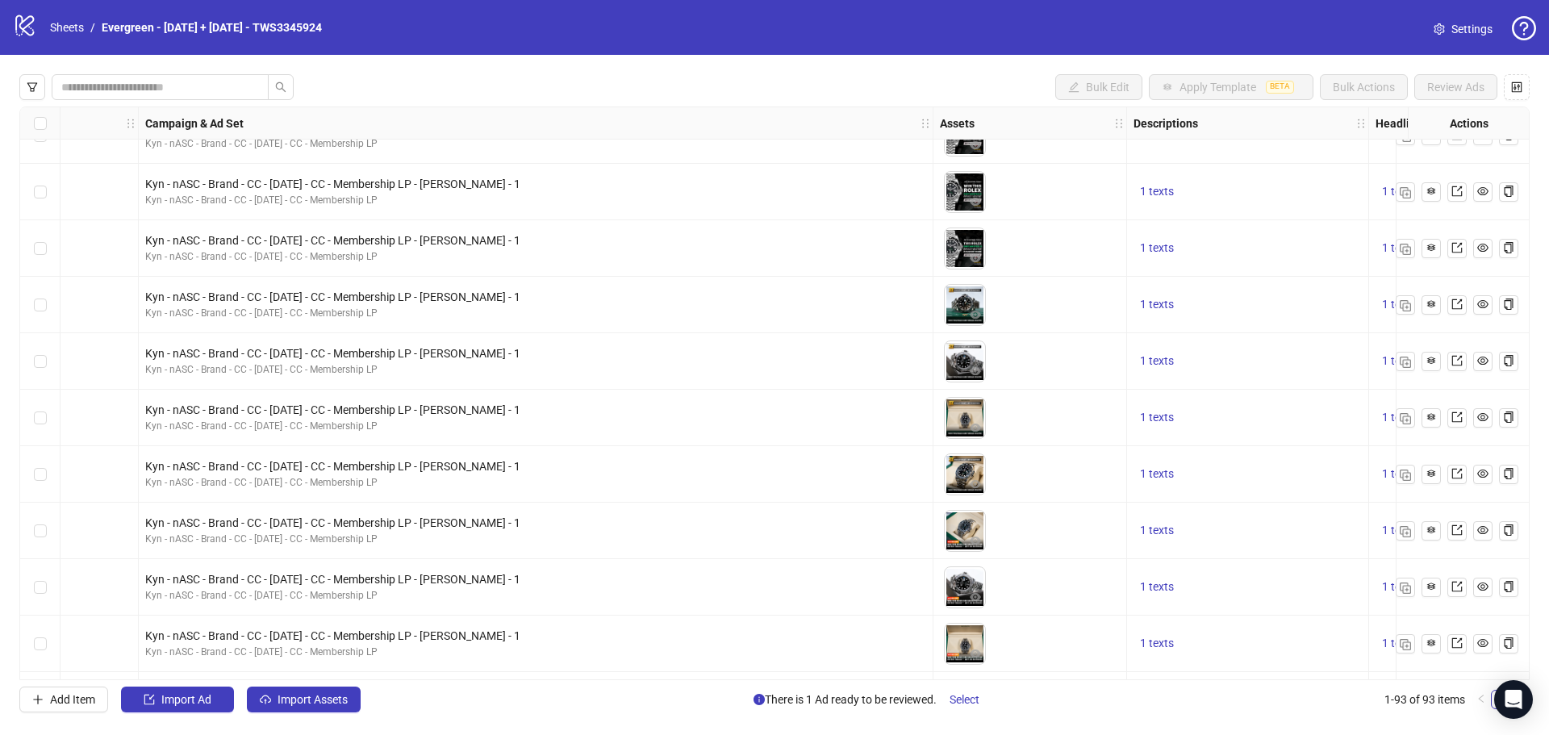
scroll to position [1614, 807]
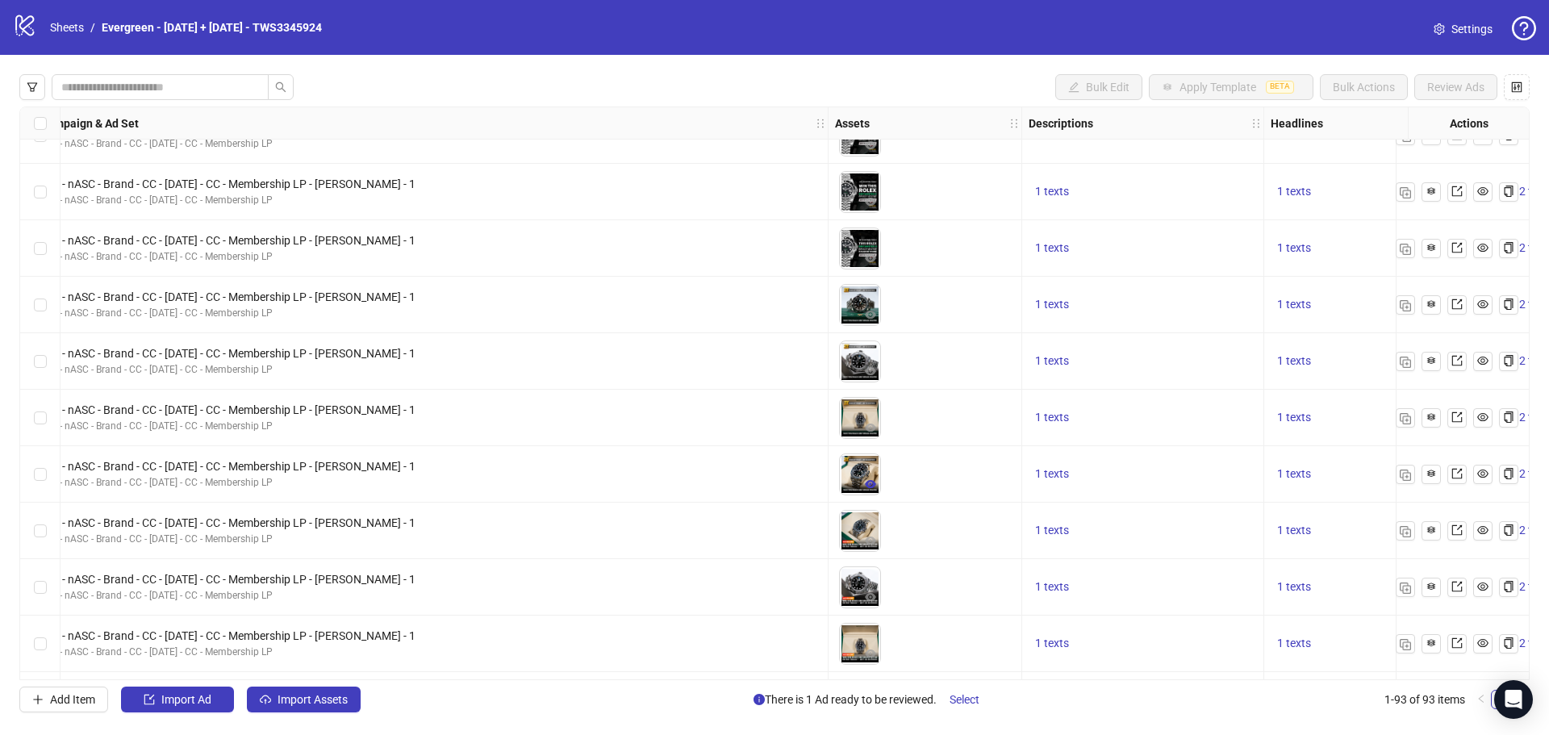
click at [872, 485] on icon "eye" at bounding box center [870, 484] width 11 height 11
click at [1457, 478] on icon "export" at bounding box center [1457, 473] width 11 height 11
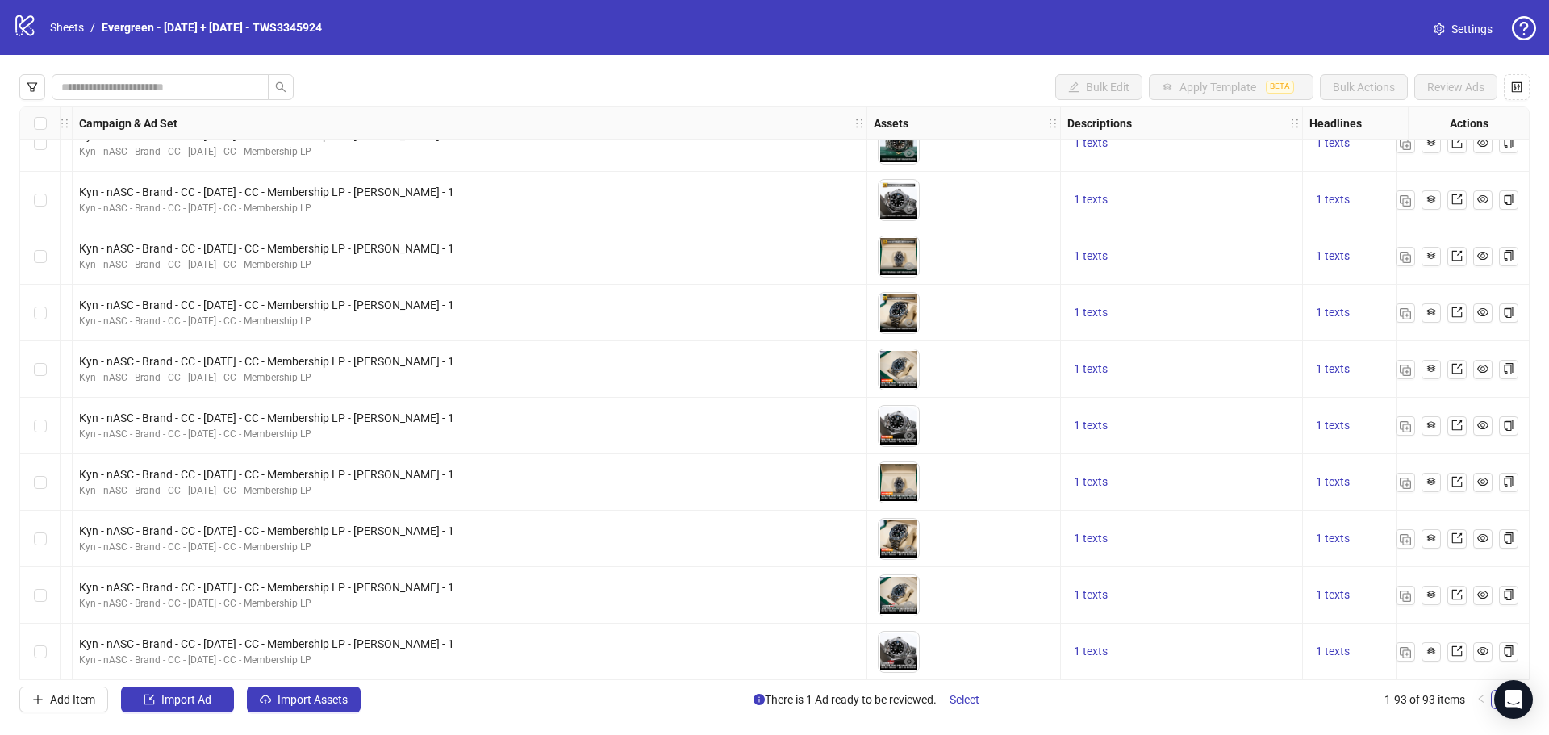
scroll to position [1775, 807]
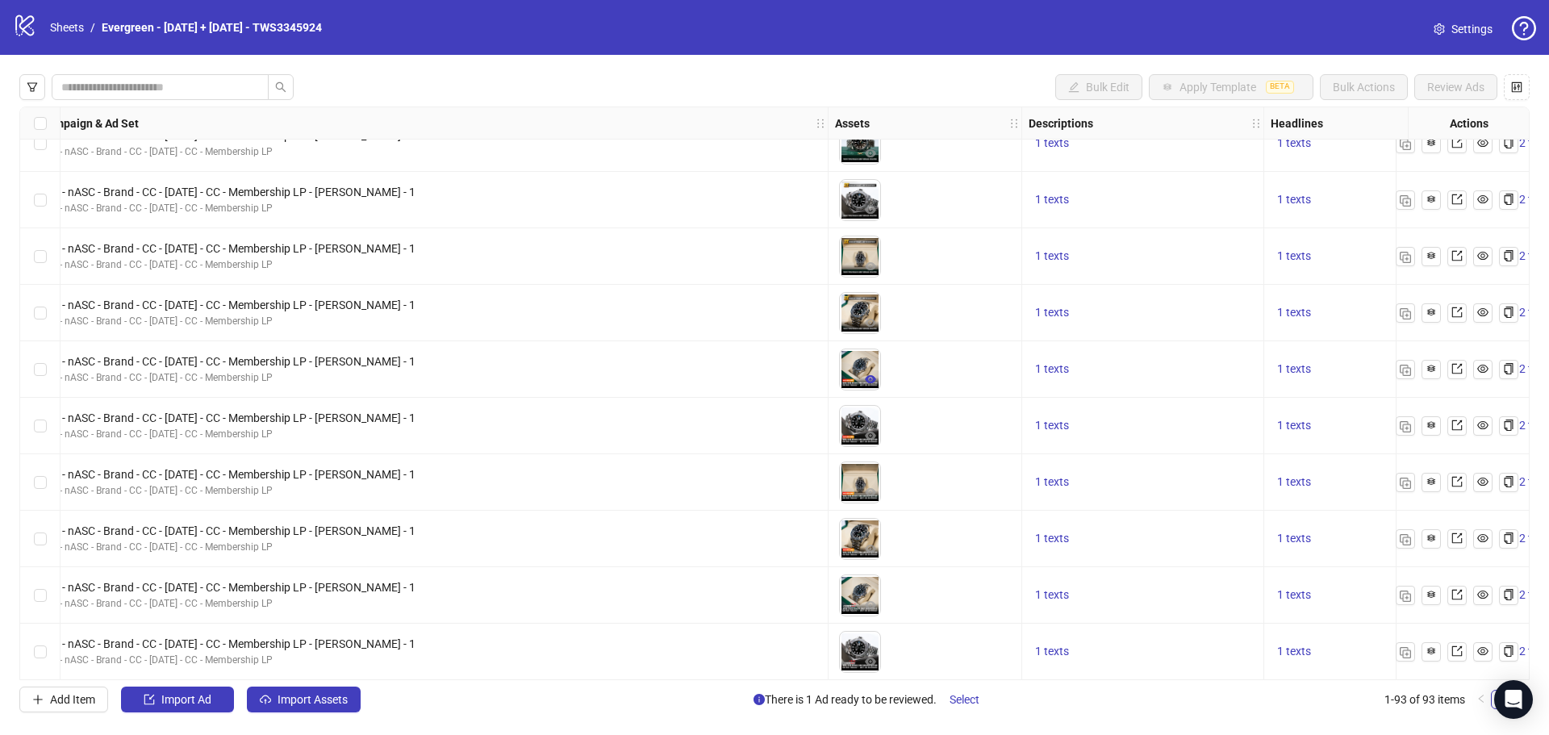
click at [872, 378] on icon "eye" at bounding box center [870, 379] width 11 height 8
click at [1459, 369] on icon "export" at bounding box center [1457, 368] width 11 height 11
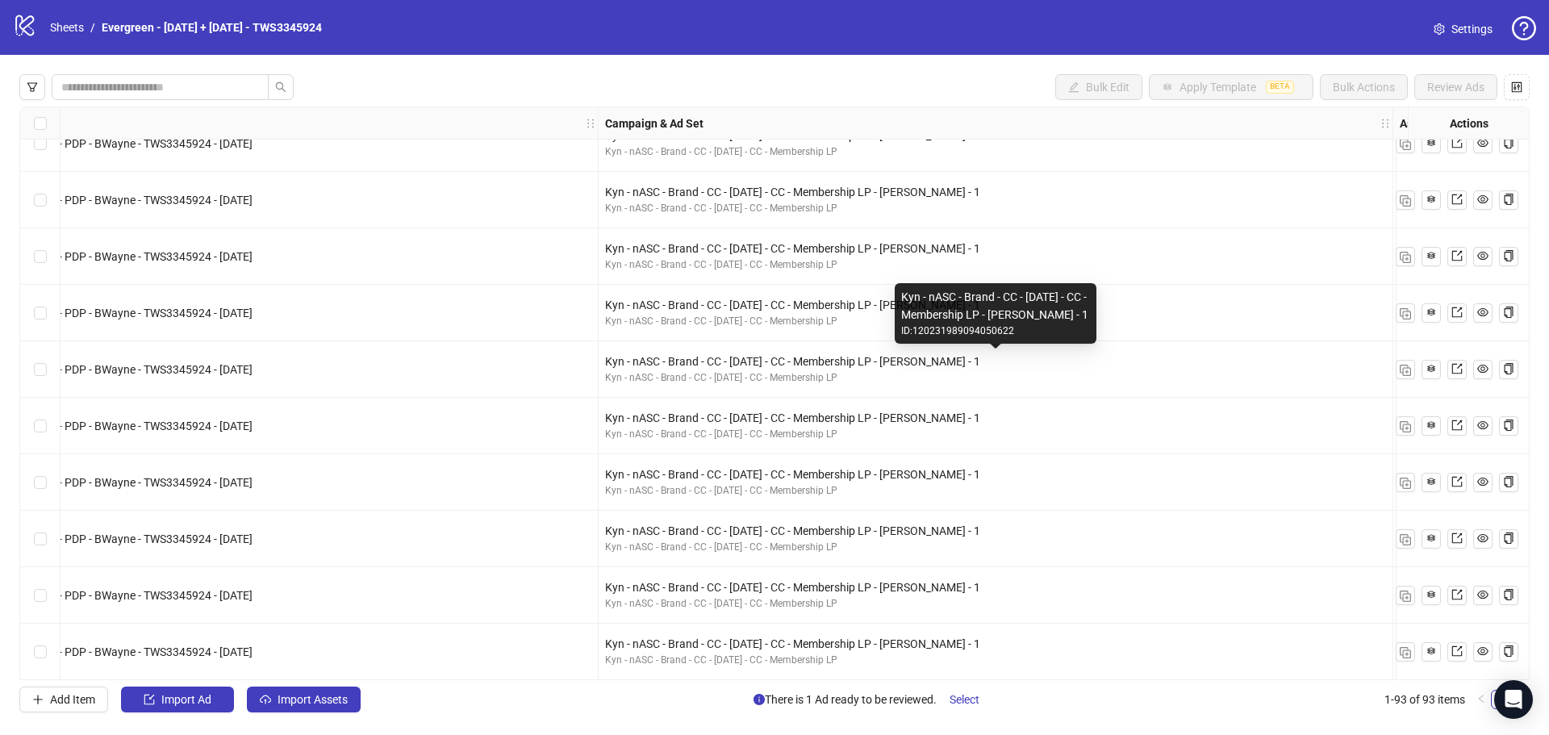
scroll to position [1775, 726]
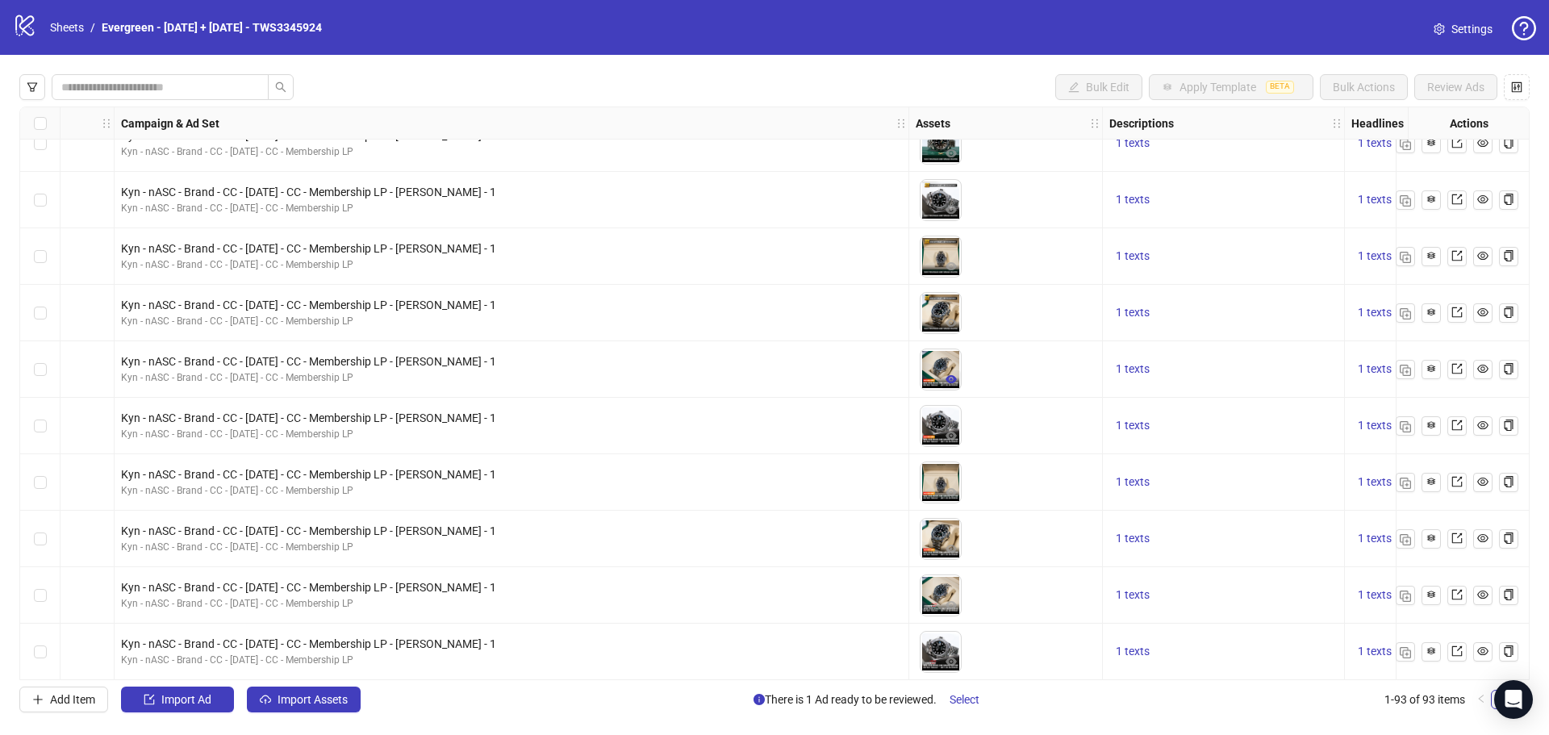
click at [948, 379] on icon "eye" at bounding box center [951, 379] width 11 height 8
click at [956, 434] on icon "eye" at bounding box center [951, 435] width 11 height 11
click at [1457, 427] on icon "export" at bounding box center [1457, 425] width 11 height 11
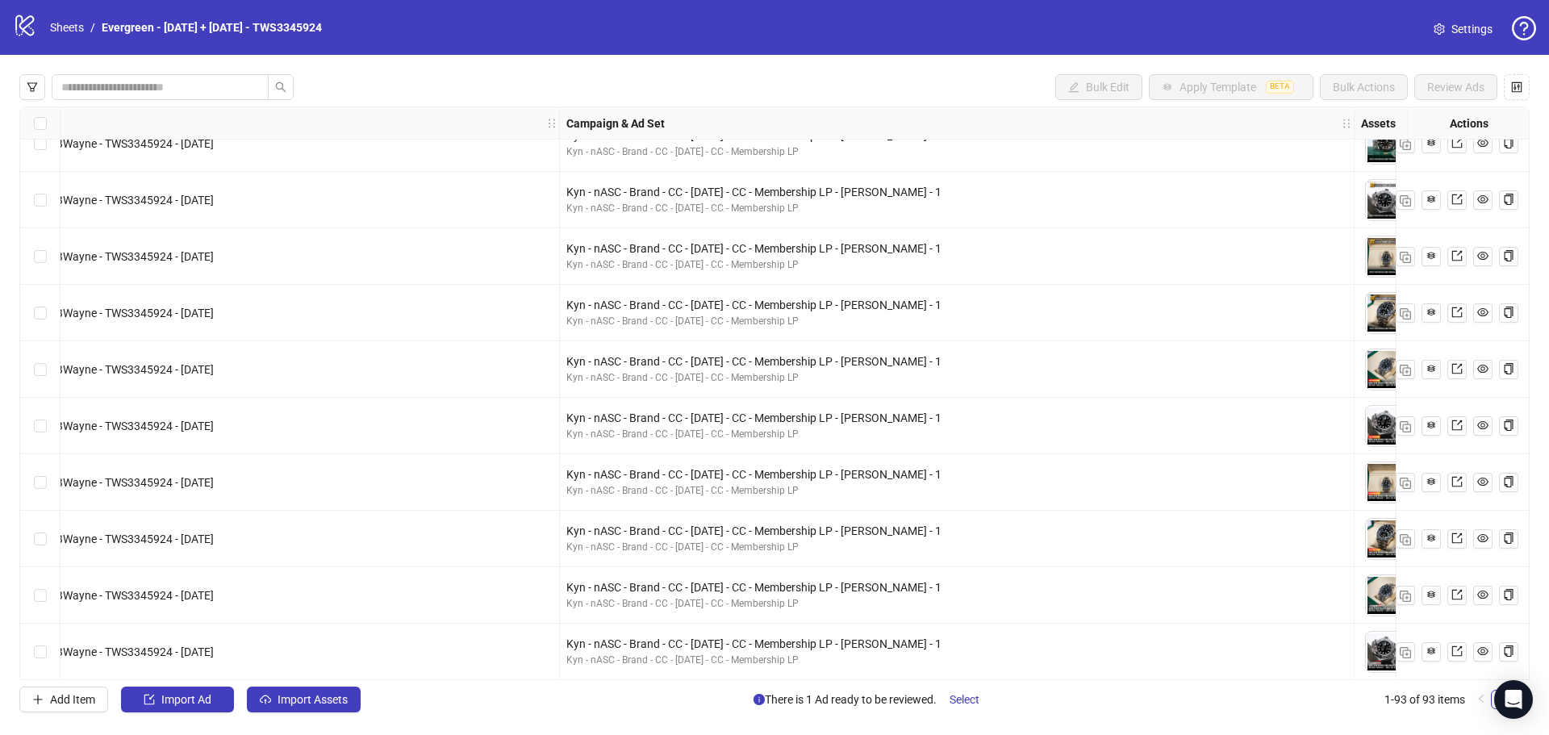
scroll to position [1775, 484]
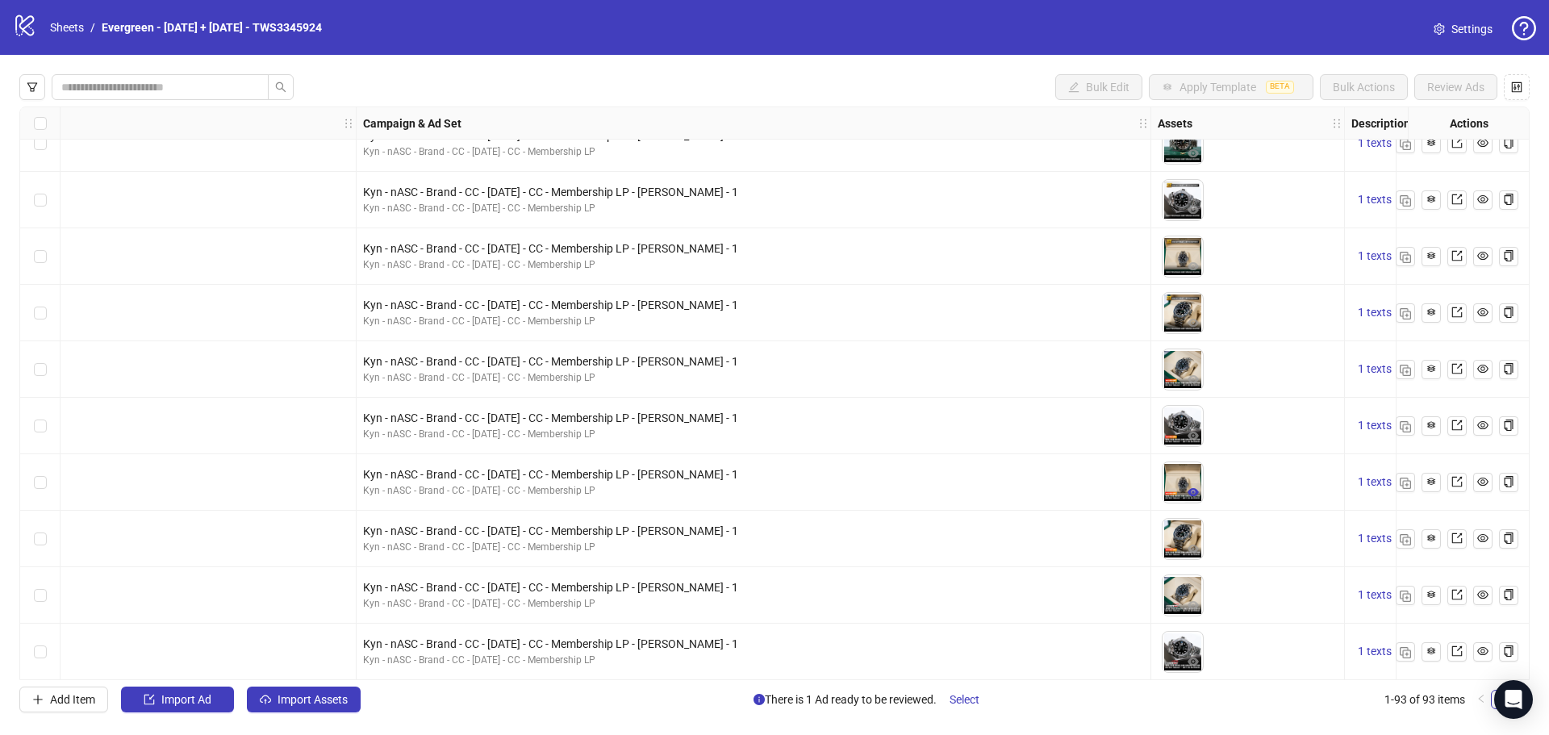
click at [1193, 491] on icon "eye" at bounding box center [1193, 492] width 11 height 8
click at [1455, 484] on icon "export" at bounding box center [1457, 481] width 11 height 11
click at [1459, 540] on icon "export" at bounding box center [1457, 538] width 11 height 11
click at [1462, 595] on icon "export" at bounding box center [1457, 594] width 11 height 11
click at [1459, 651] on icon "export" at bounding box center [1457, 651] width 11 height 11
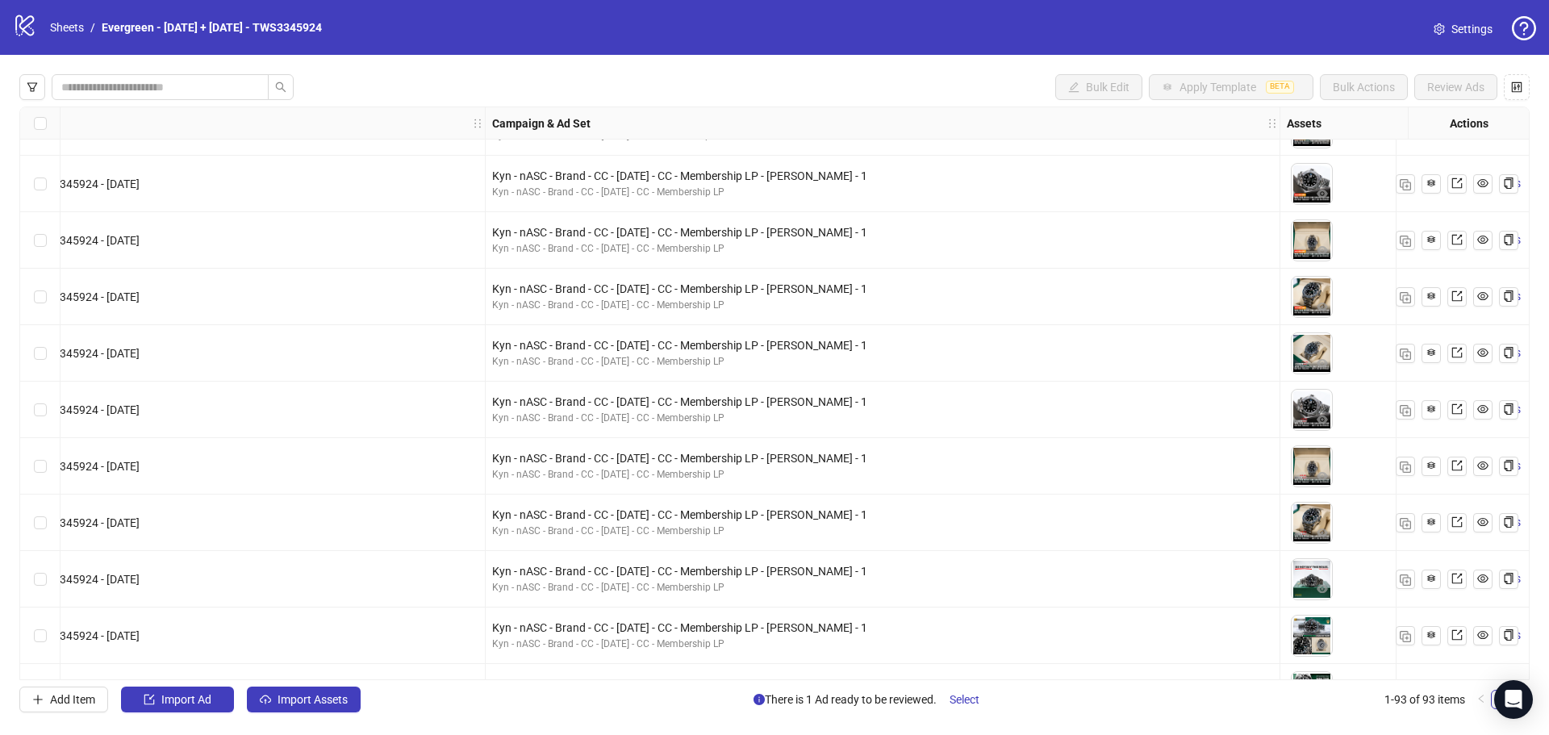
scroll to position [2018, 646]
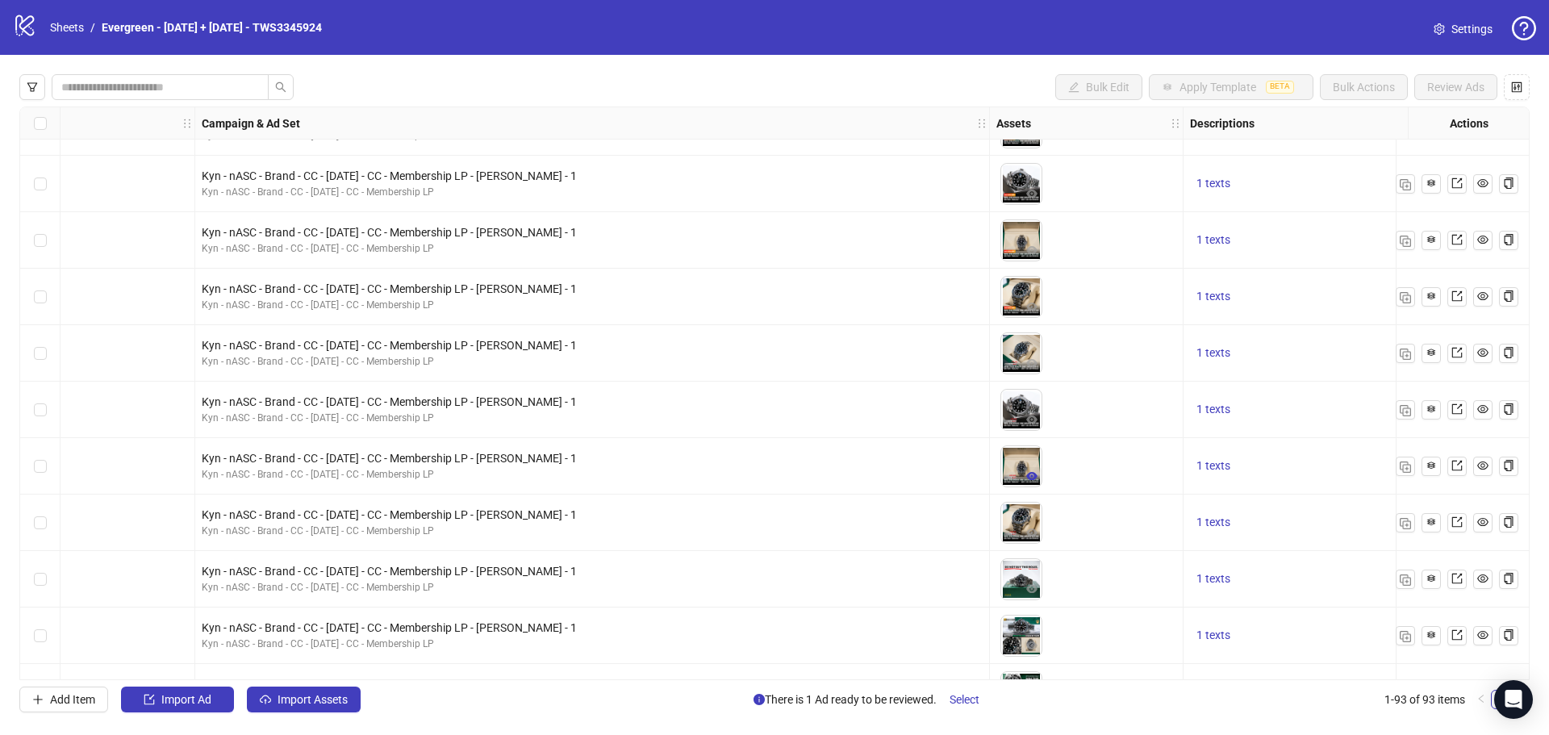
click at [1034, 473] on icon "eye" at bounding box center [1032, 476] width 11 height 8
click at [1463, 470] on link at bounding box center [1457, 466] width 19 height 19
click at [1459, 526] on icon "export" at bounding box center [1457, 521] width 11 height 11
click at [1453, 578] on icon "export" at bounding box center [1457, 578] width 11 height 11
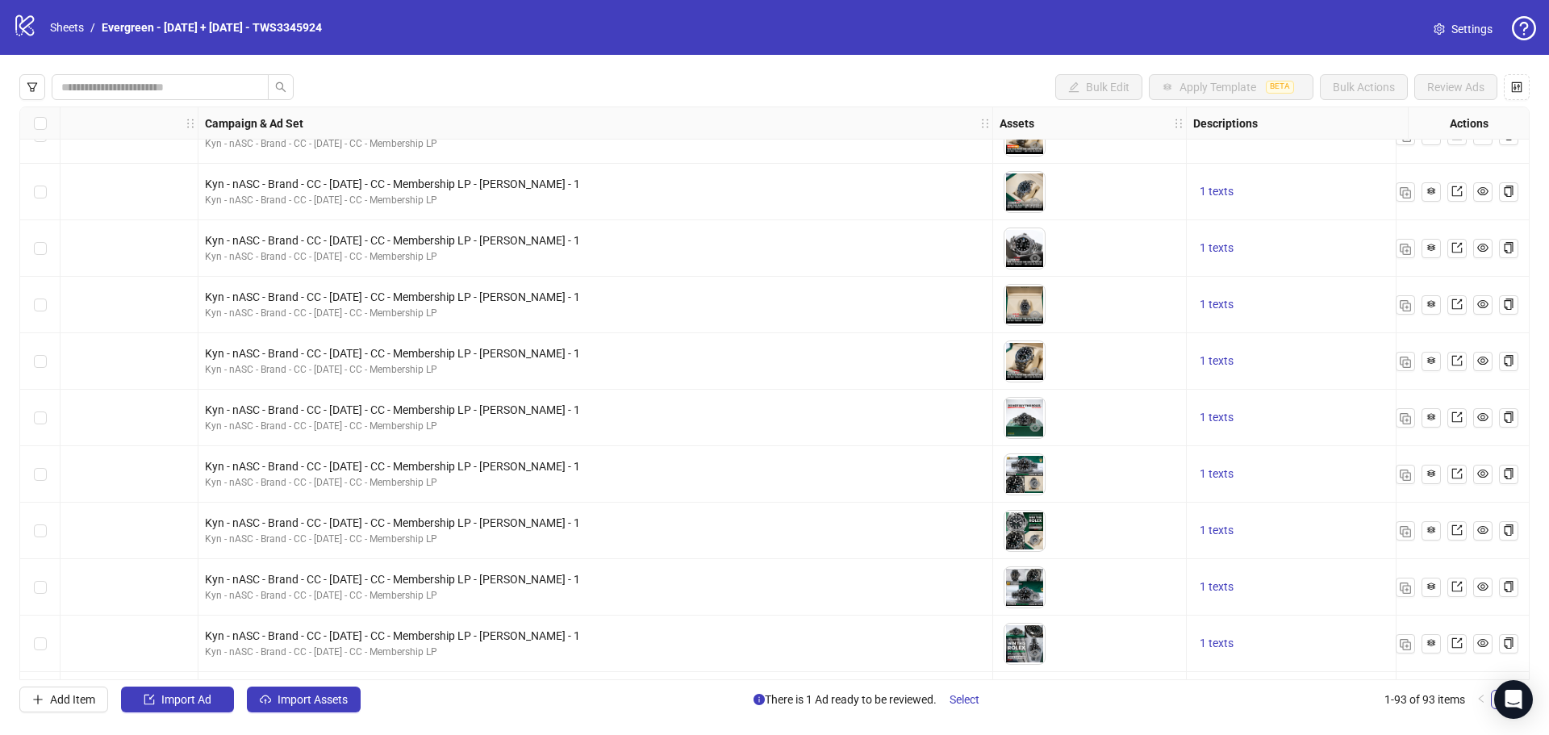
scroll to position [2179, 726]
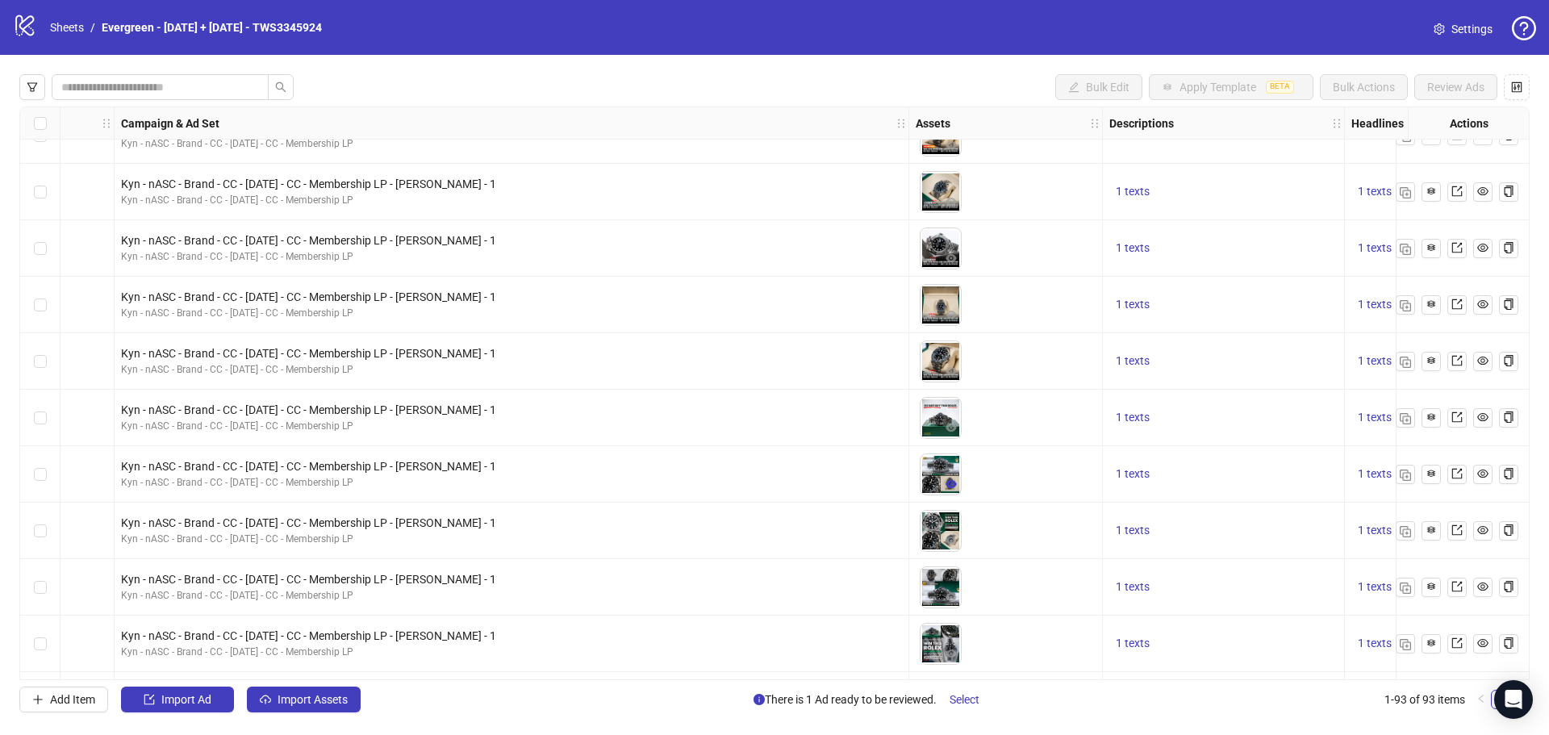
click at [954, 484] on icon "eye" at bounding box center [951, 484] width 11 height 8
click at [1461, 479] on icon "export" at bounding box center [1457, 474] width 10 height 10
click at [1461, 530] on icon "export" at bounding box center [1457, 530] width 11 height 11
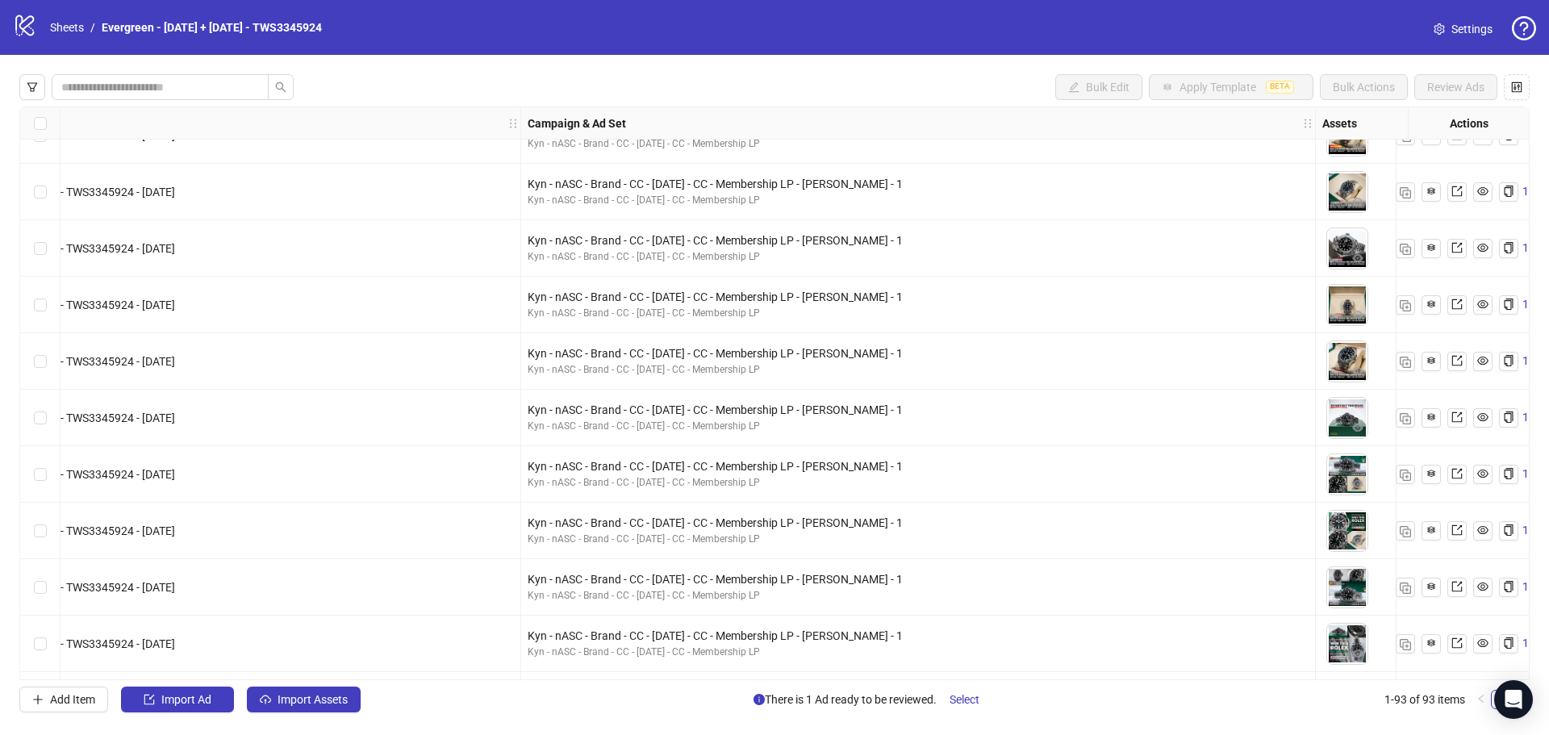
scroll to position [2260, 161]
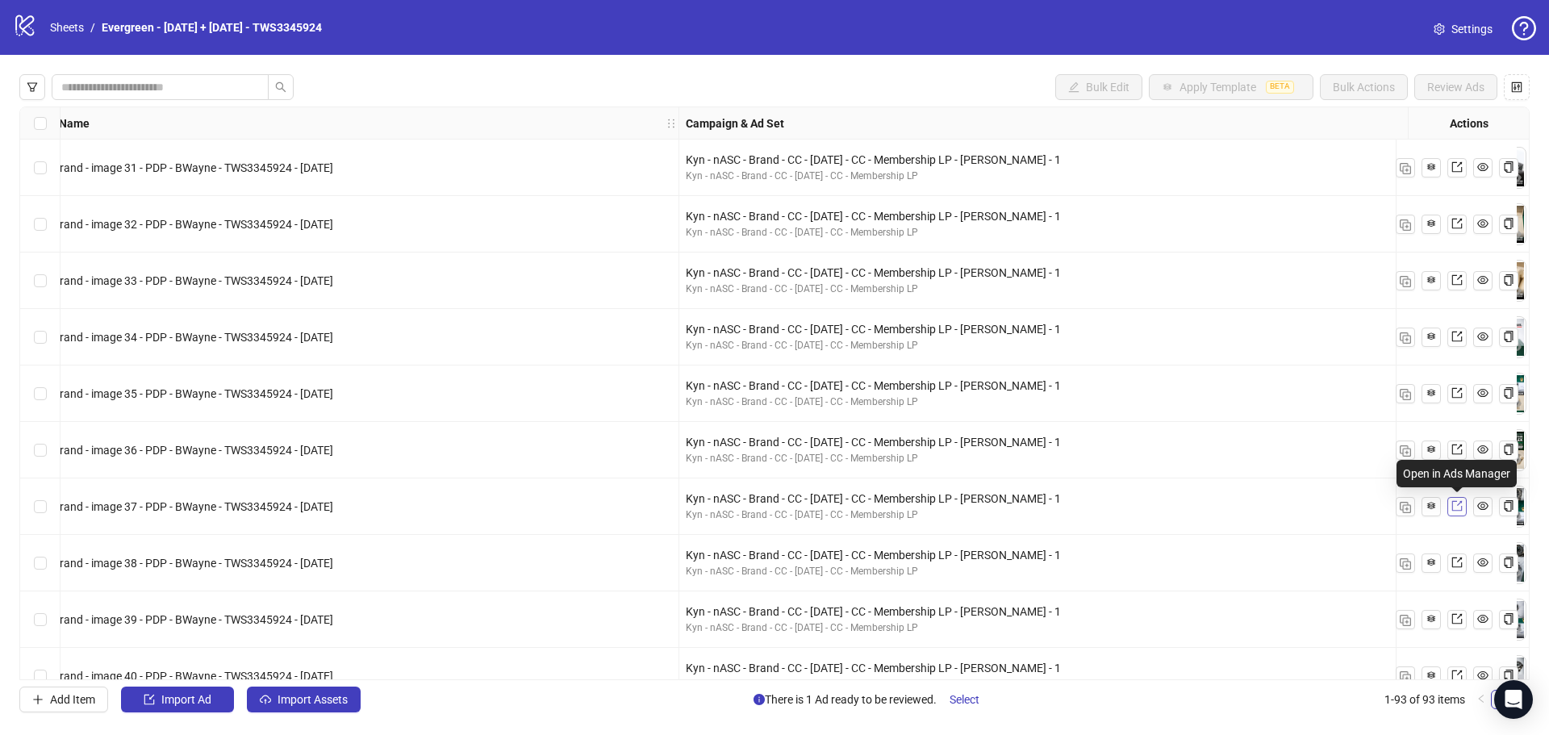
click at [1452, 506] on icon "export" at bounding box center [1457, 505] width 11 height 11
click at [1457, 561] on icon "export" at bounding box center [1457, 562] width 11 height 11
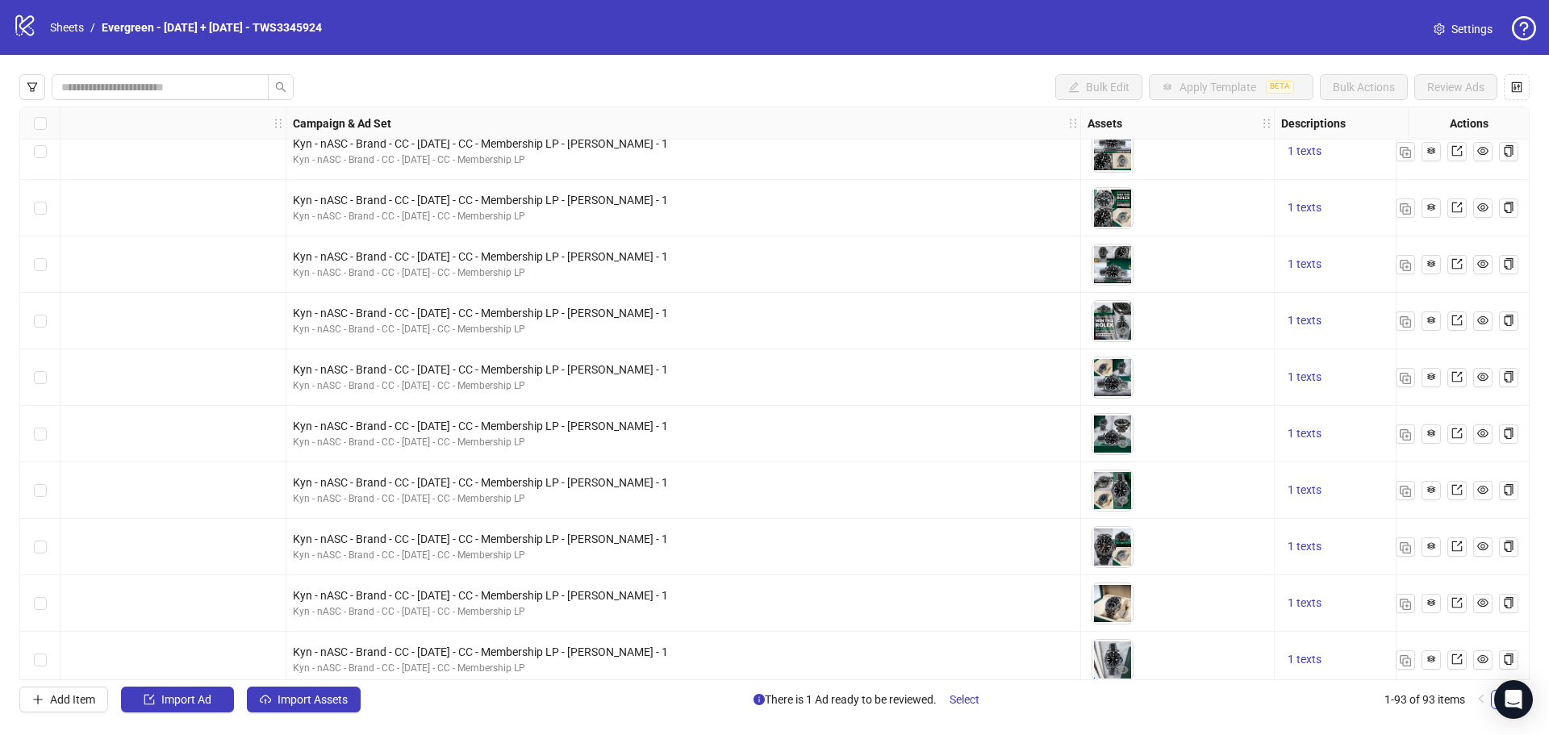
scroll to position [2502, 646]
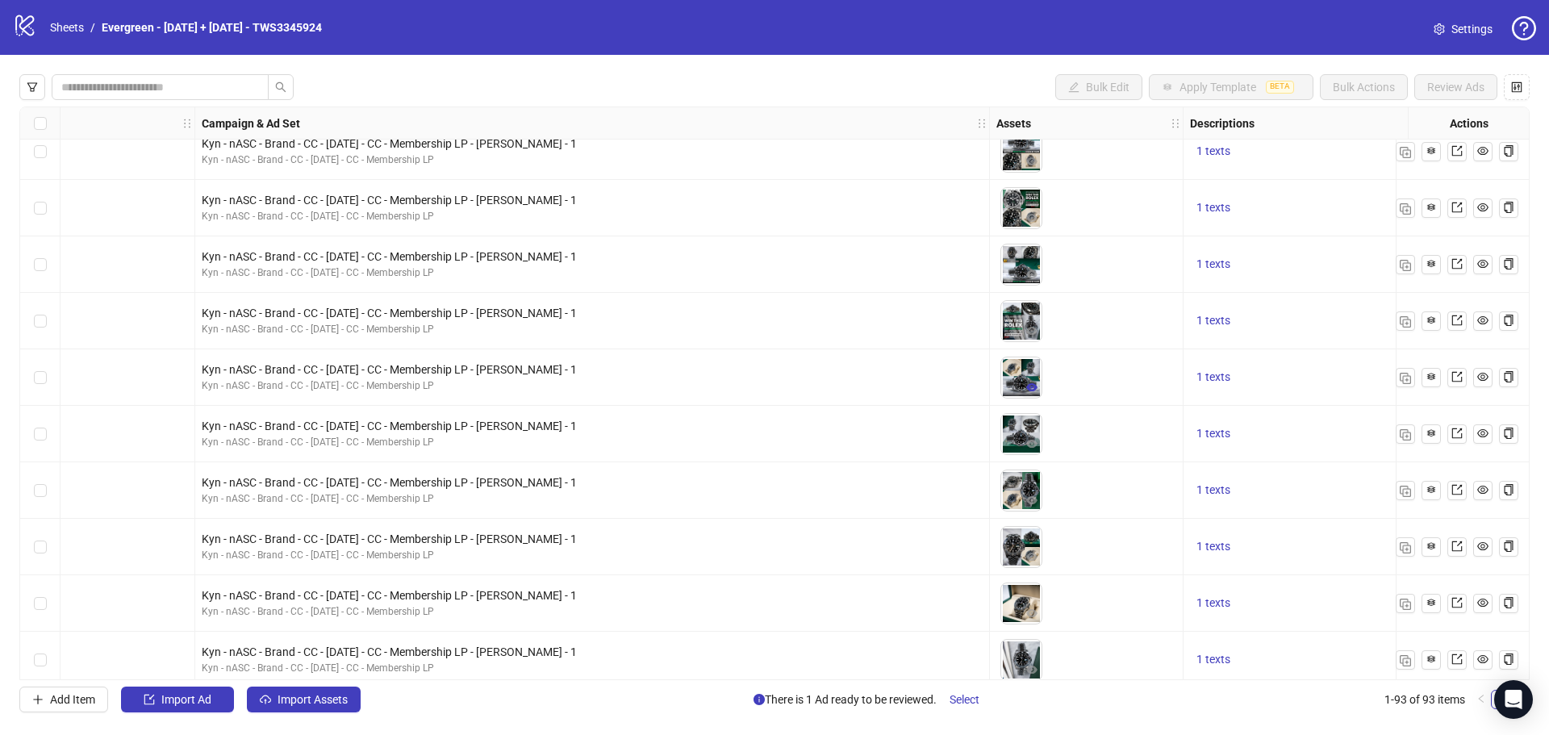
click at [1035, 386] on icon "eye" at bounding box center [1032, 387] width 11 height 8
click at [1460, 382] on icon "export" at bounding box center [1457, 377] width 10 height 10
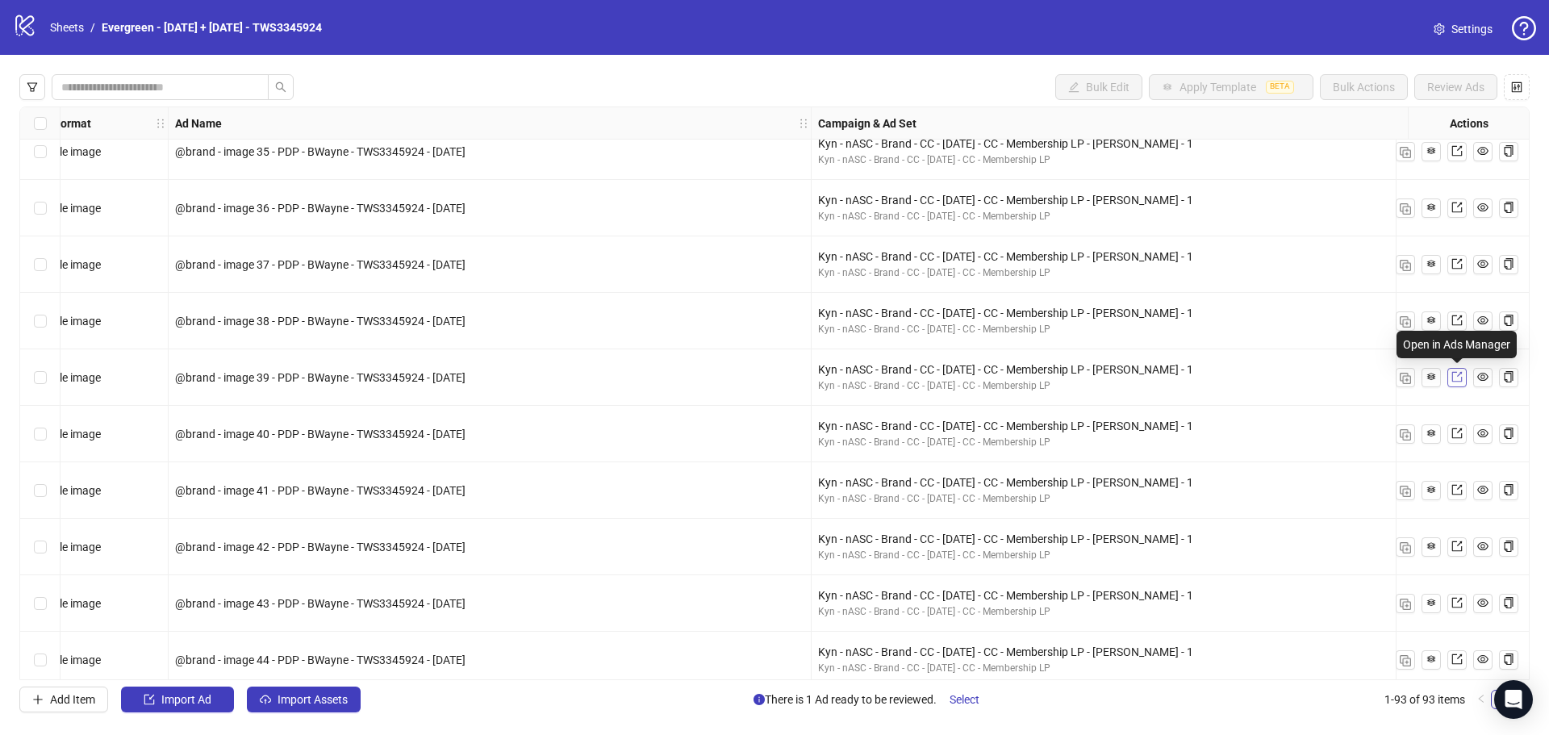
scroll to position [2502, 0]
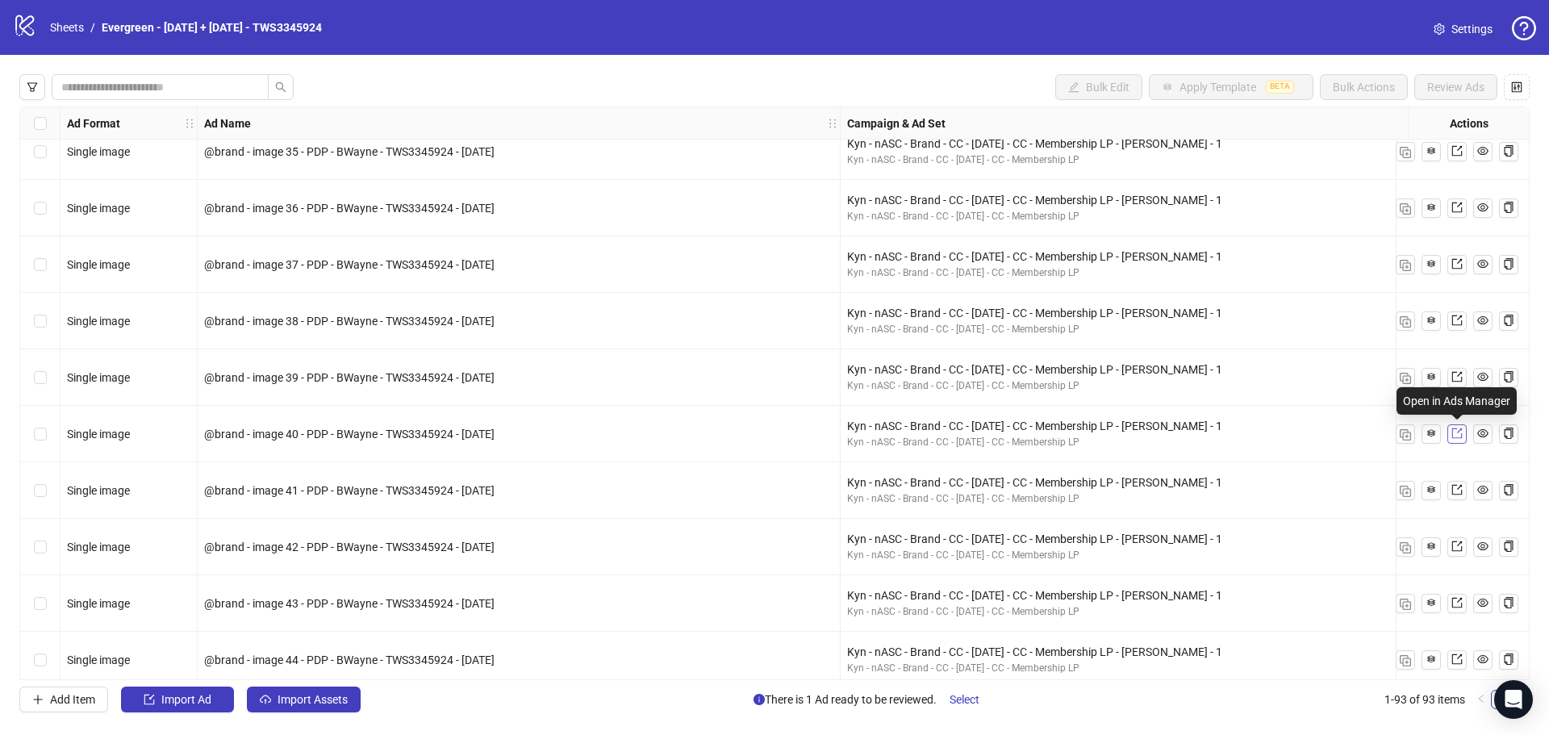
click at [1457, 432] on icon "export" at bounding box center [1457, 433] width 11 height 11
click at [1457, 487] on icon "export" at bounding box center [1457, 489] width 11 height 11
click at [1459, 545] on icon "export" at bounding box center [1457, 547] width 10 height 10
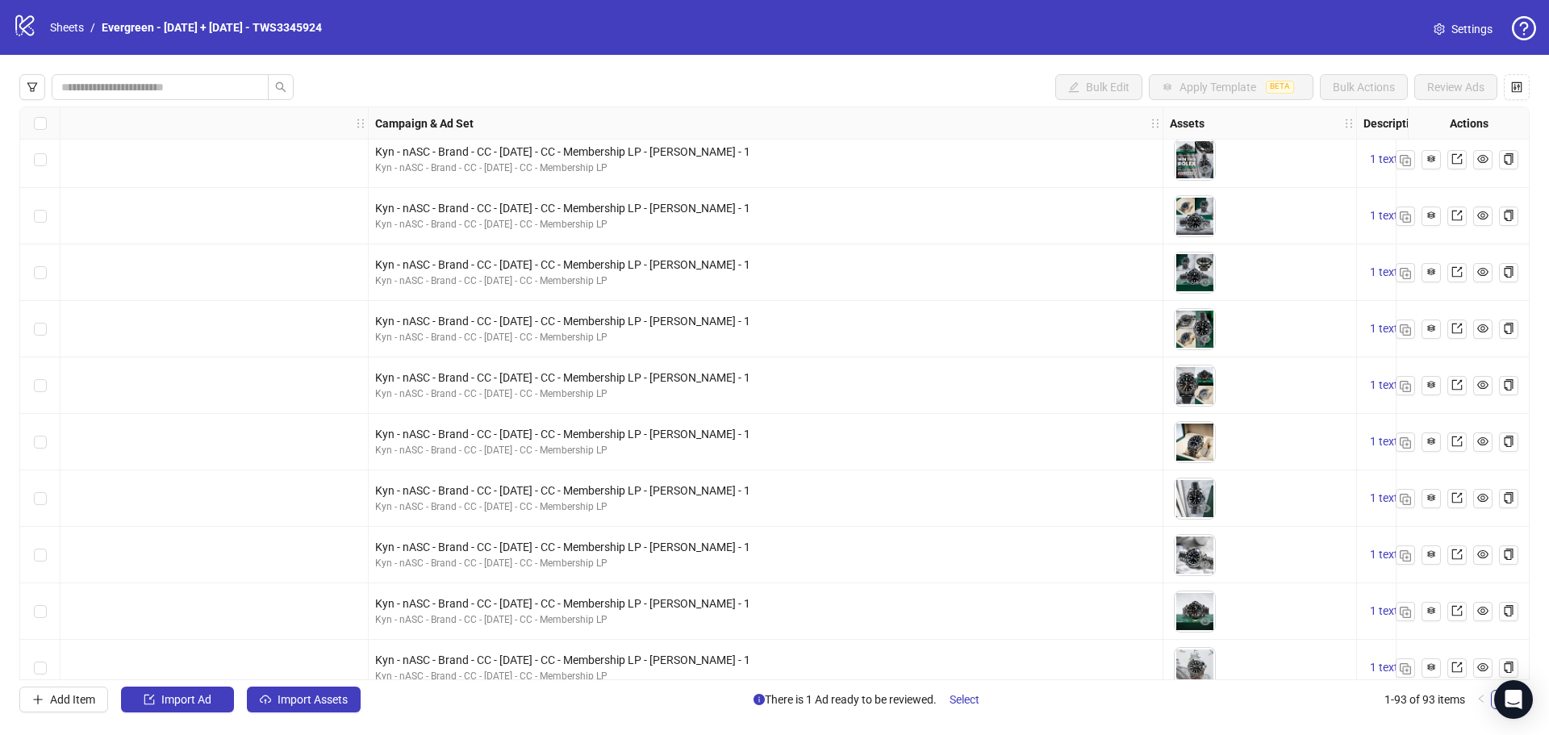
scroll to position [2663, 565]
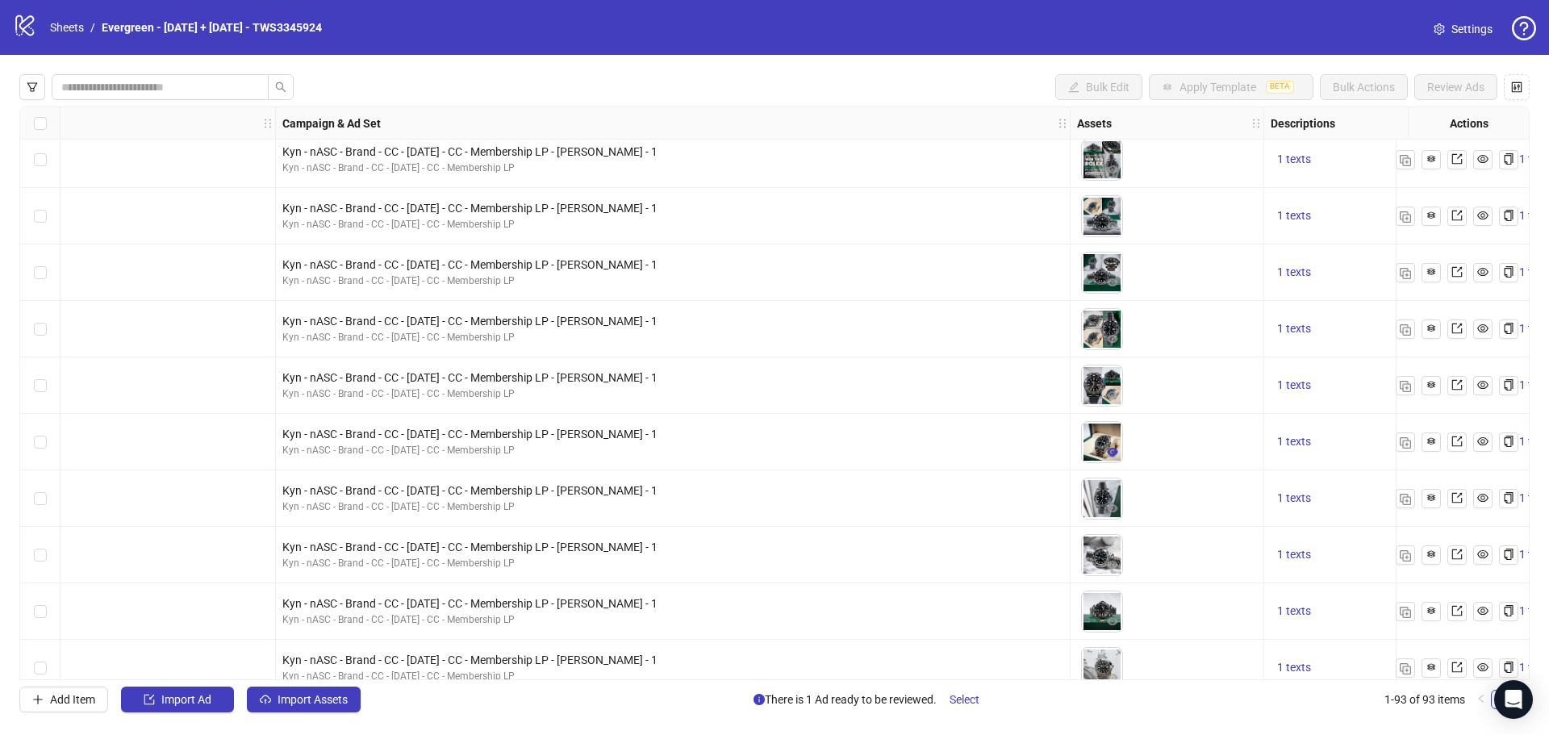
click at [1114, 449] on icon "eye" at bounding box center [1112, 452] width 11 height 8
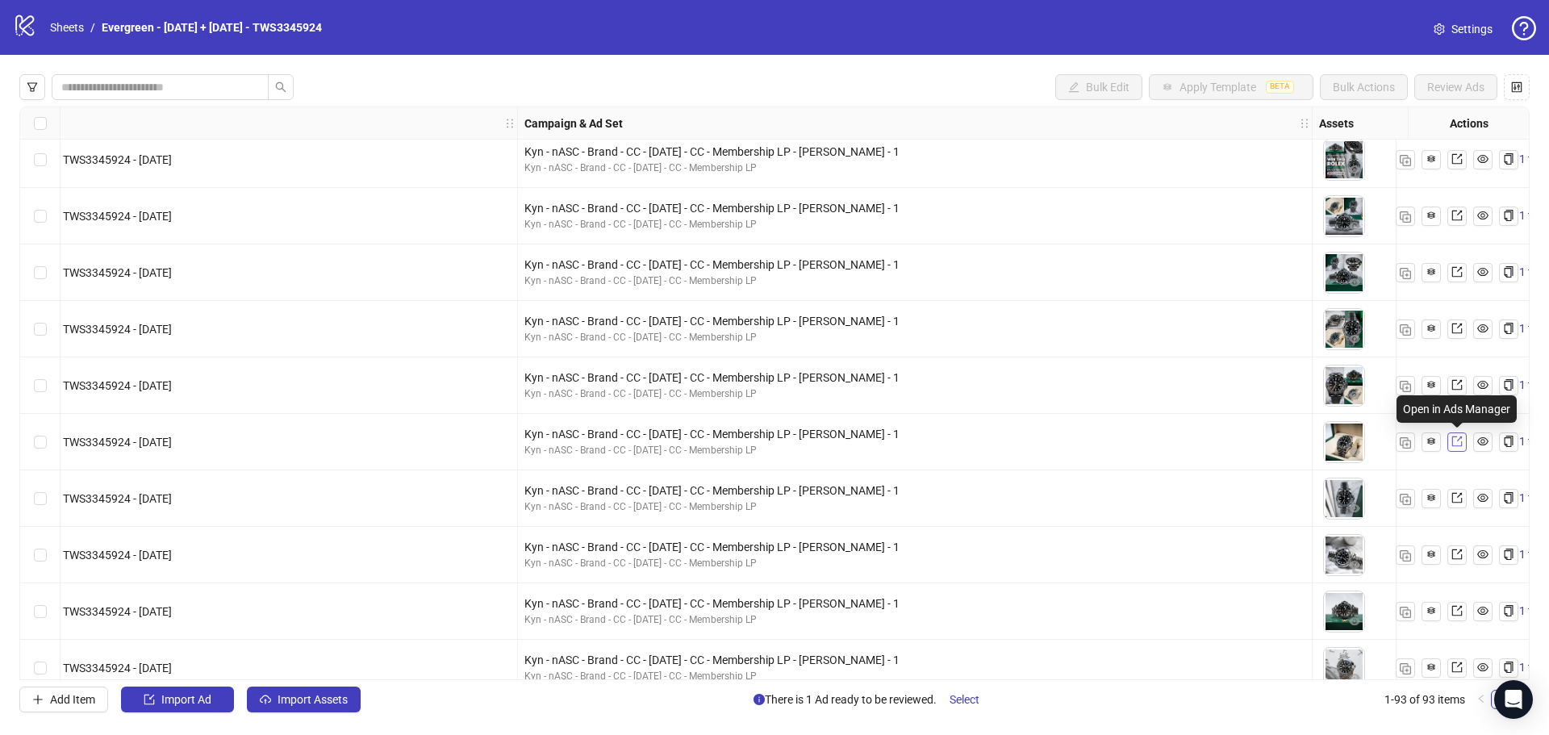
click at [1454, 442] on icon "export" at bounding box center [1457, 441] width 11 height 11
click at [1459, 499] on icon "export" at bounding box center [1457, 497] width 11 height 11
click at [1457, 554] on icon "export" at bounding box center [1457, 555] width 10 height 10
click at [1457, 615] on icon "export" at bounding box center [1457, 610] width 11 height 11
click at [1457, 663] on icon "export" at bounding box center [1457, 668] width 10 height 10
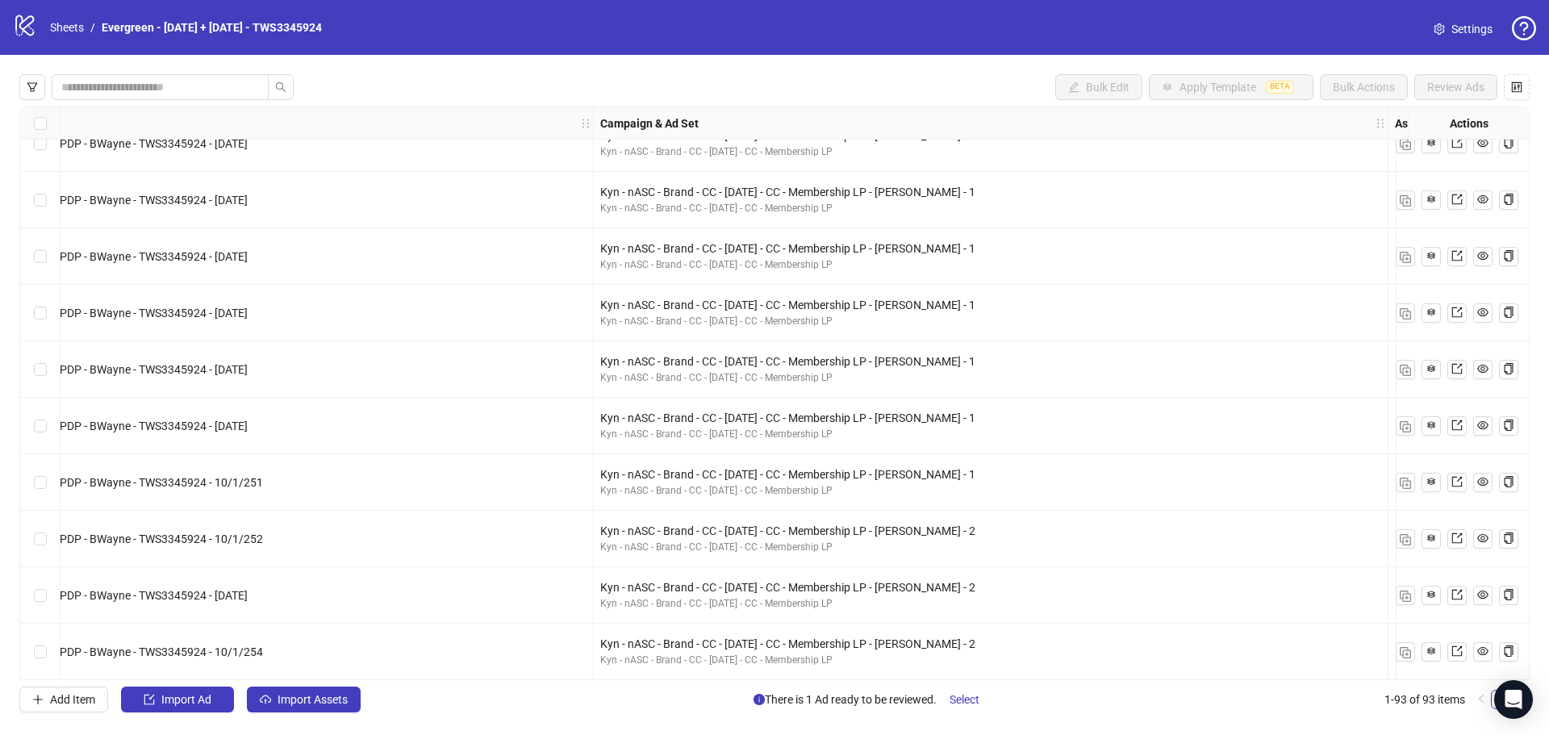
scroll to position [2905, 404]
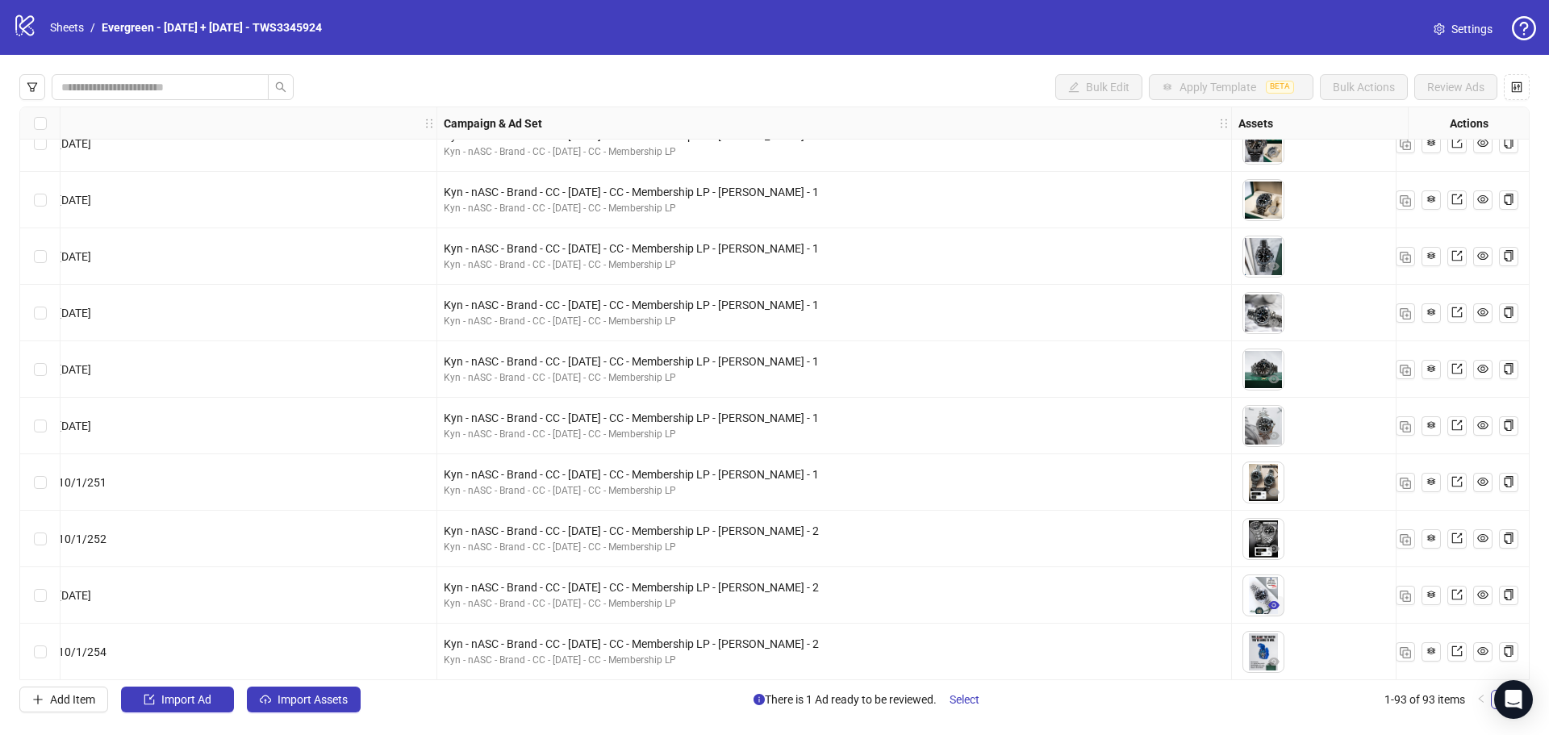
click at [1276, 608] on icon "eye" at bounding box center [1274, 605] width 11 height 8
click at [1458, 595] on icon "export" at bounding box center [1457, 594] width 11 height 11
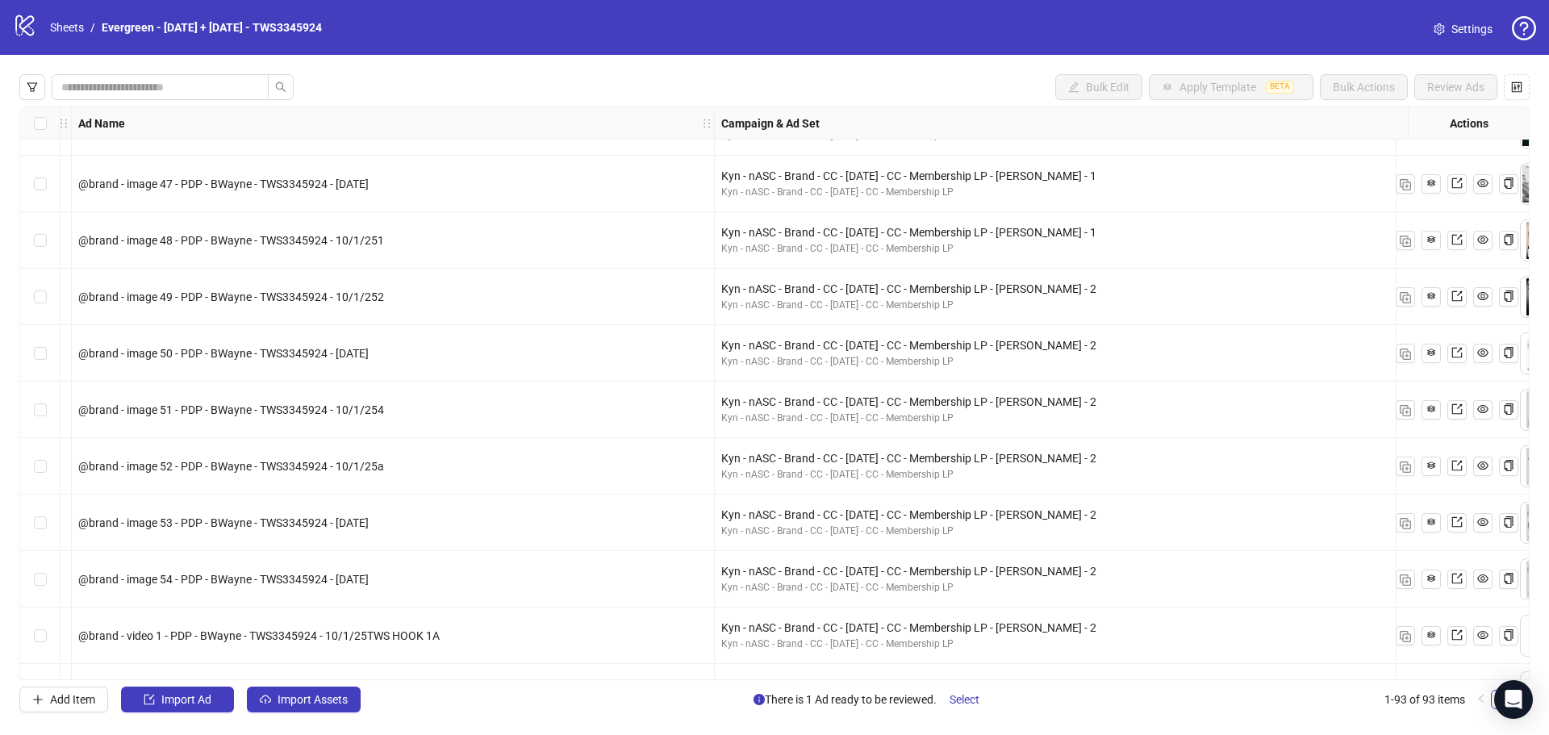
scroll to position [3147, 323]
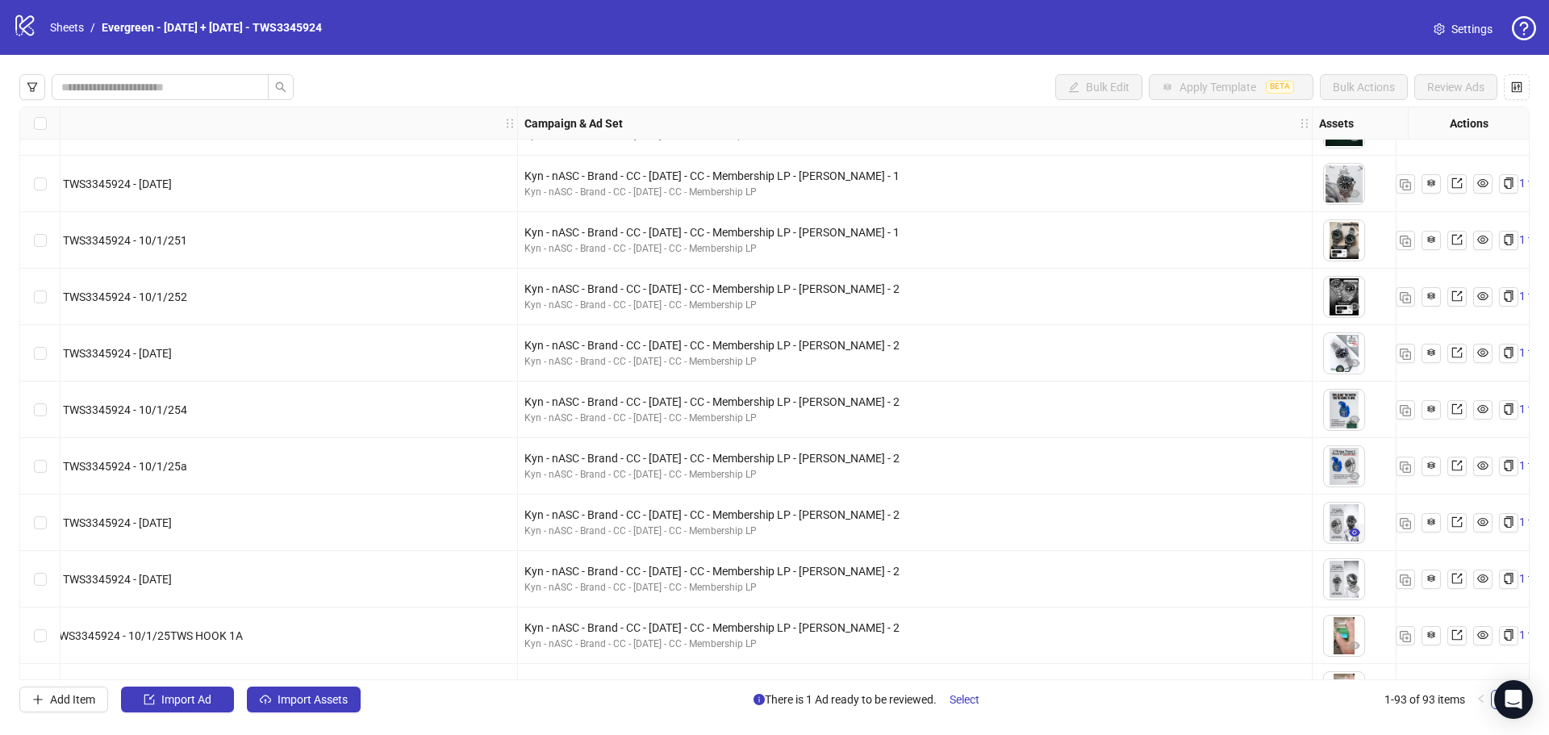
click at [1352, 533] on icon "eye" at bounding box center [1354, 533] width 11 height 8
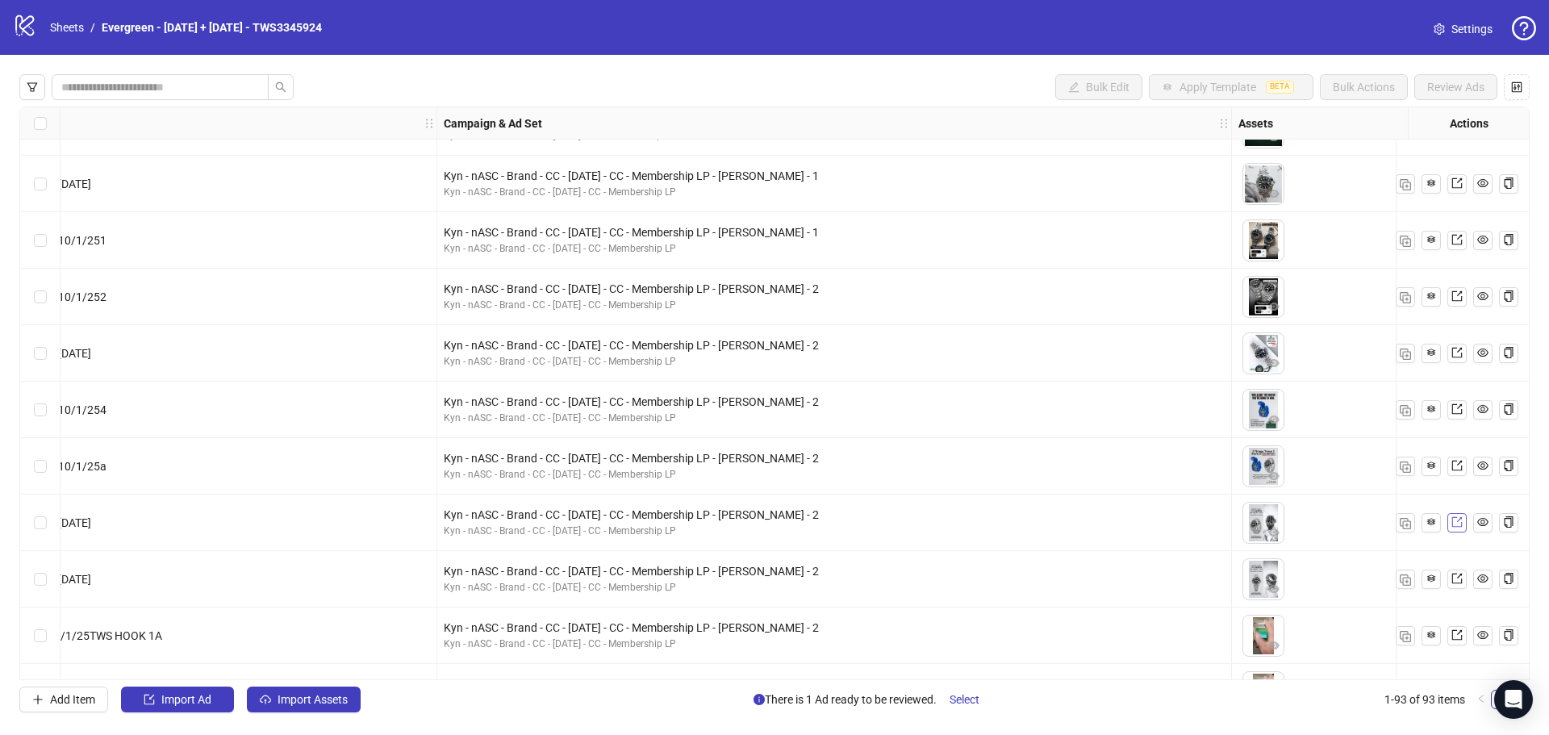
click at [1456, 522] on icon "export" at bounding box center [1457, 521] width 11 height 11
click at [1458, 582] on icon "export" at bounding box center [1457, 578] width 11 height 11
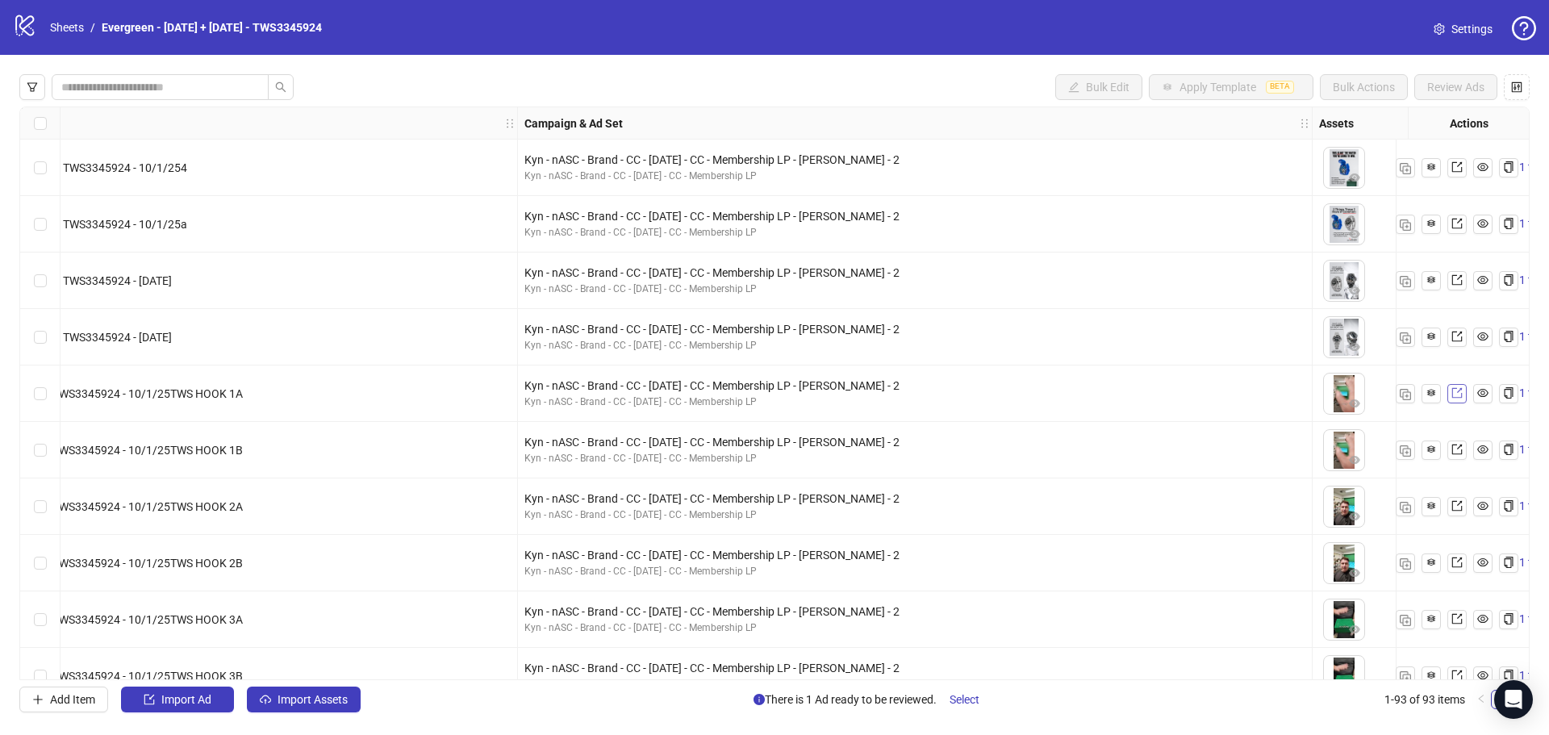
scroll to position [3389, 404]
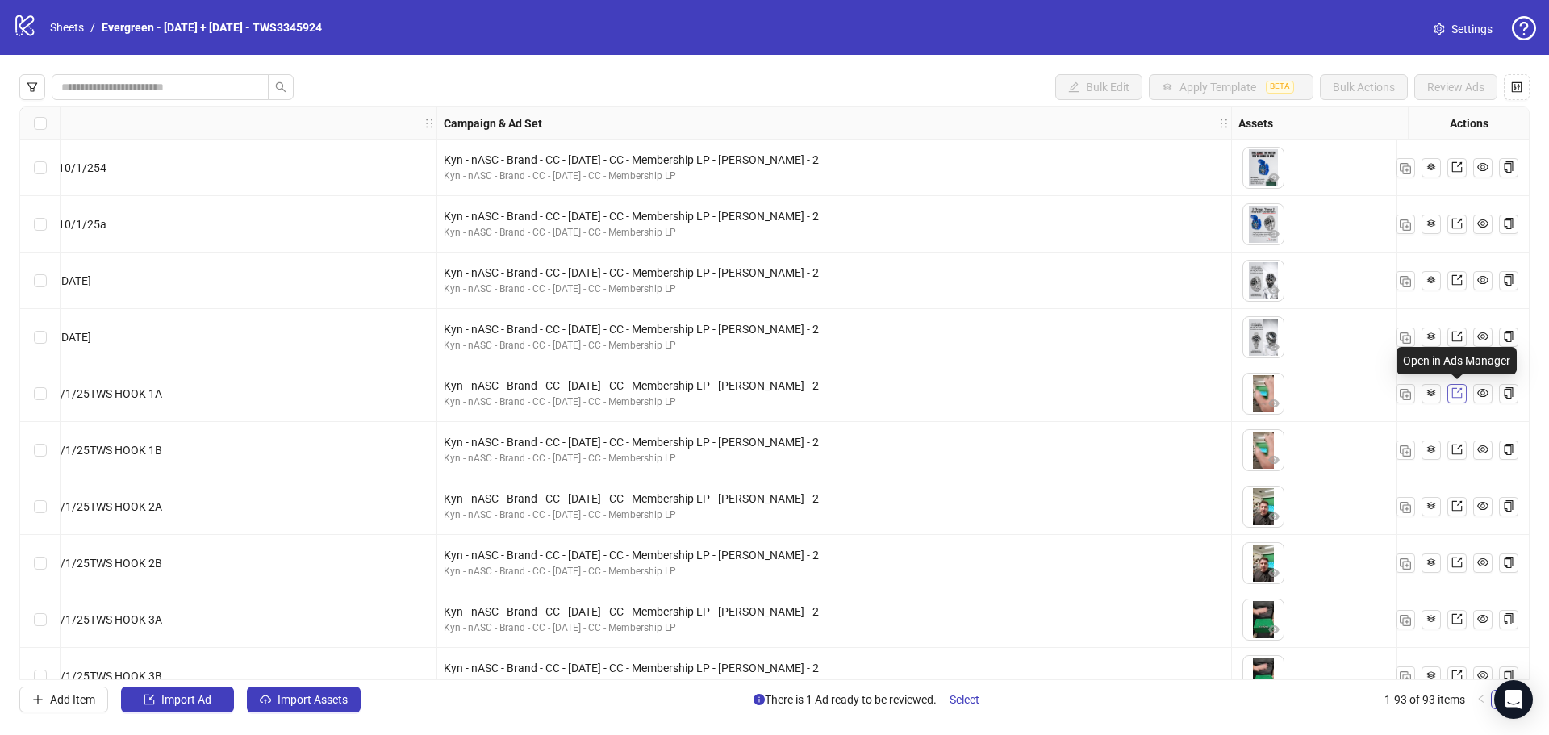
click at [1449, 394] on link at bounding box center [1457, 393] width 19 height 19
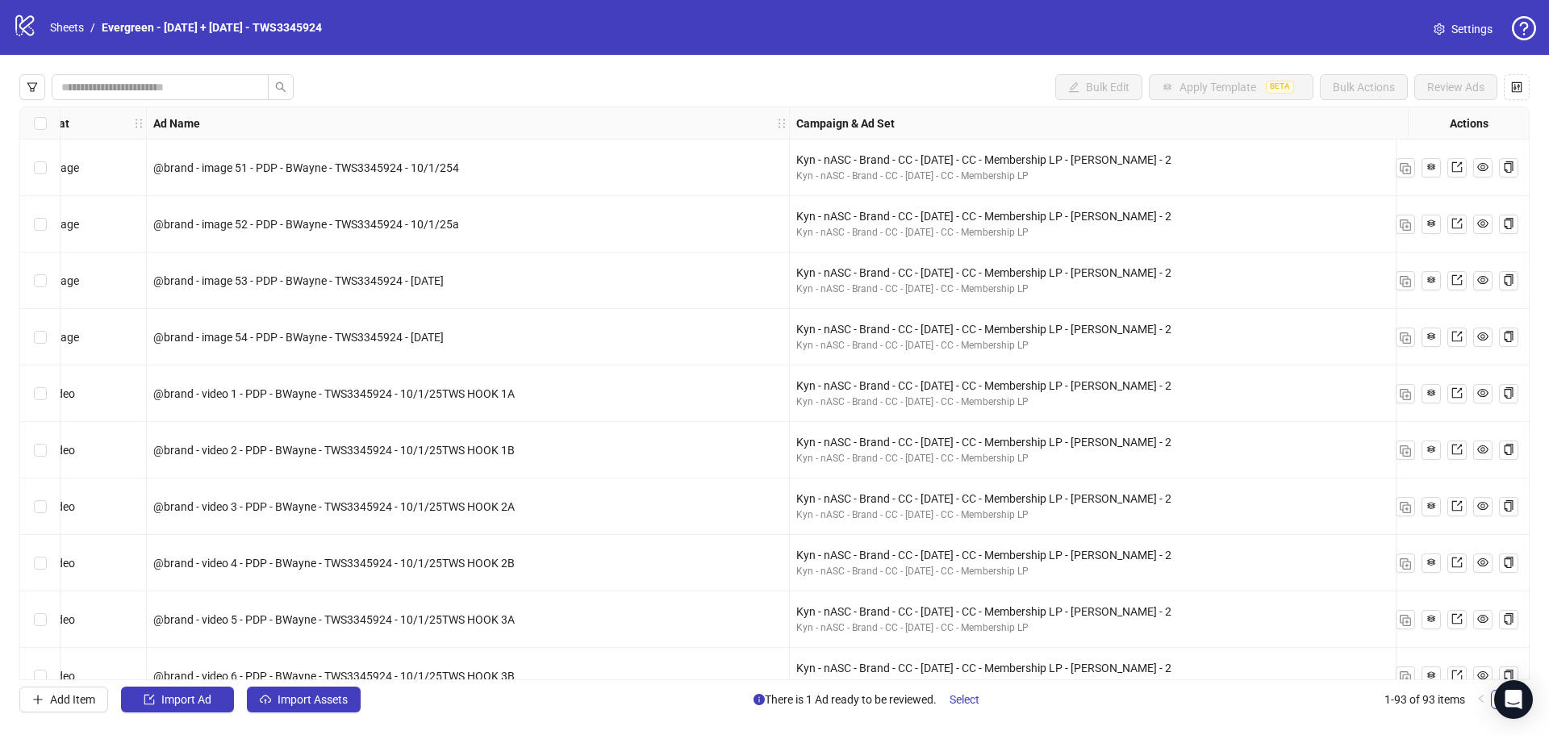
scroll to position [3389, 0]
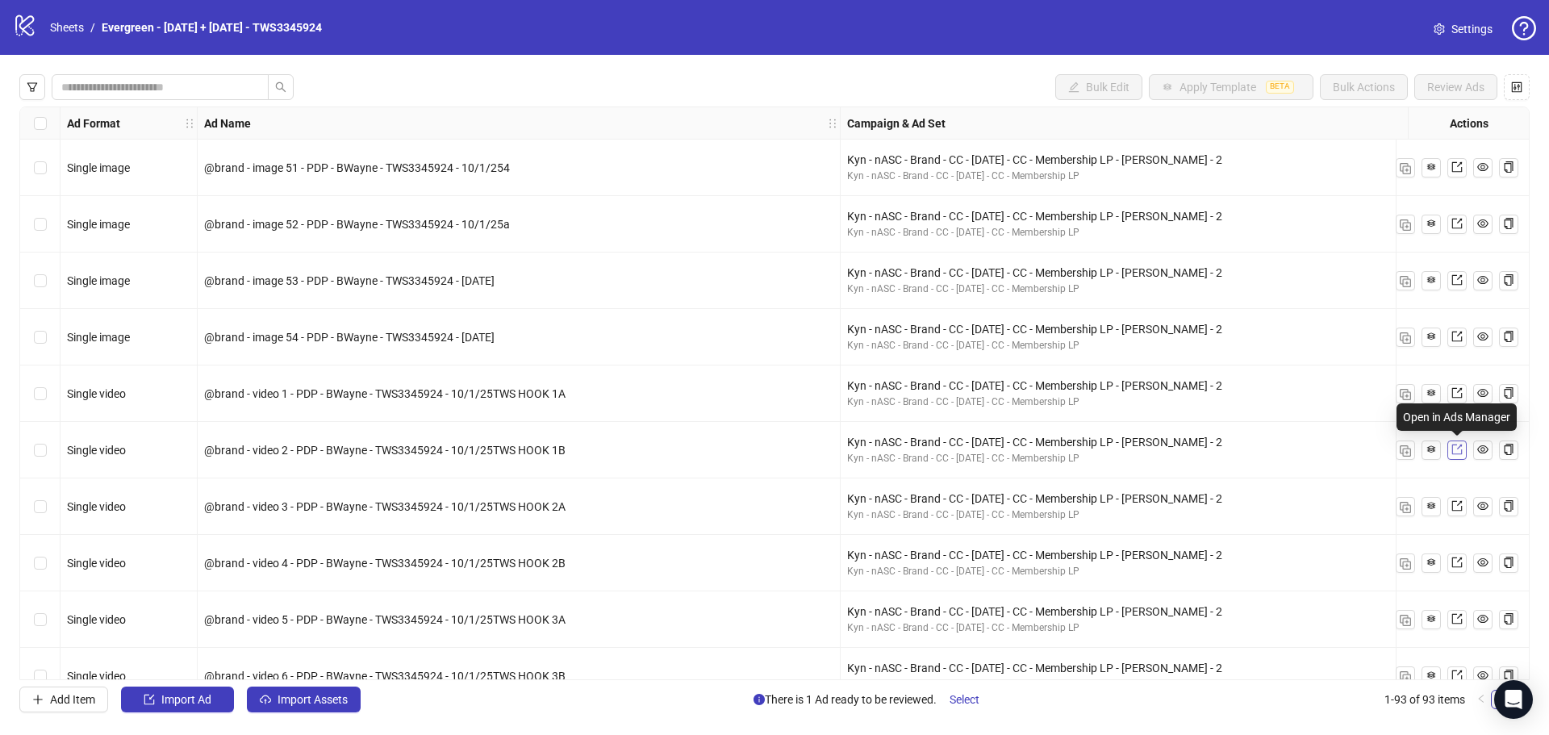
click at [1459, 448] on icon "export" at bounding box center [1457, 450] width 10 height 10
click at [1456, 508] on icon "export" at bounding box center [1457, 505] width 11 height 11
click at [1456, 563] on icon "export" at bounding box center [1457, 562] width 11 height 11
click at [1458, 622] on icon "export" at bounding box center [1457, 618] width 11 height 11
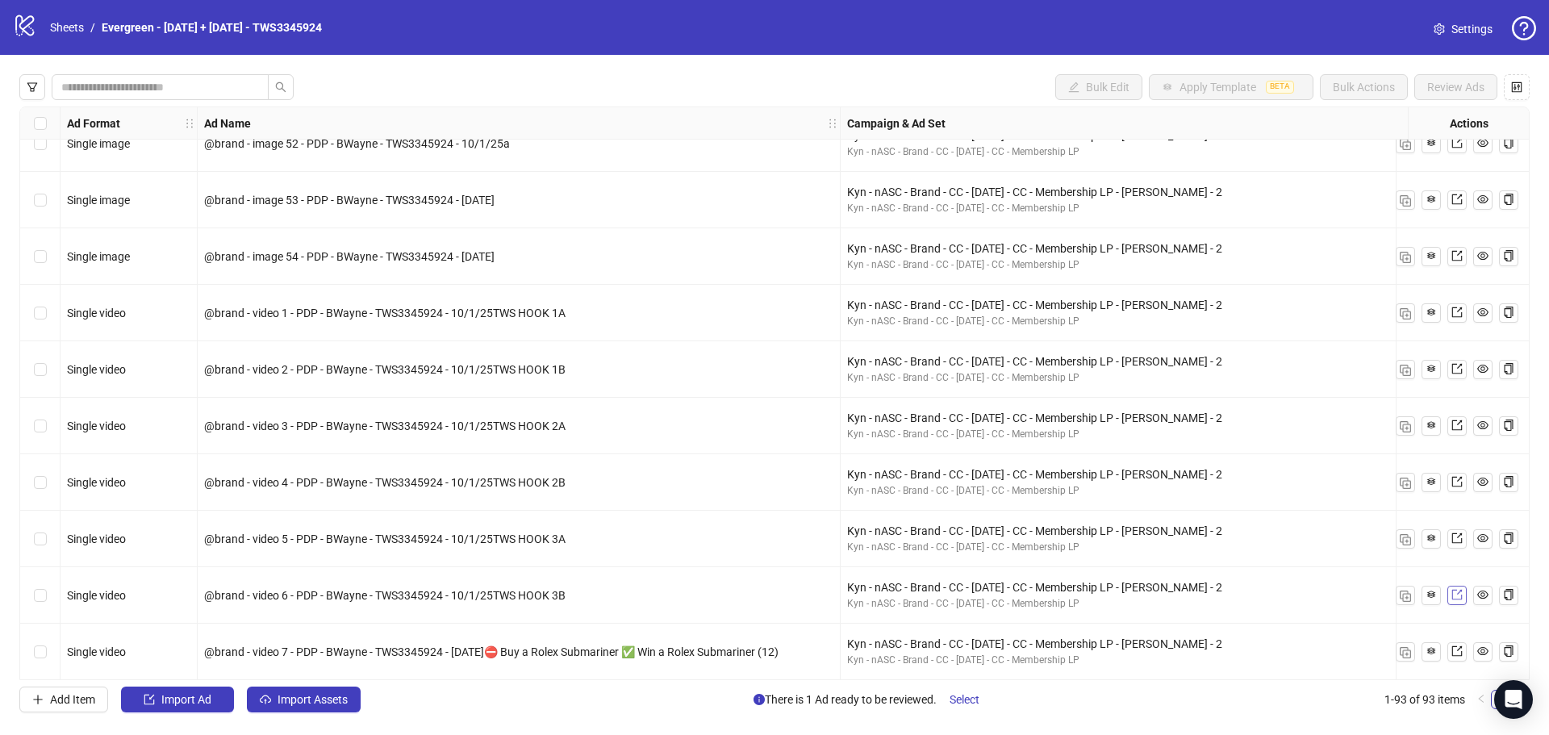
scroll to position [3551, 0]
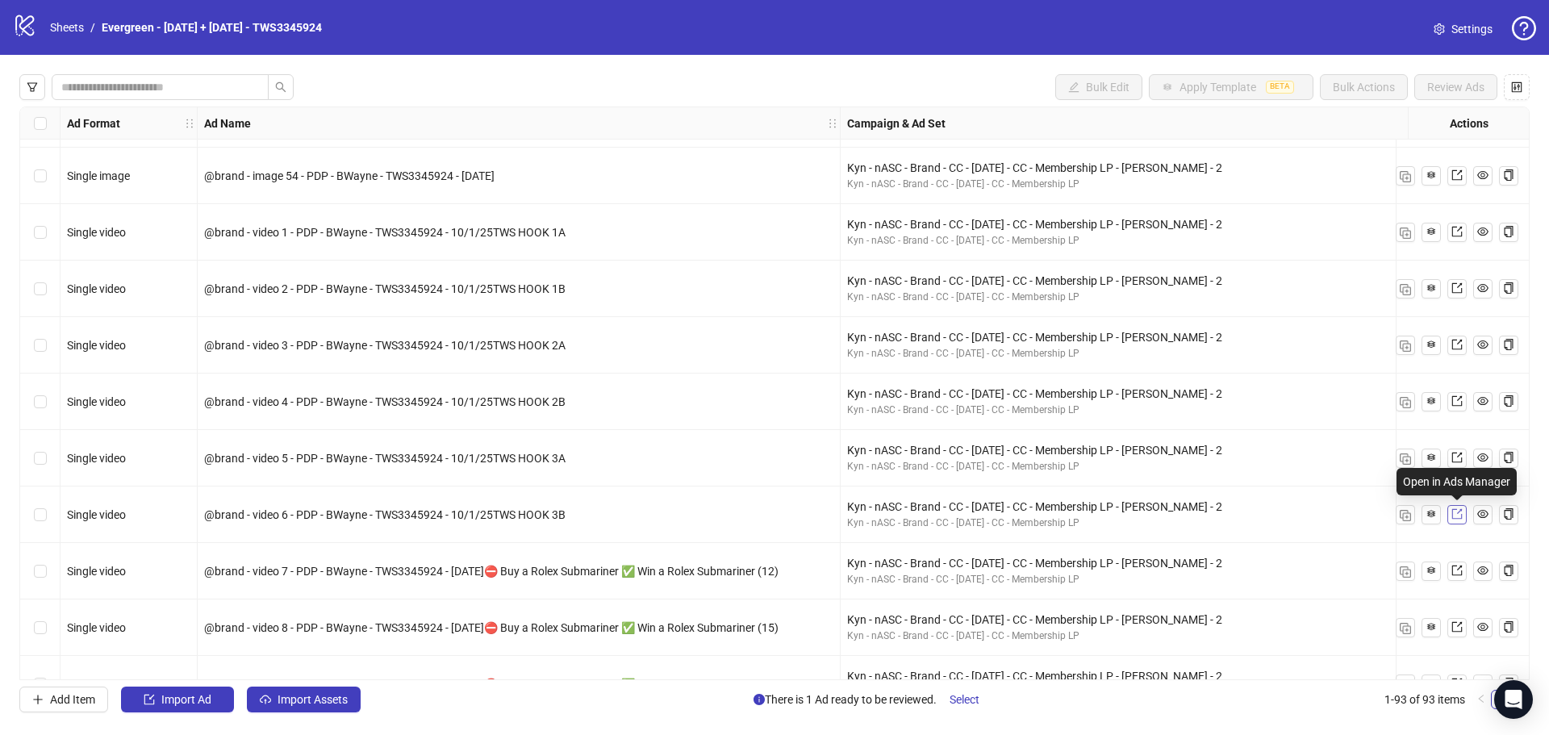
click at [1456, 518] on icon "export" at bounding box center [1457, 513] width 11 height 11
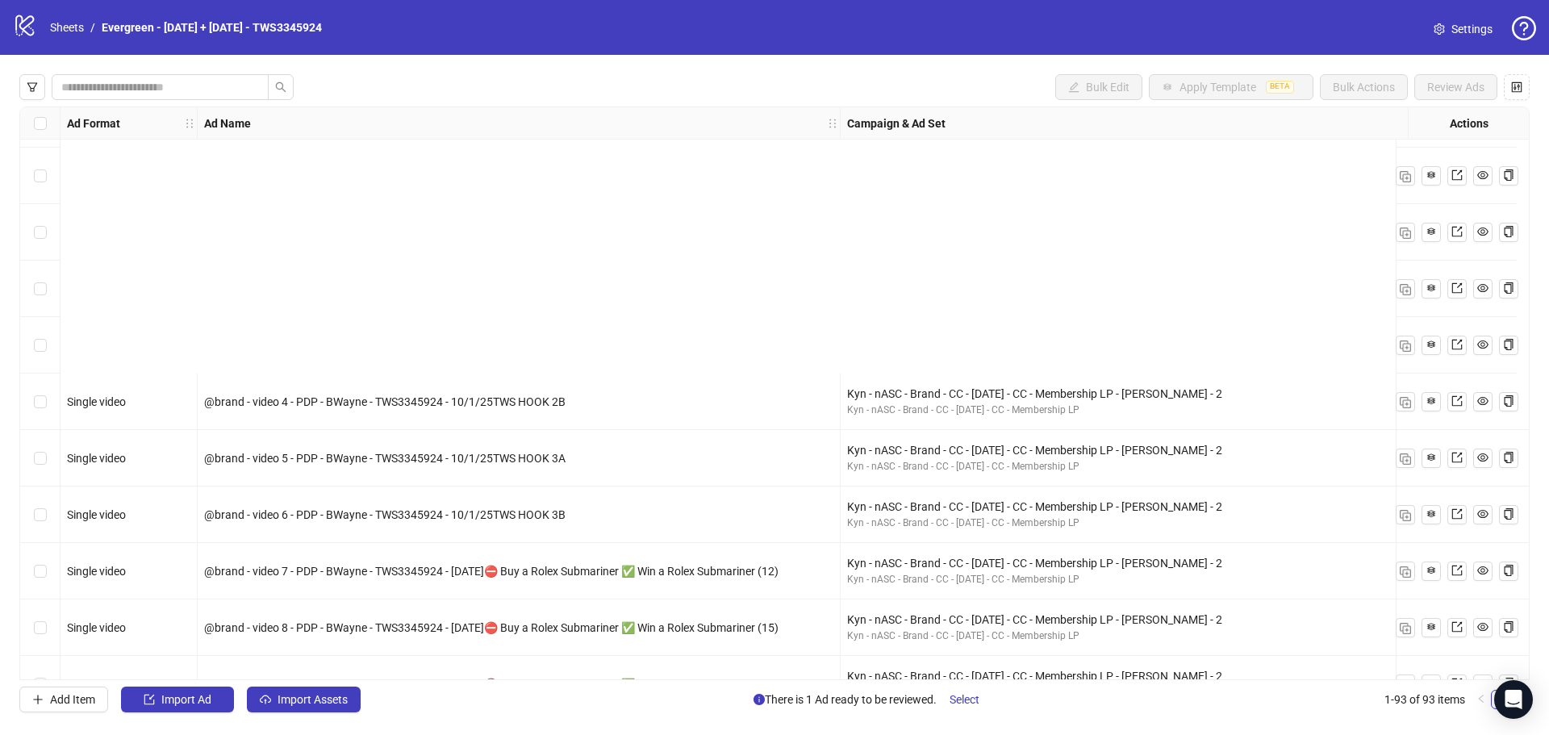
scroll to position [3874, 0]
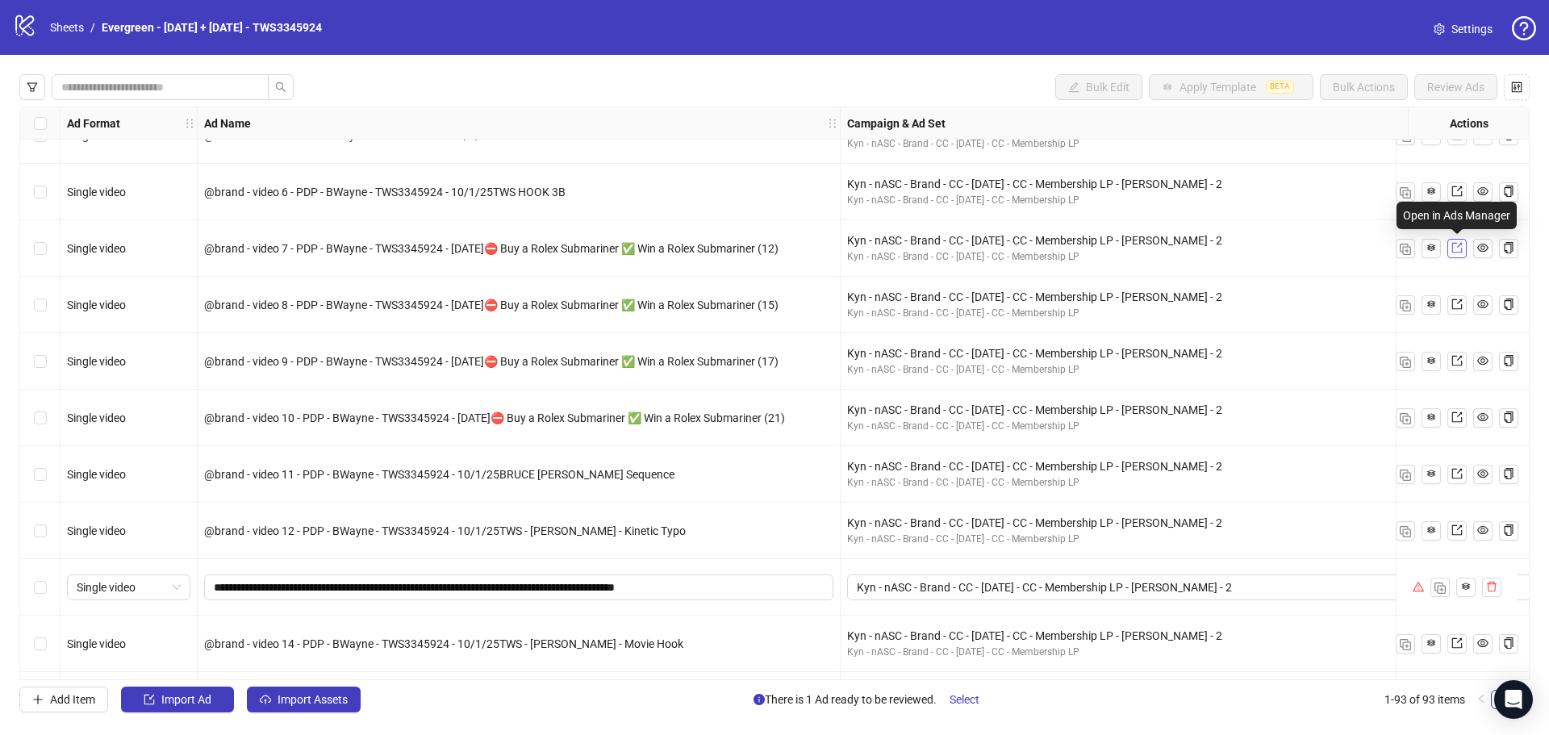
click at [1460, 245] on icon "export" at bounding box center [1457, 248] width 10 height 10
click at [1457, 312] on span at bounding box center [1457, 305] width 11 height 18
click at [1456, 364] on icon "export" at bounding box center [1457, 360] width 11 height 11
click at [1456, 420] on icon "export" at bounding box center [1457, 417] width 11 height 11
click at [1453, 477] on icon "export" at bounding box center [1457, 474] width 10 height 10
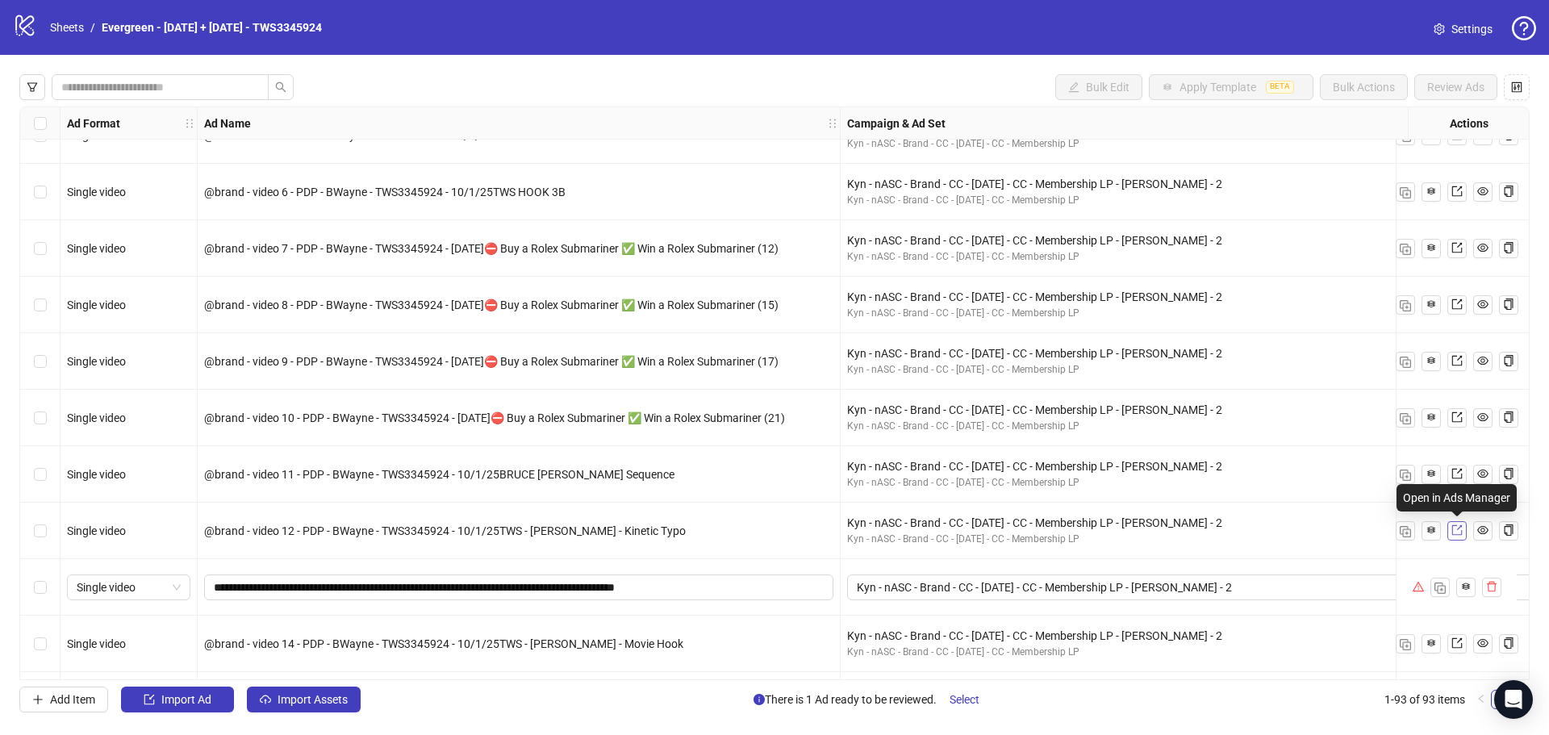
click at [1460, 534] on icon "export" at bounding box center [1457, 530] width 11 height 11
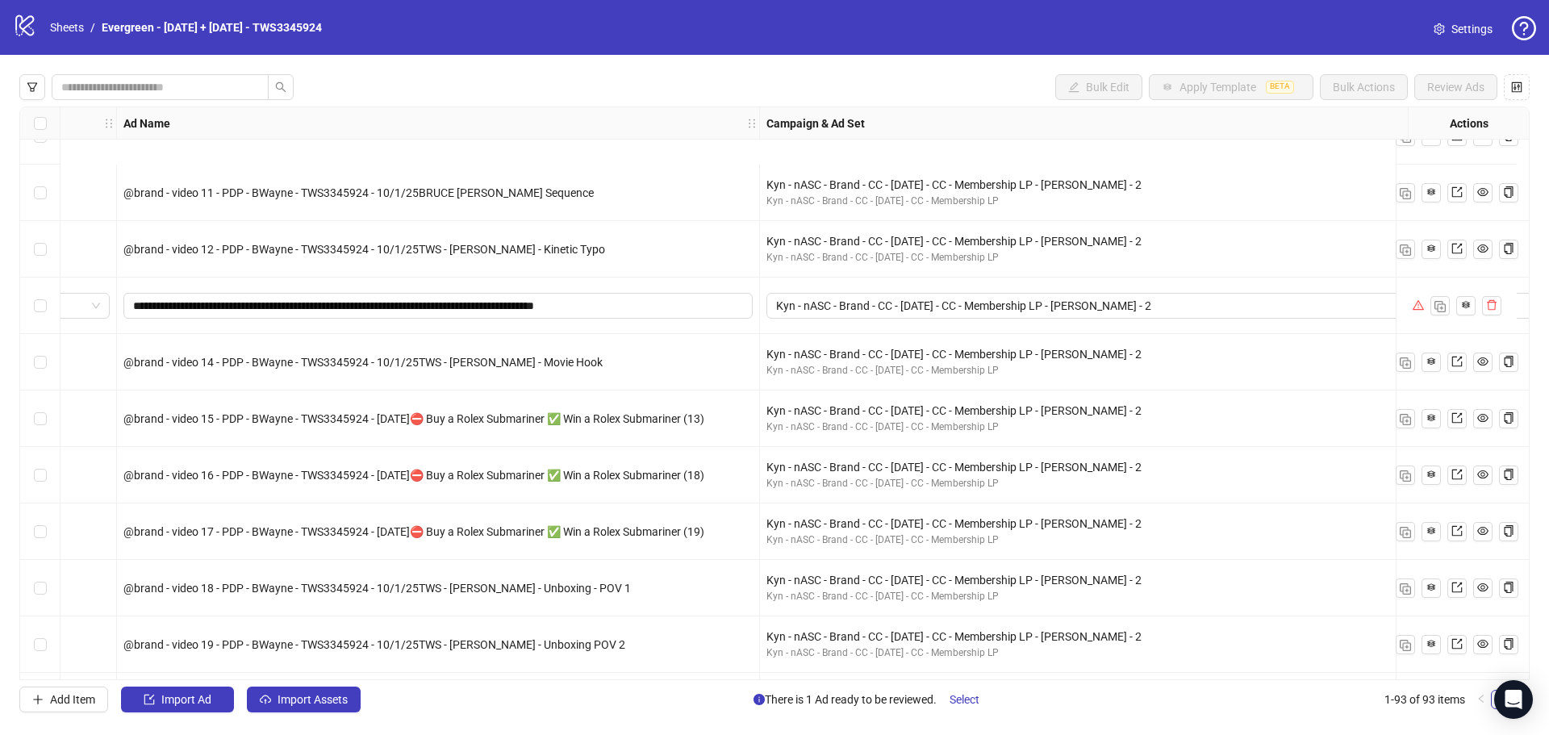
scroll to position [4317, 81]
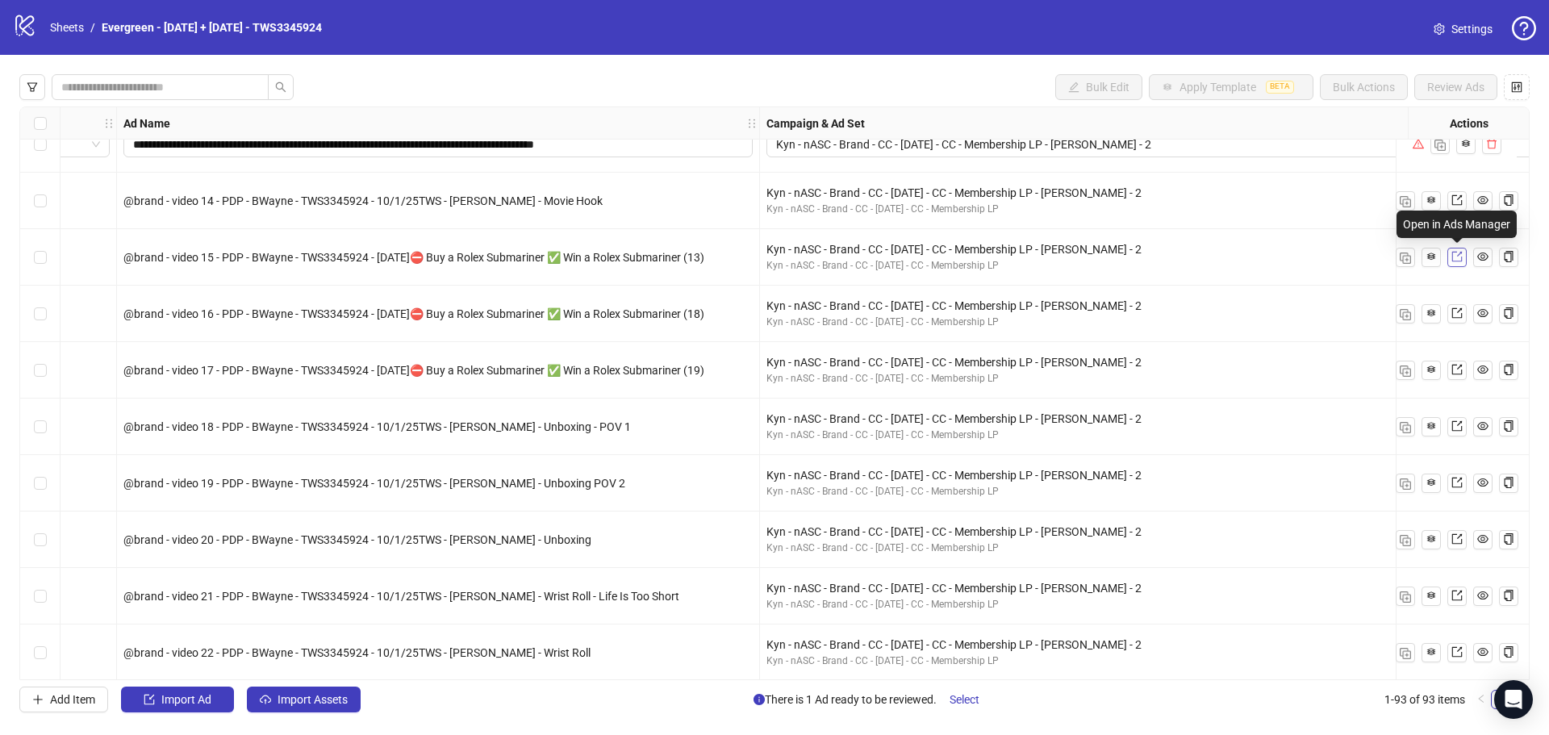
click at [1466, 259] on link at bounding box center [1457, 257] width 19 height 19
click at [1465, 312] on link at bounding box center [1457, 313] width 19 height 19
click at [1460, 371] on icon "export" at bounding box center [1457, 369] width 11 height 11
click at [1454, 429] on icon "export" at bounding box center [1457, 425] width 11 height 11
click at [1459, 486] on icon "export" at bounding box center [1457, 482] width 11 height 11
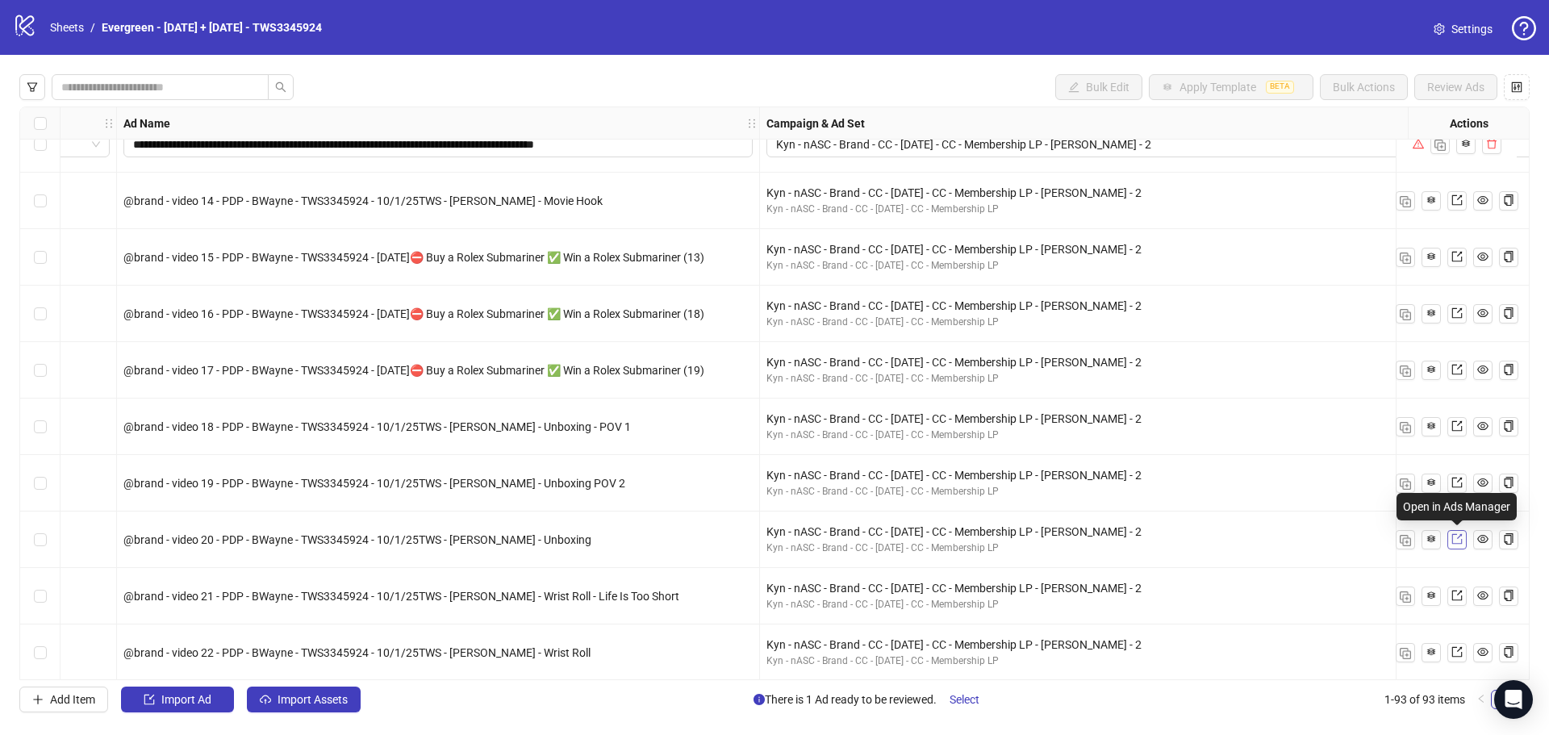
click at [1458, 537] on icon "export" at bounding box center [1457, 539] width 10 height 10
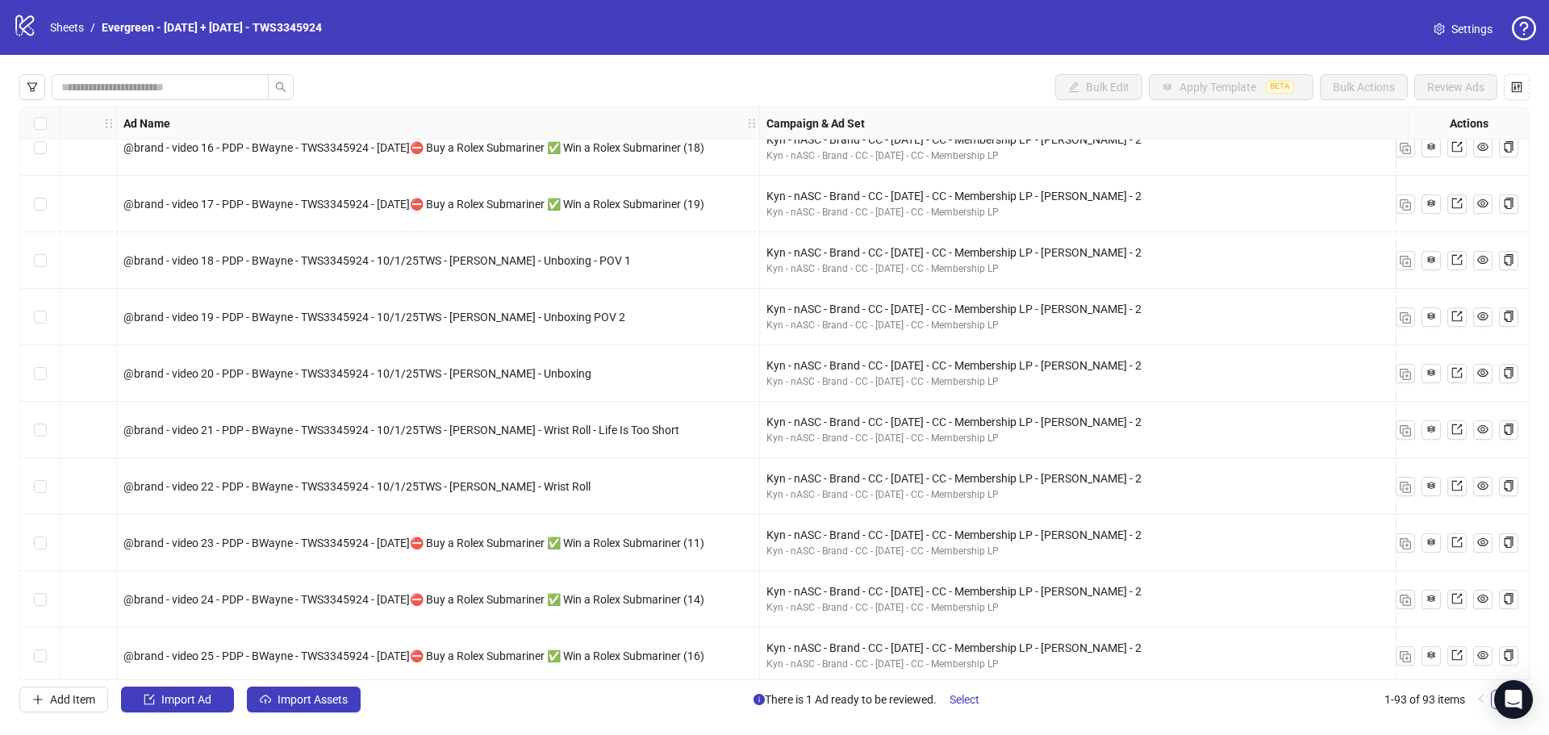
scroll to position [4640, 81]
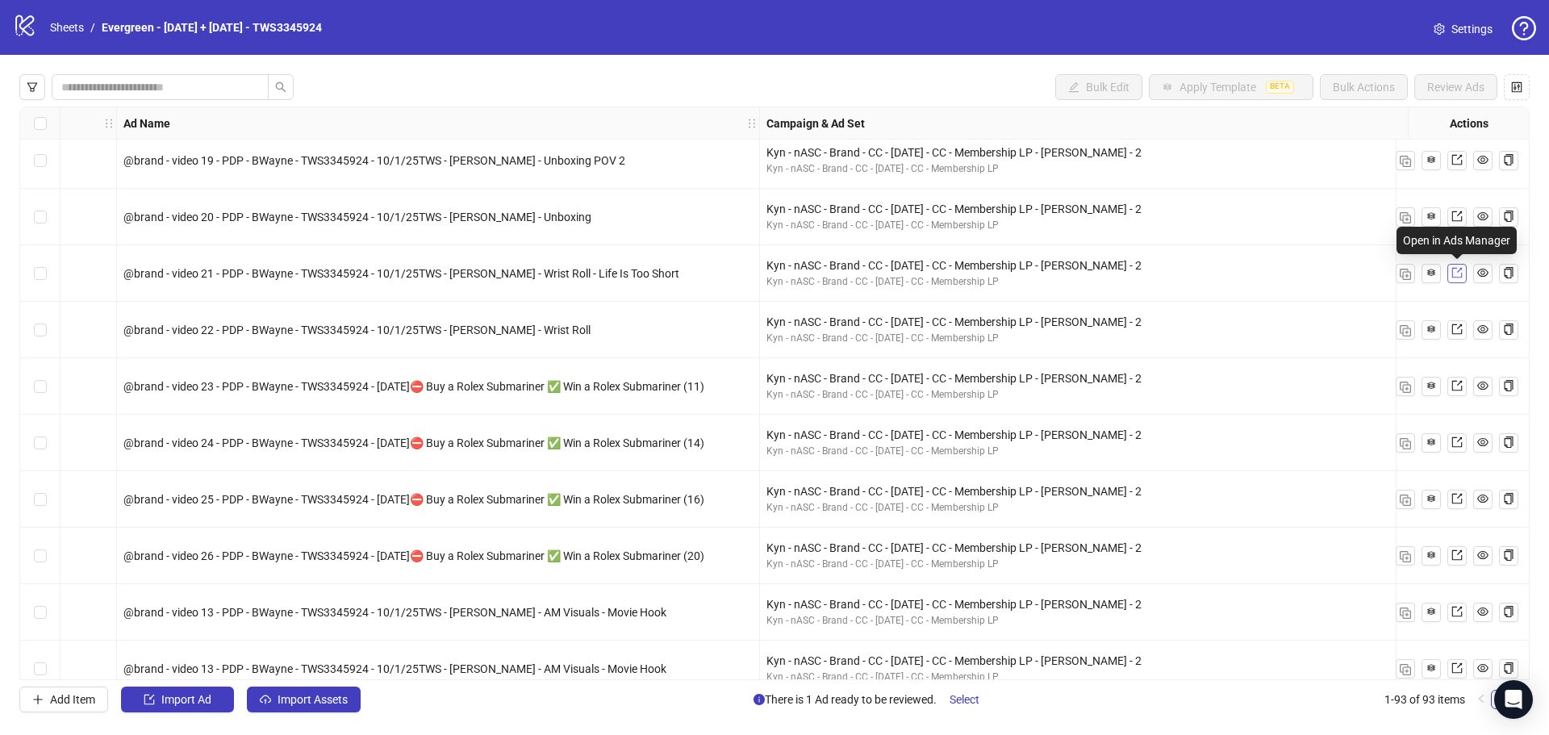
click at [1464, 274] on link at bounding box center [1457, 273] width 19 height 19
click at [1459, 332] on icon "export" at bounding box center [1457, 329] width 11 height 11
click at [1462, 389] on link at bounding box center [1457, 386] width 19 height 19
click at [1455, 441] on icon "export" at bounding box center [1457, 442] width 11 height 11
click at [1457, 502] on icon "export" at bounding box center [1457, 498] width 11 height 11
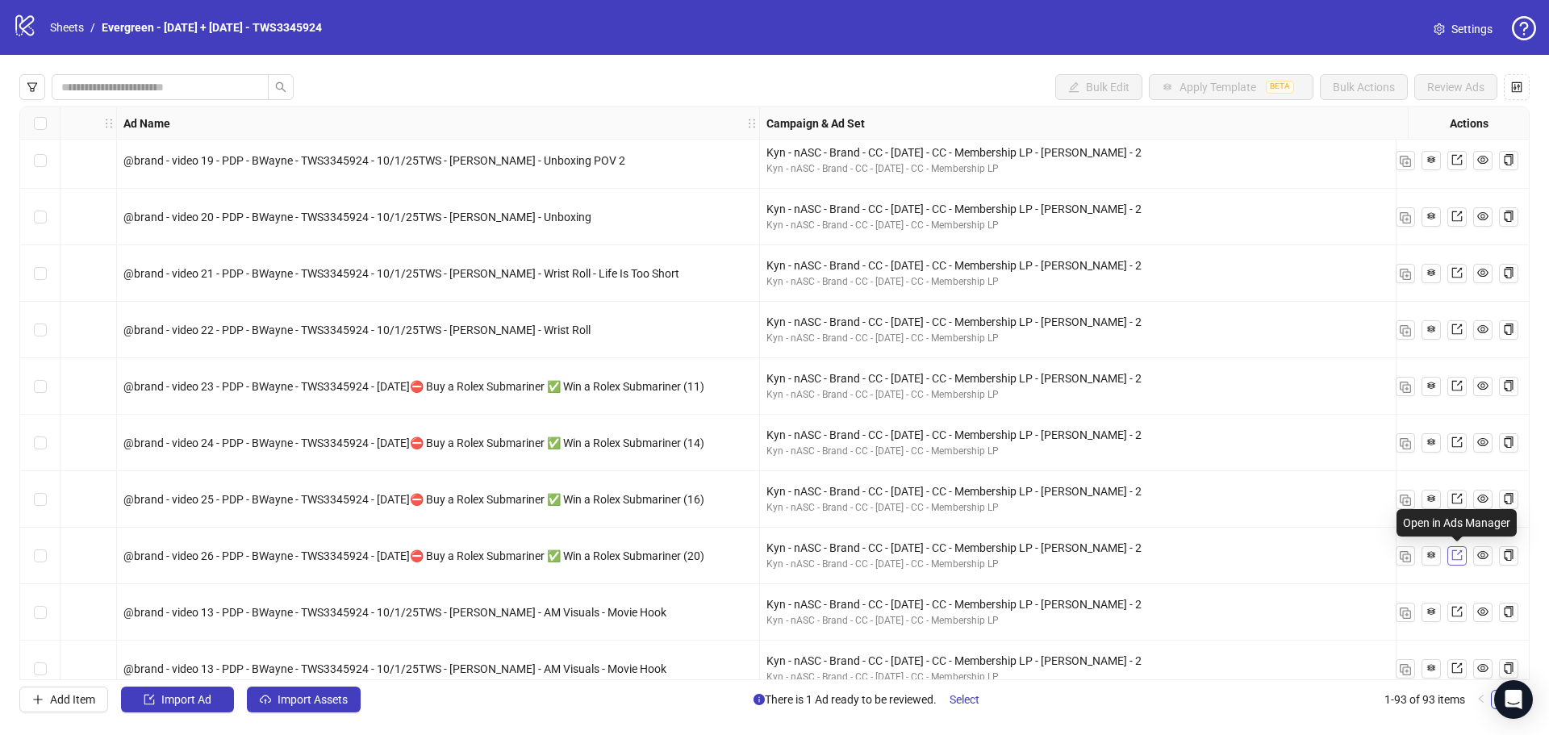
click at [1457, 557] on icon "export" at bounding box center [1457, 555] width 11 height 11
